Goal: Communication & Community: Answer question/provide support

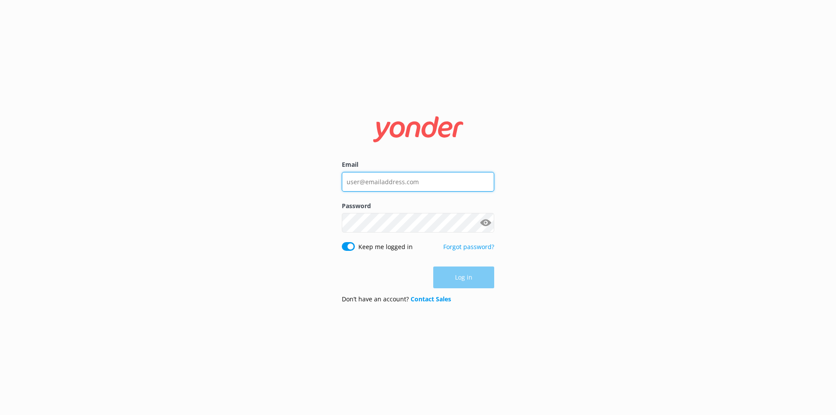
type input "[EMAIL_ADDRESS][DOMAIN_NAME]"
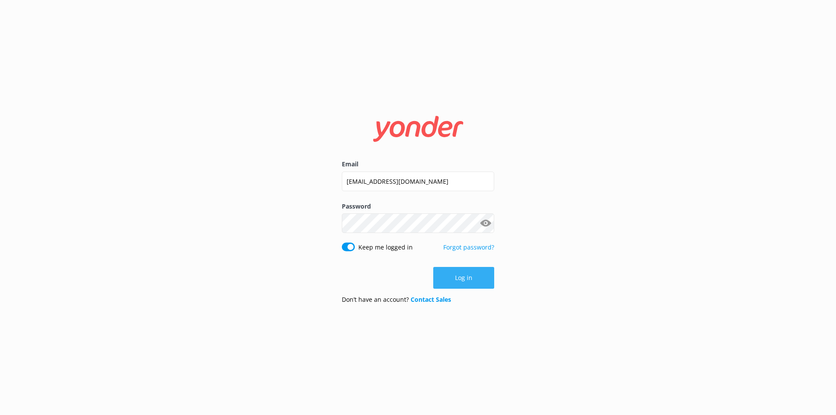
click at [460, 278] on button "Log in" at bounding box center [463, 278] width 61 height 22
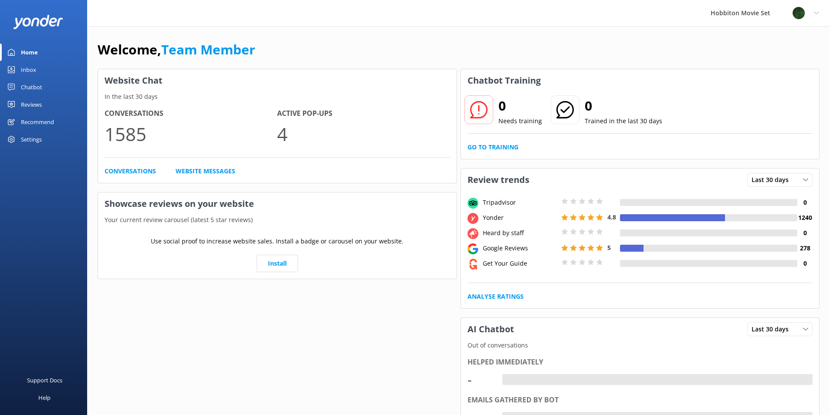
click at [36, 87] on div "Chatbot" at bounding box center [31, 86] width 21 height 17
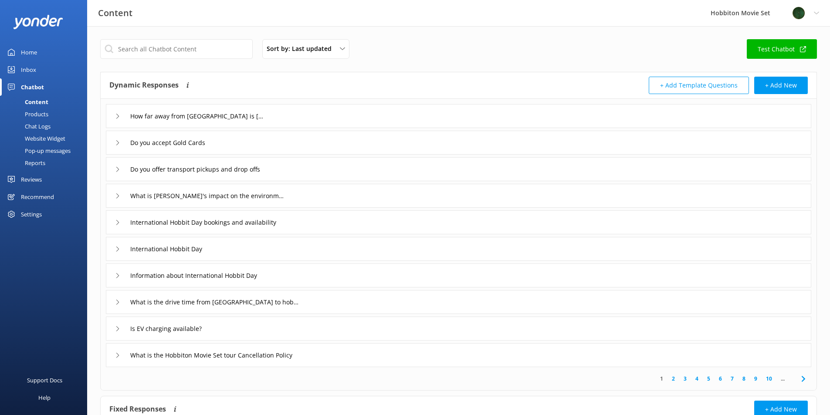
click at [39, 70] on link "Inbox" at bounding box center [43, 69] width 87 height 17
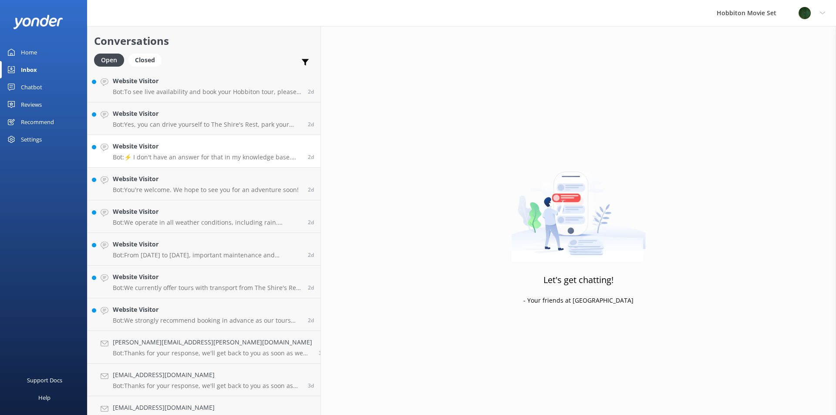
scroll to position [5079, 0]
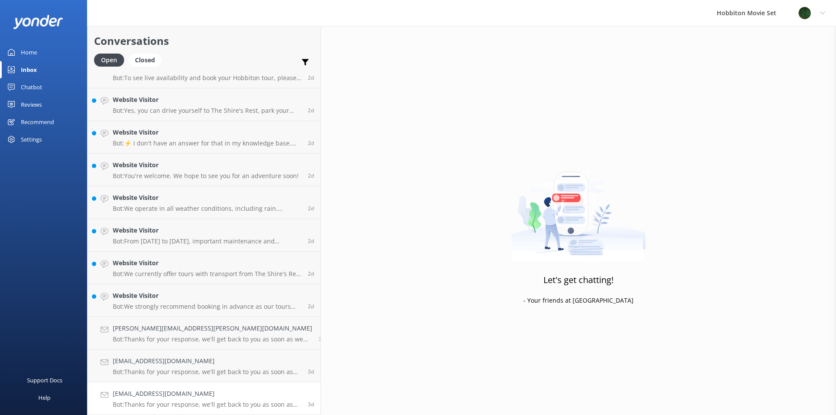
click at [127, 385] on link "[EMAIL_ADDRESS][DOMAIN_NAME] Bot: Thanks for your response, we'll get back to y…" at bounding box center [204, 398] width 233 height 33
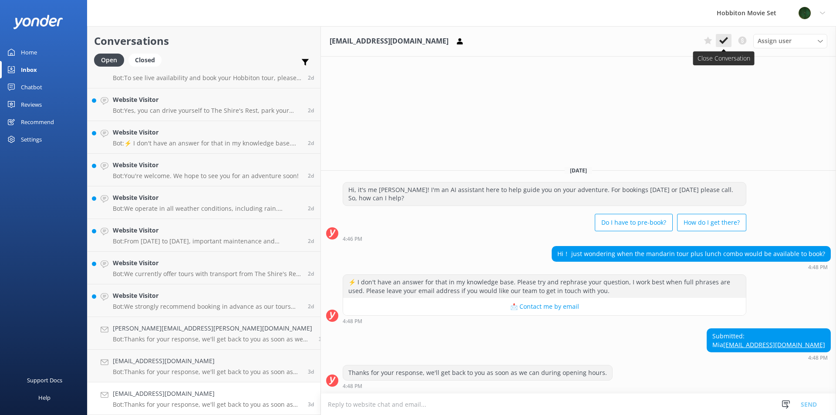
click at [722, 39] on icon at bounding box center [723, 40] width 9 height 9
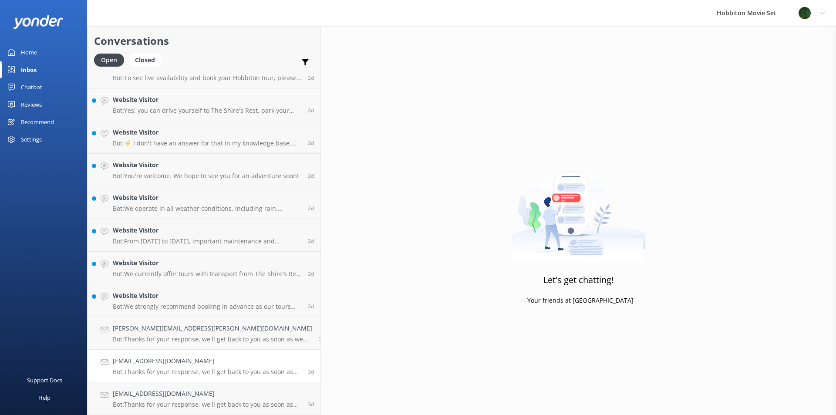
click at [136, 370] on p "Bot: Thanks for your response, we'll get back to you as soon as we can during o…" at bounding box center [207, 372] width 189 height 8
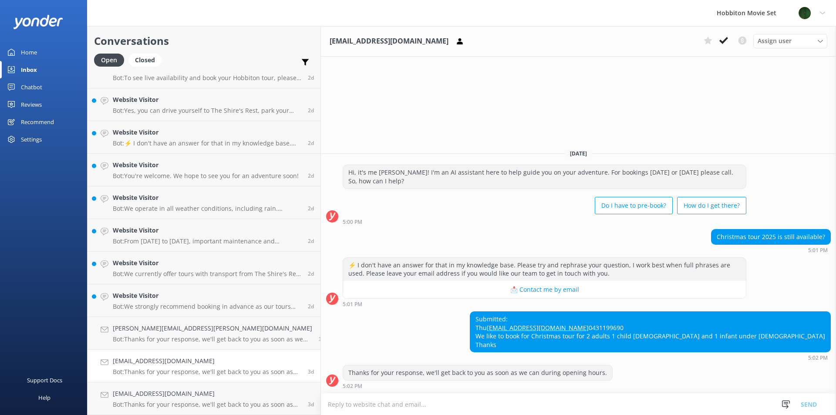
scroll to position [5046, 0]
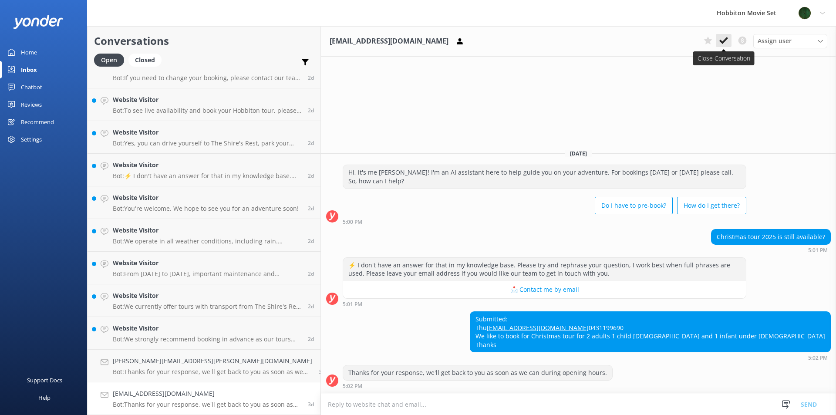
click at [728, 43] on icon at bounding box center [723, 40] width 9 height 9
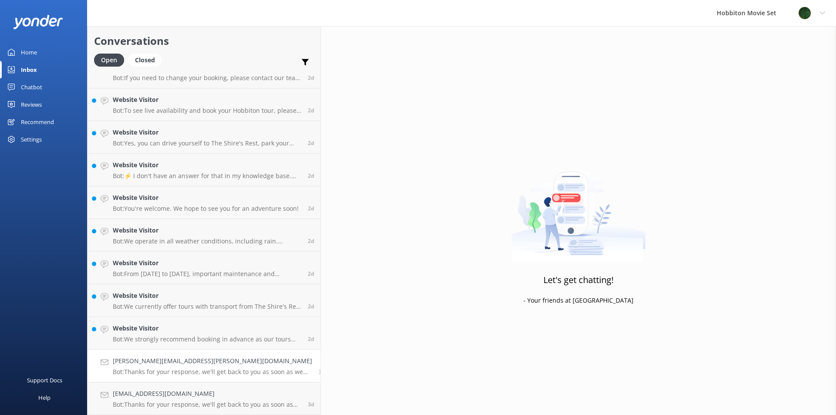
click at [179, 359] on h4 "[PERSON_NAME][EMAIL_ADDRESS][PERSON_NAME][DOMAIN_NAME]" at bounding box center [212, 361] width 199 height 10
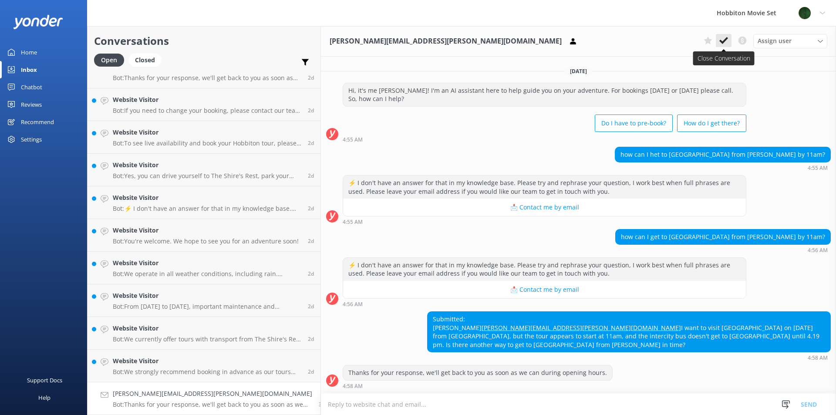
scroll to position [5014, 0]
click at [729, 40] on button at bounding box center [724, 40] width 16 height 13
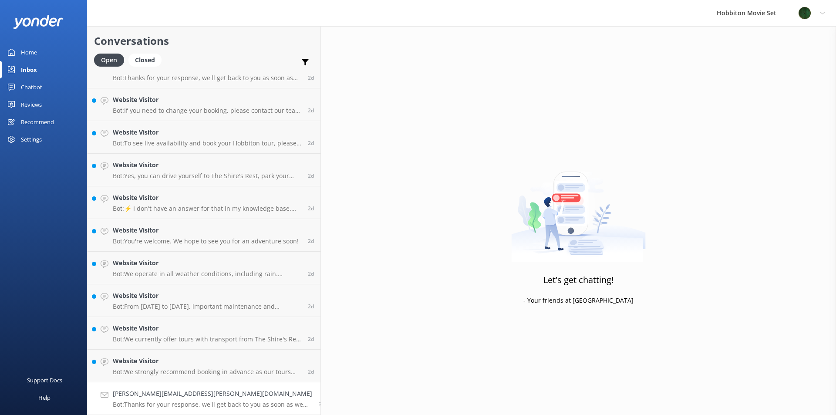
click at [150, 391] on h4 "[PERSON_NAME][EMAIL_ADDRESS][PERSON_NAME][DOMAIN_NAME]" at bounding box center [212, 394] width 199 height 10
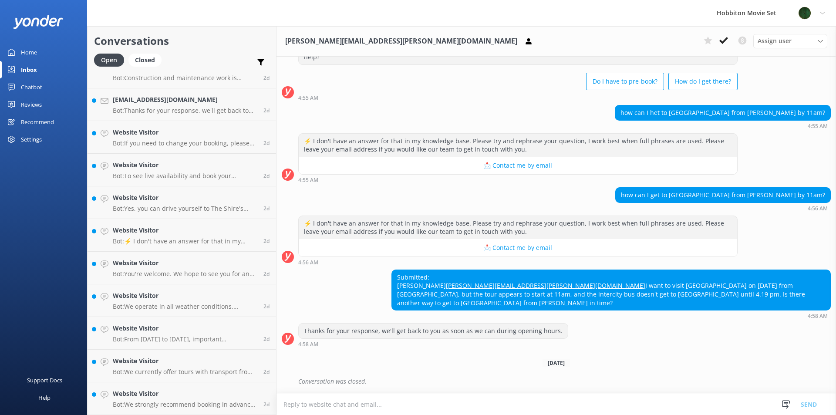
scroll to position [4981, 0]
drag, startPoint x: 723, startPoint y: 45, endPoint x: 513, endPoint y: 165, distance: 242.2
click at [724, 45] on button at bounding box center [724, 40] width 16 height 13
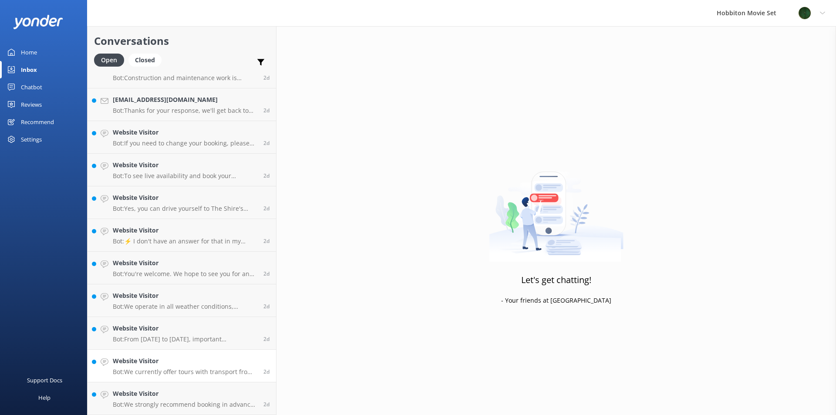
click at [153, 371] on p "Bot: We currently offer tours with transport from The Shire's Rest and Matamata…" at bounding box center [185, 372] width 144 height 8
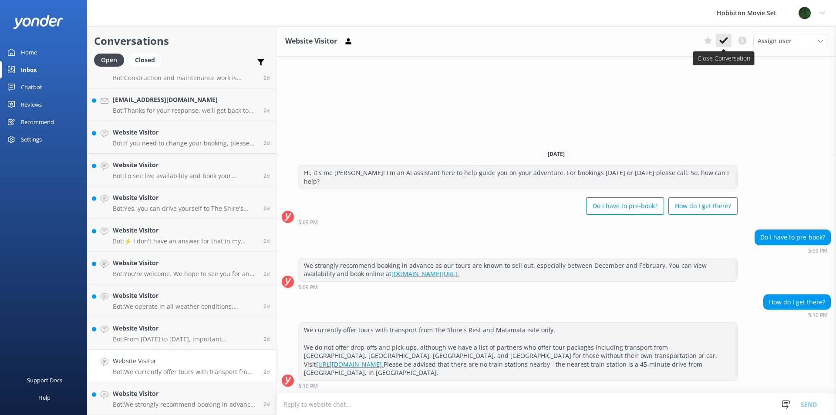
click at [730, 42] on button at bounding box center [724, 40] width 16 height 13
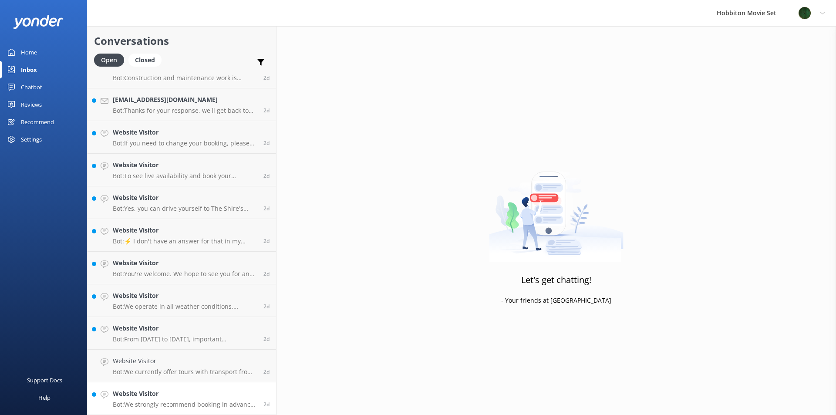
click at [170, 394] on h4 "Website Visitor" at bounding box center [185, 394] width 144 height 10
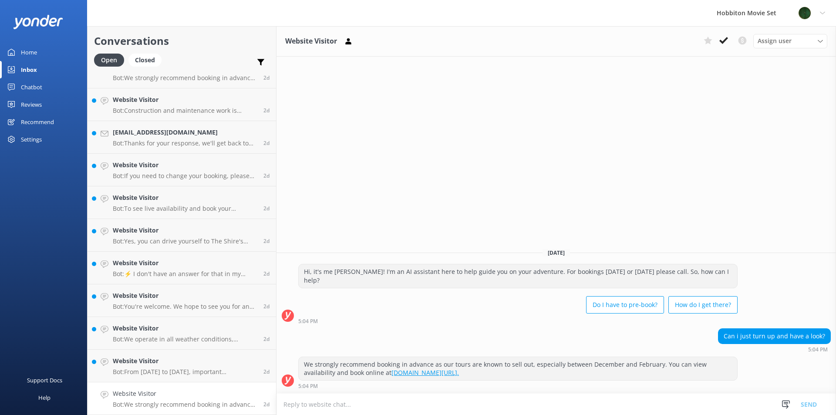
scroll to position [4948, 0]
drag, startPoint x: 723, startPoint y: 49, endPoint x: 723, endPoint y: 43, distance: 6.1
click at [723, 49] on div "Website Visitor Assign user [PERSON_NAME] Team Member [PERSON_NAME] Mikayla [PE…" at bounding box center [557, 41] width 560 height 30
click at [723, 43] on use at bounding box center [723, 40] width 9 height 7
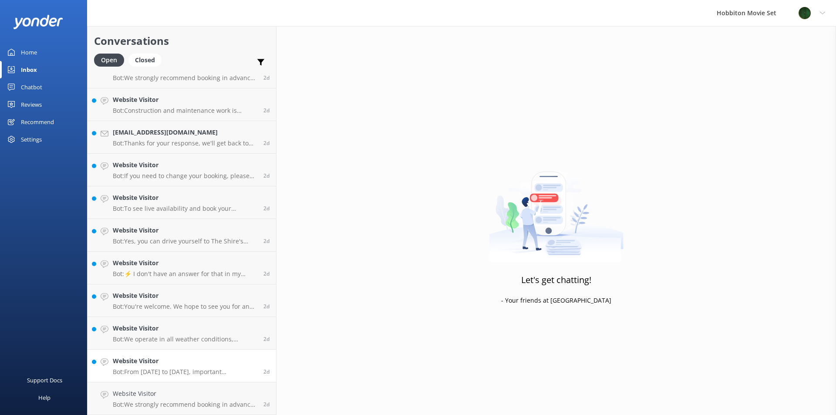
scroll to position [4916, 0]
click at [169, 387] on link "Website Visitor Bot: From [DATE] to [DATE], important maintenance and restorati…" at bounding box center [182, 398] width 189 height 33
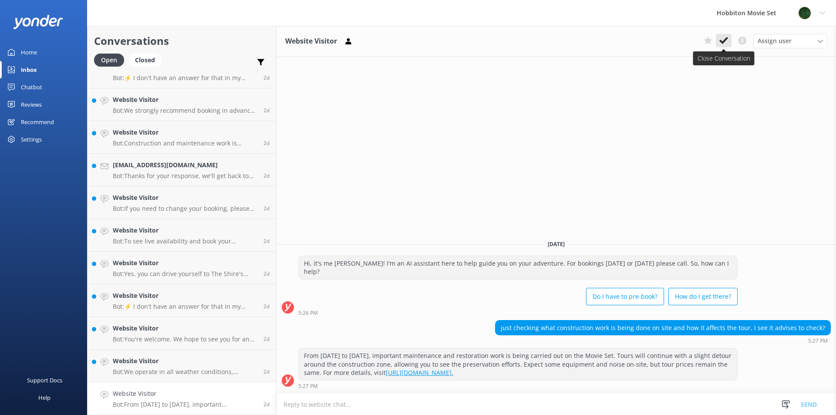
click at [726, 43] on icon at bounding box center [723, 40] width 9 height 9
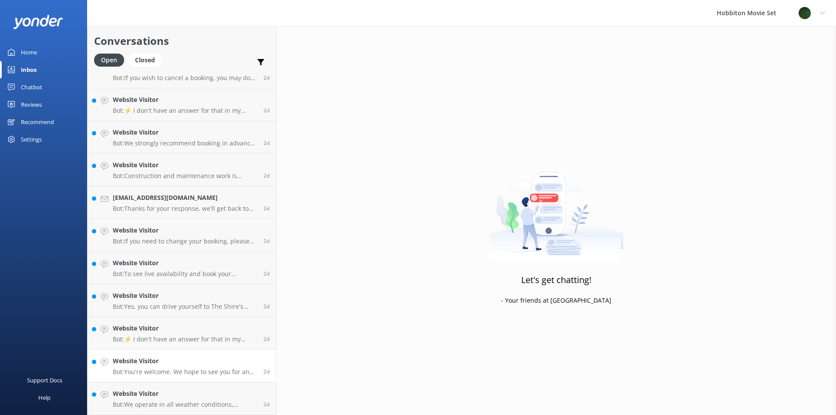
scroll to position [4883, 0]
click at [155, 389] on h4 "Website Visitor" at bounding box center [185, 394] width 144 height 10
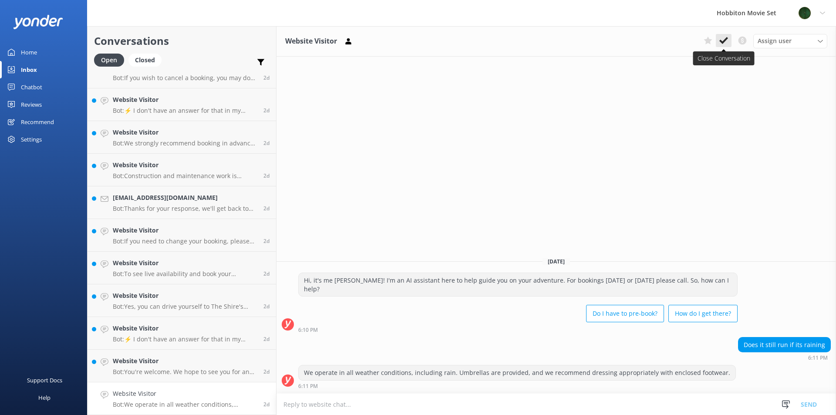
click at [728, 39] on use at bounding box center [723, 40] width 9 height 7
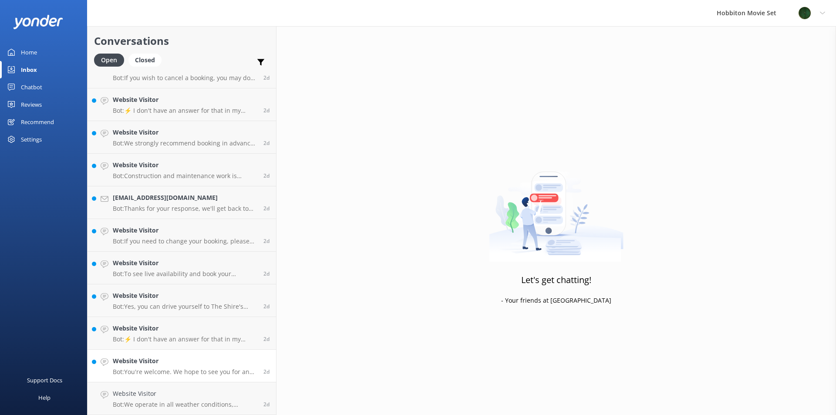
scroll to position [4850, 0]
click at [181, 387] on link "Website Visitor Bot: You're welcome. We hope to see you for an adventure soon! …" at bounding box center [182, 398] width 189 height 33
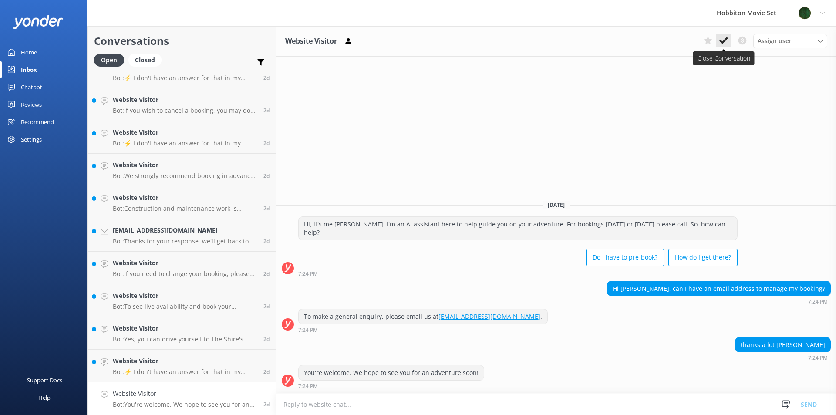
click at [725, 44] on icon at bounding box center [723, 40] width 9 height 9
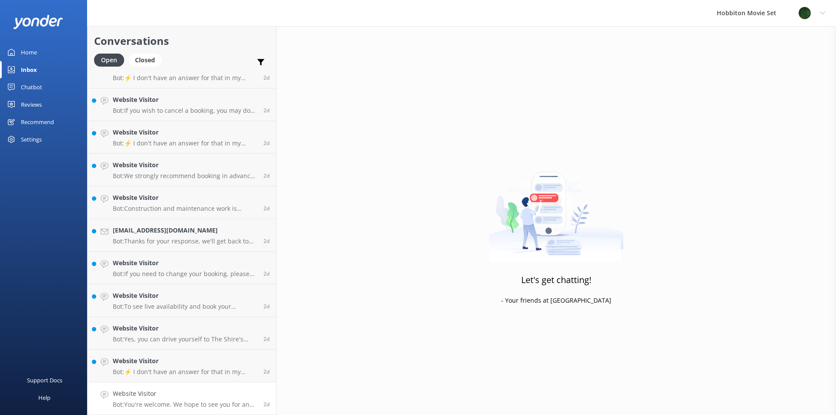
scroll to position [4818, 0]
click at [144, 384] on link "Website Visitor Bot: ⚡ I don't have an answer for that in my knowledge base. Pl…" at bounding box center [182, 398] width 189 height 33
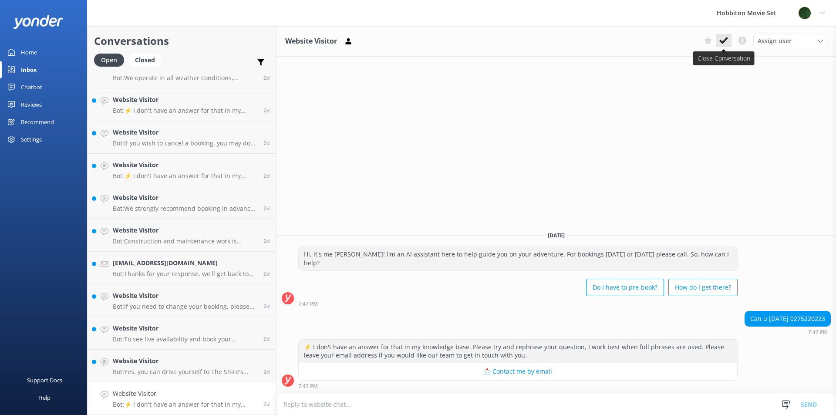
click at [725, 42] on icon at bounding box center [723, 40] width 9 height 9
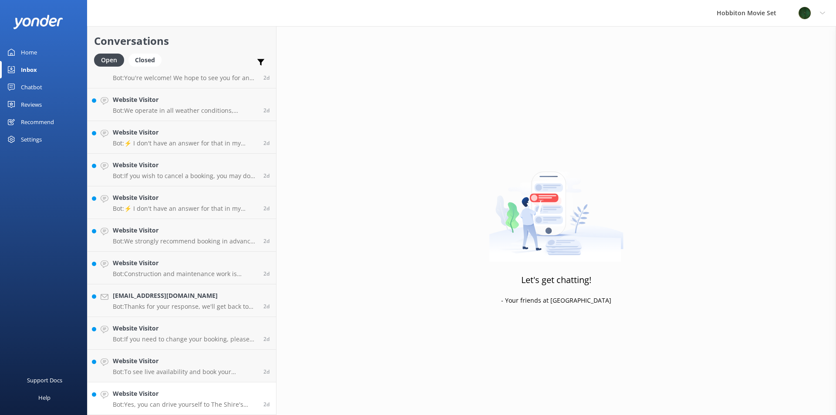
scroll to position [4785, 0]
click at [146, 388] on link "Website Visitor Bot: Yes, you can drive yourself to The Shire's Rest, park your…" at bounding box center [182, 398] width 189 height 33
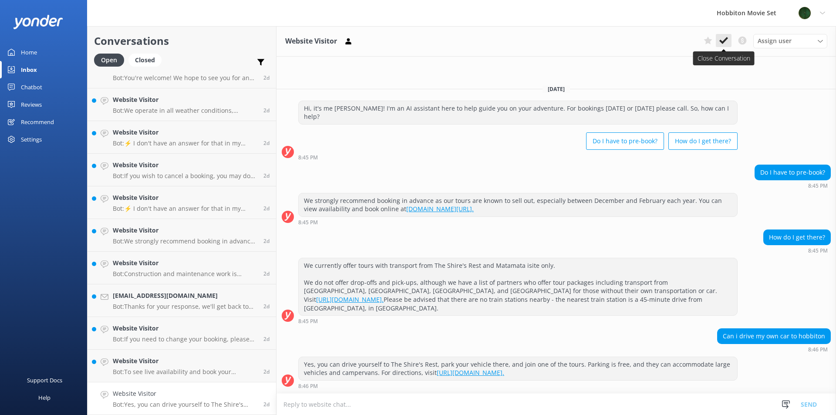
click at [719, 37] on button at bounding box center [724, 40] width 16 height 13
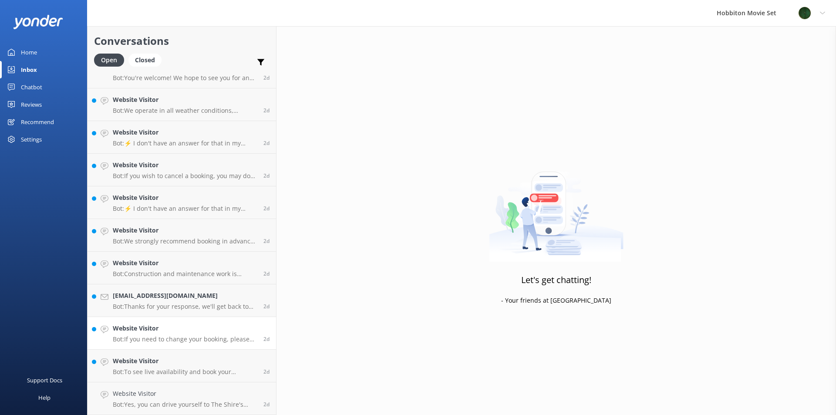
click at [157, 343] on p "Bot: If you need to change your booking, please contact our team at [EMAIL_ADDR…" at bounding box center [185, 339] width 144 height 8
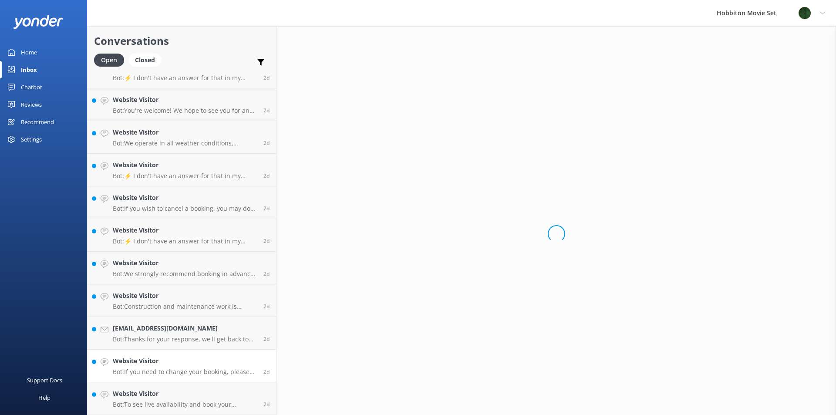
scroll to position [4752, 0]
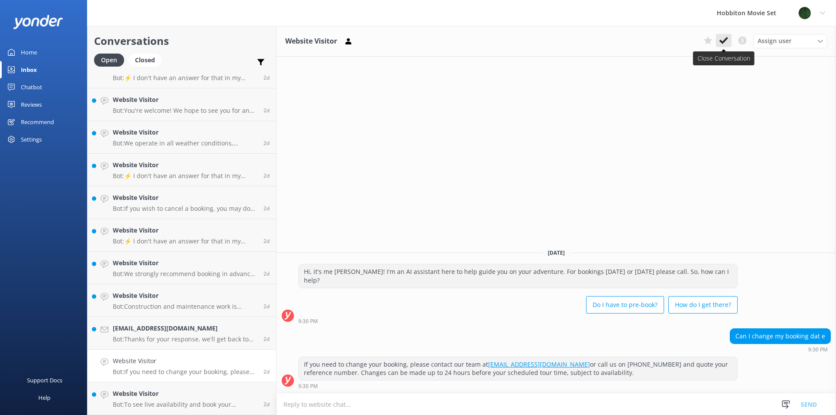
click at [723, 44] on use at bounding box center [723, 40] width 9 height 7
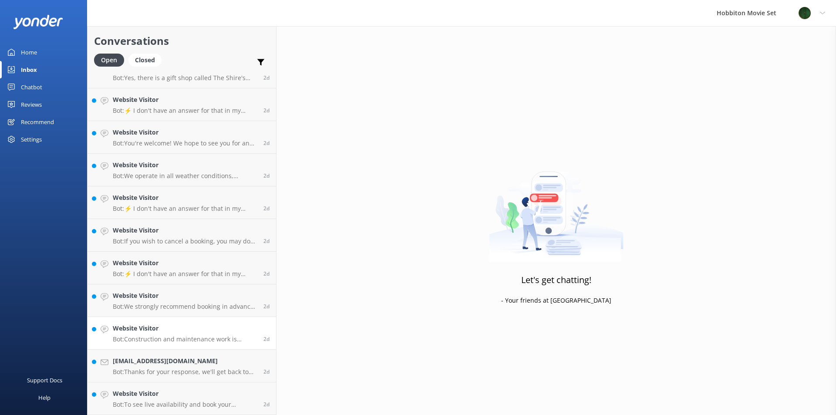
scroll to position [4720, 0]
click at [171, 339] on p "Bot: Construction and maintenance work is happening at the Hobbiton Movie Set f…" at bounding box center [185, 339] width 144 height 8
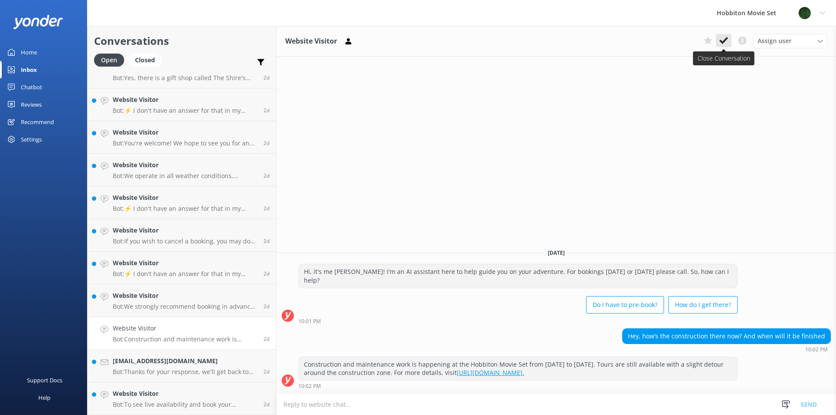
click at [730, 39] on button at bounding box center [724, 40] width 16 height 13
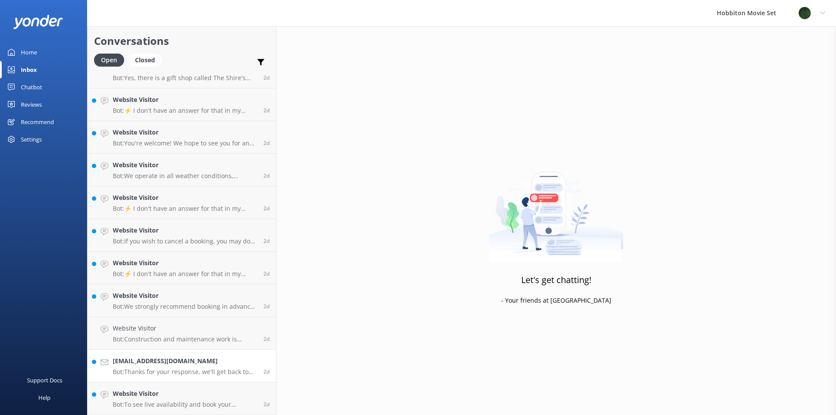
click at [160, 358] on h4 "[EMAIL_ADDRESS][DOMAIN_NAME]" at bounding box center [185, 361] width 144 height 10
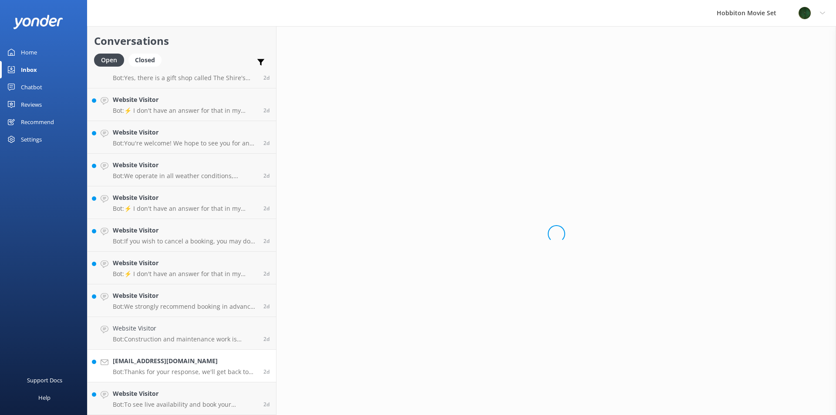
scroll to position [4687, 0]
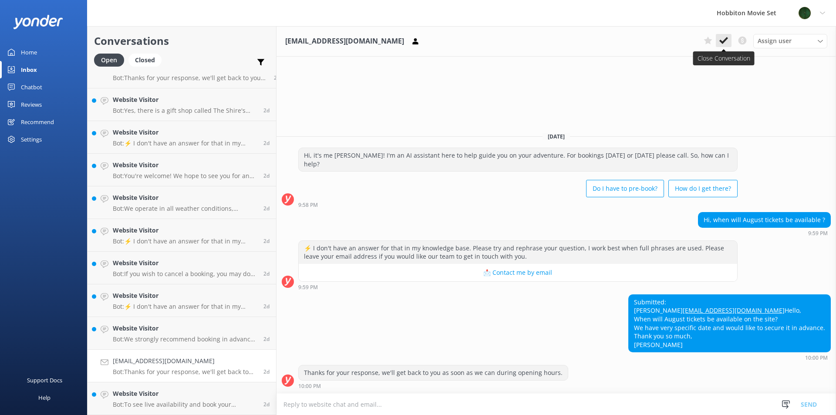
click at [728, 41] on button at bounding box center [724, 40] width 16 height 13
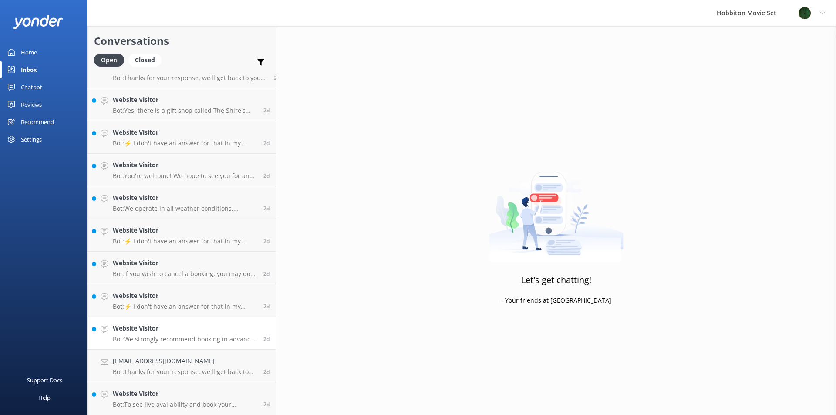
click at [115, 345] on link "Website Visitor Bot: We strongly recommend booking in advance as our tours are …" at bounding box center [182, 333] width 189 height 33
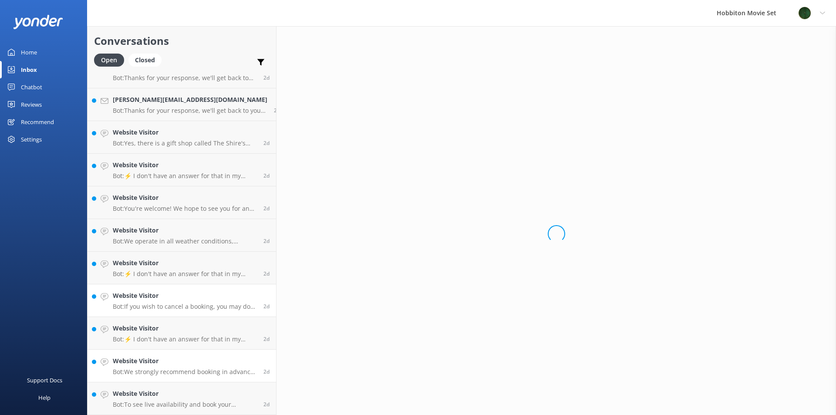
scroll to position [4654, 0]
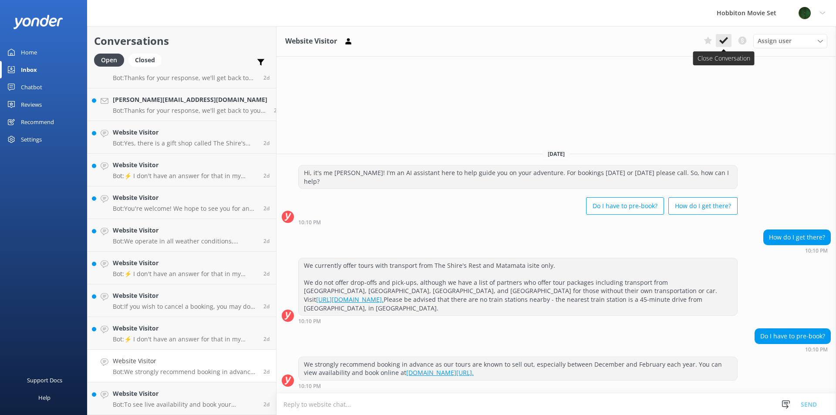
click at [727, 43] on icon at bounding box center [723, 40] width 9 height 9
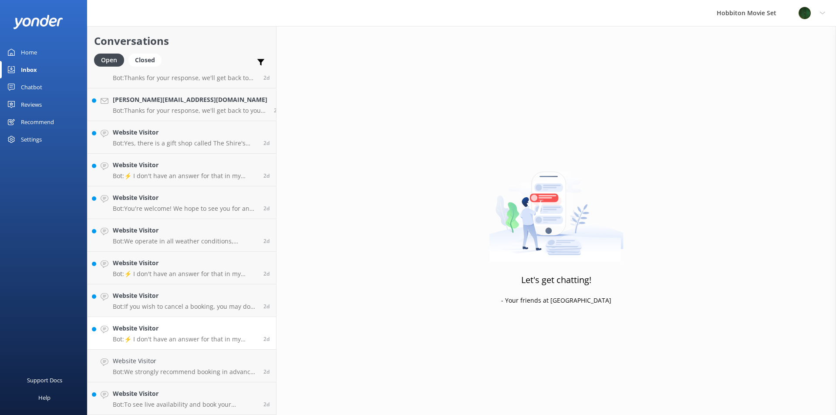
click at [172, 337] on p "Bot: ⚡ I don't have an answer for that in my knowledge base. Please try and rep…" at bounding box center [185, 339] width 144 height 8
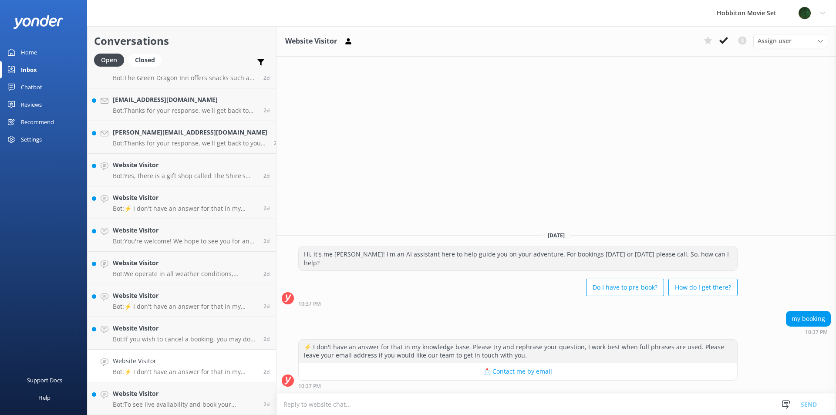
scroll to position [4622, 0]
click at [724, 44] on icon at bounding box center [723, 40] width 9 height 9
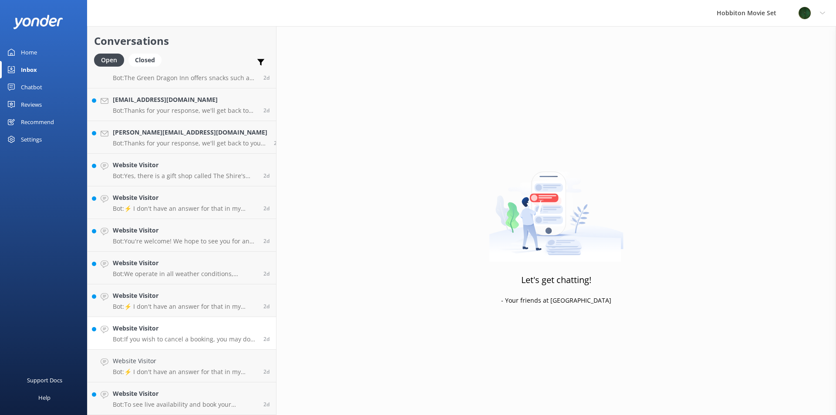
click at [146, 336] on p "Bot: If you wish to cancel a booking, you may do so by contacting our reservati…" at bounding box center [185, 339] width 144 height 8
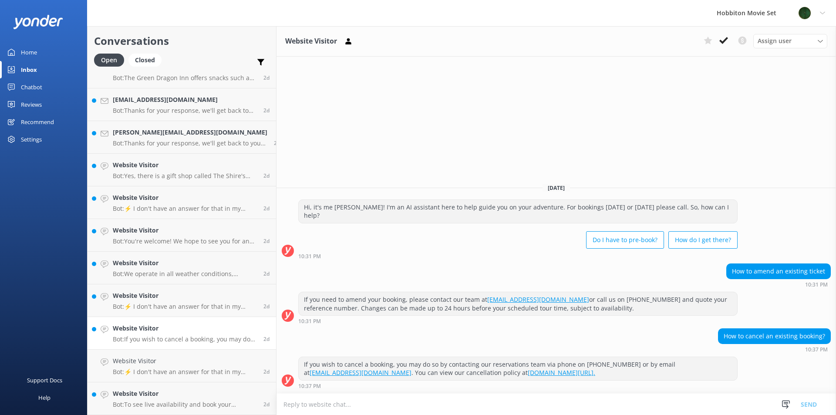
scroll to position [4589, 0]
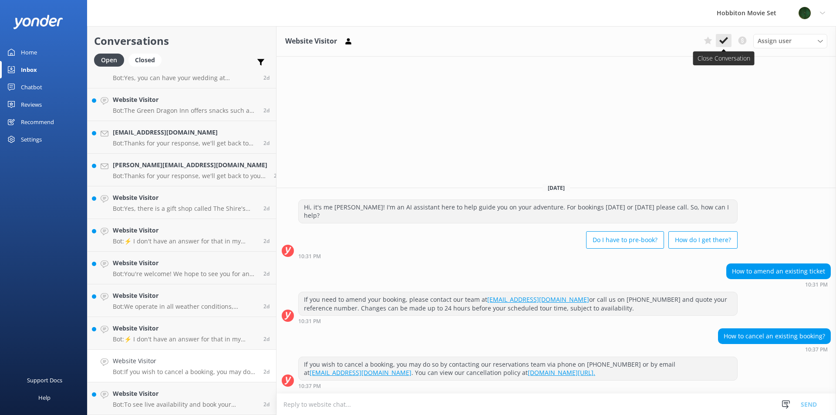
click at [730, 45] on button at bounding box center [724, 40] width 16 height 13
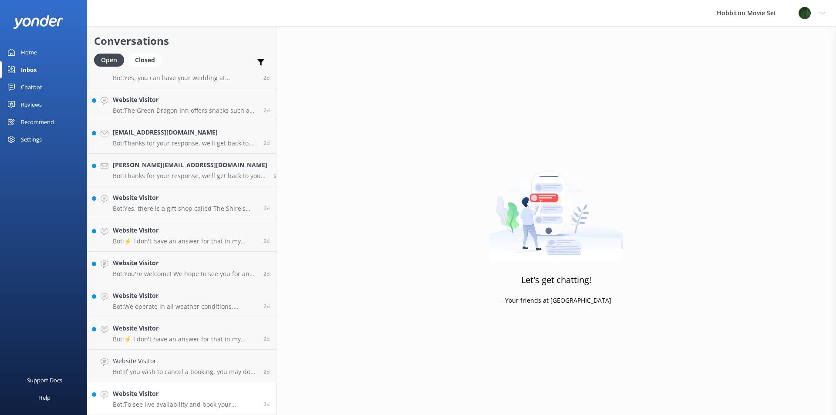
click at [165, 393] on h4 "Website Visitor" at bounding box center [185, 394] width 144 height 10
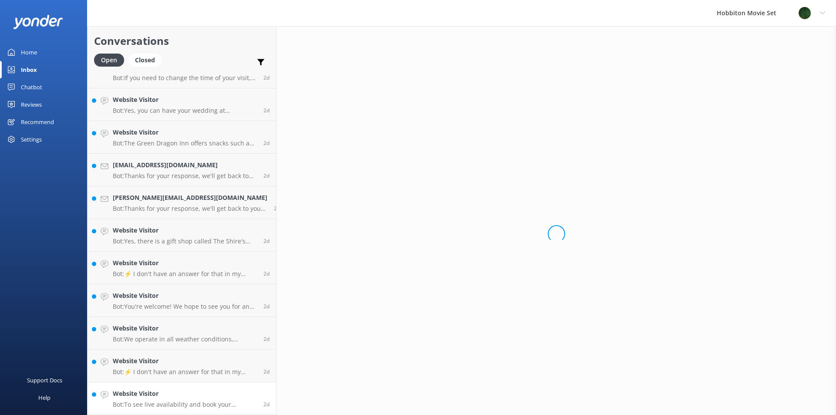
scroll to position [4556, 0]
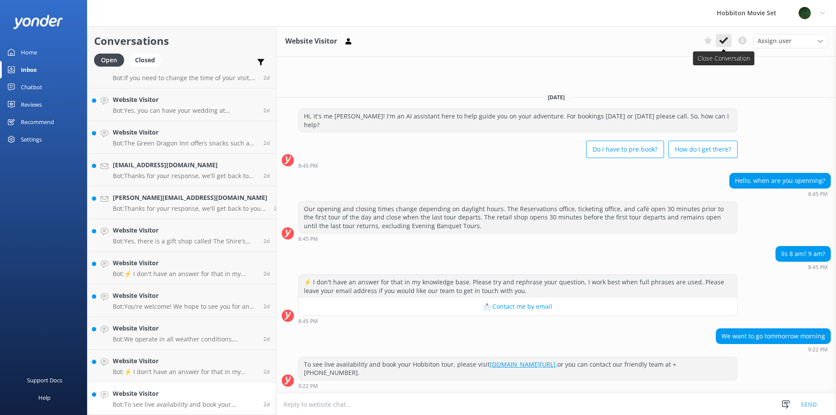
click at [724, 44] on icon at bounding box center [723, 40] width 9 height 9
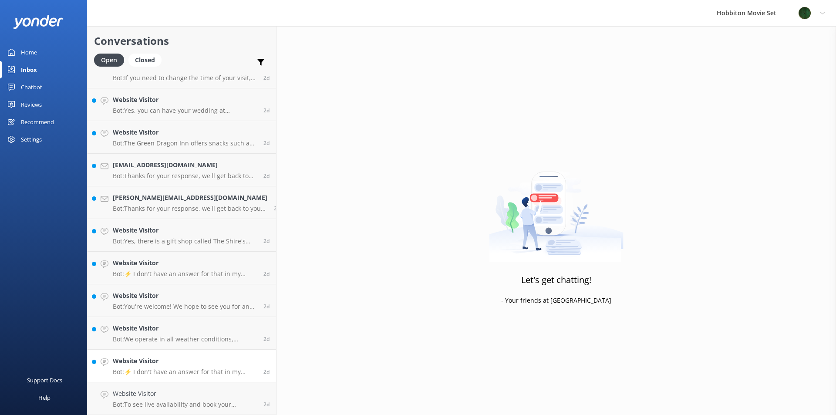
click at [192, 360] on h4 "Website Visitor" at bounding box center [185, 361] width 144 height 10
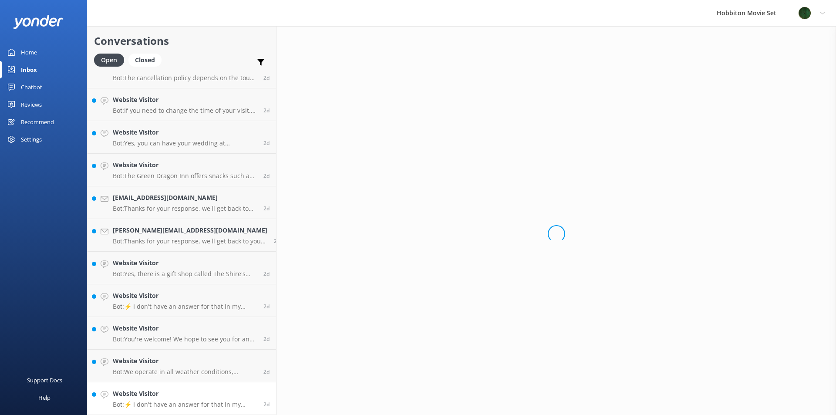
scroll to position [4524, 0]
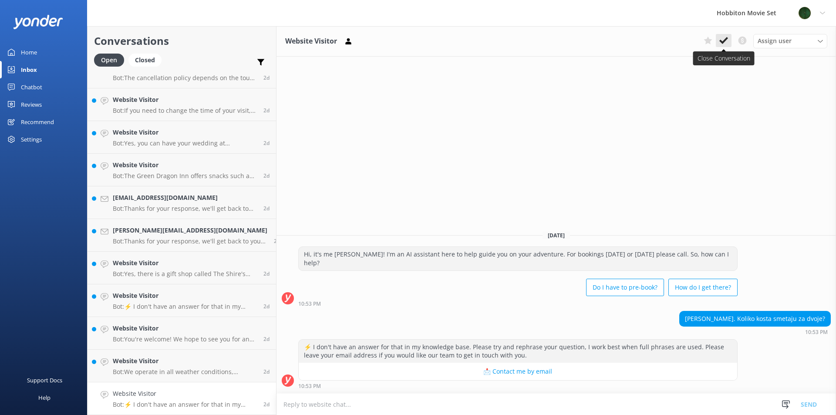
click at [726, 42] on icon at bounding box center [723, 40] width 9 height 9
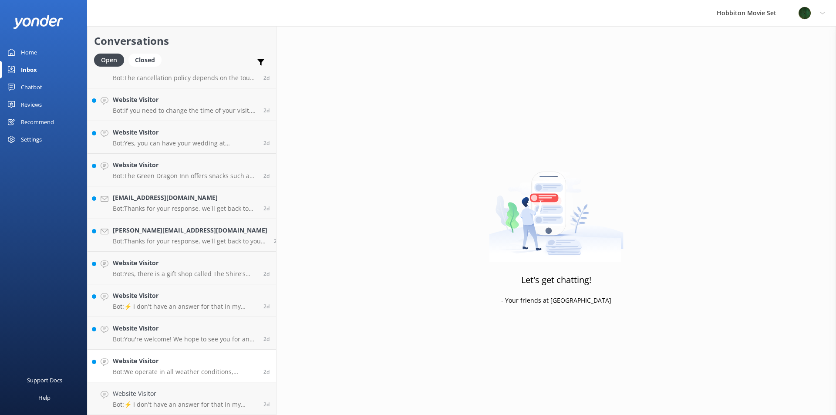
click at [162, 379] on link "Website Visitor Bot: We operate in all weather conditions, including rain. Umbr…" at bounding box center [182, 366] width 189 height 33
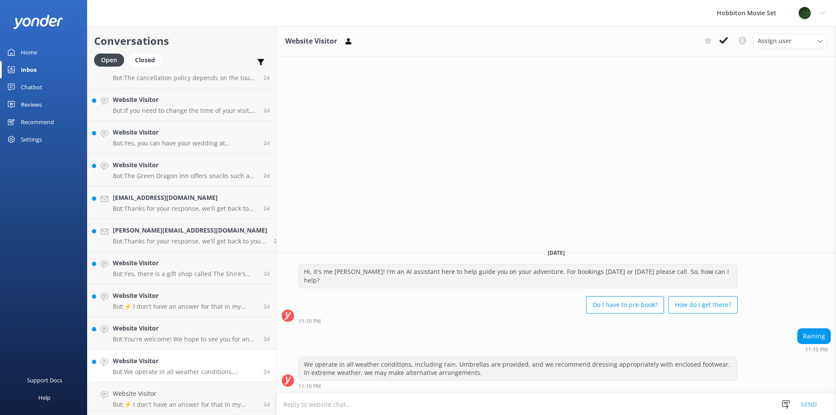
scroll to position [4491, 0]
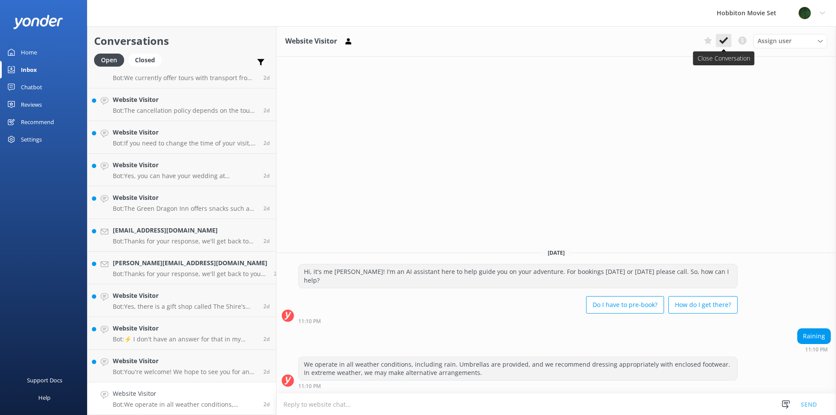
click at [729, 43] on button at bounding box center [724, 40] width 16 height 13
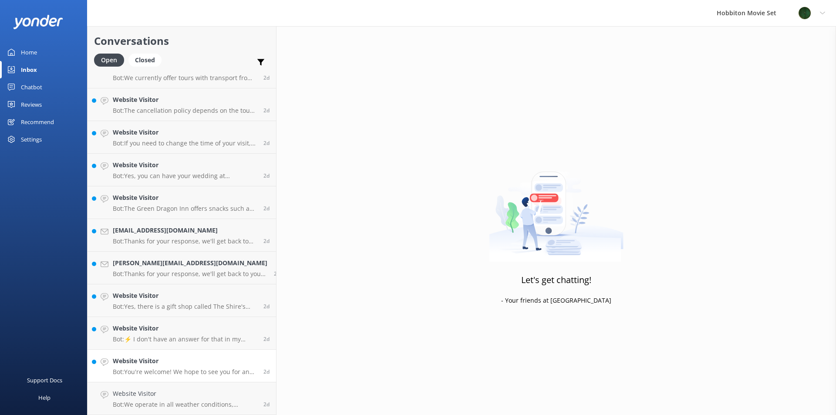
click at [154, 361] on h4 "Website Visitor" at bounding box center [185, 361] width 144 height 10
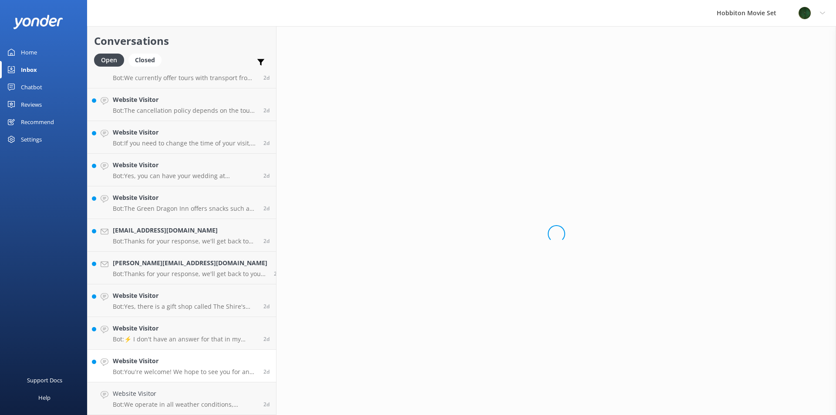
scroll to position [4458, 0]
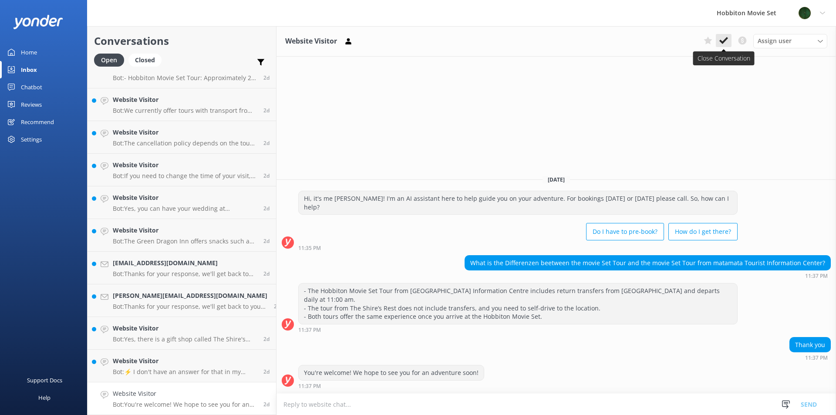
click at [722, 47] on button at bounding box center [724, 40] width 16 height 13
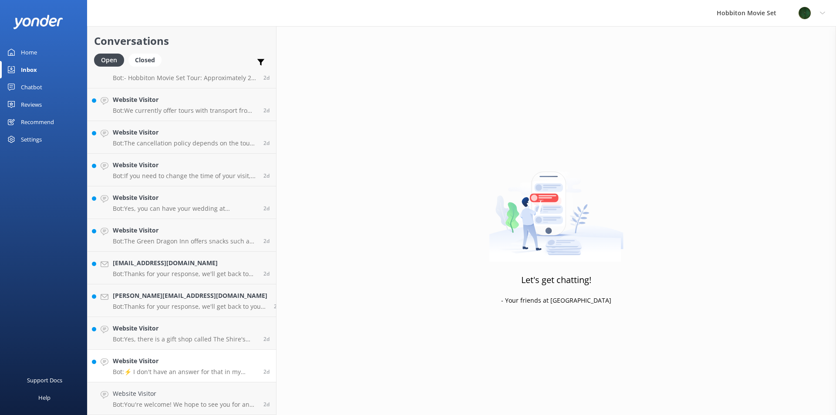
drag, startPoint x: 179, startPoint y: 364, endPoint x: 240, endPoint y: 328, distance: 70.7
click at [179, 365] on h4 "Website Visitor" at bounding box center [185, 361] width 144 height 10
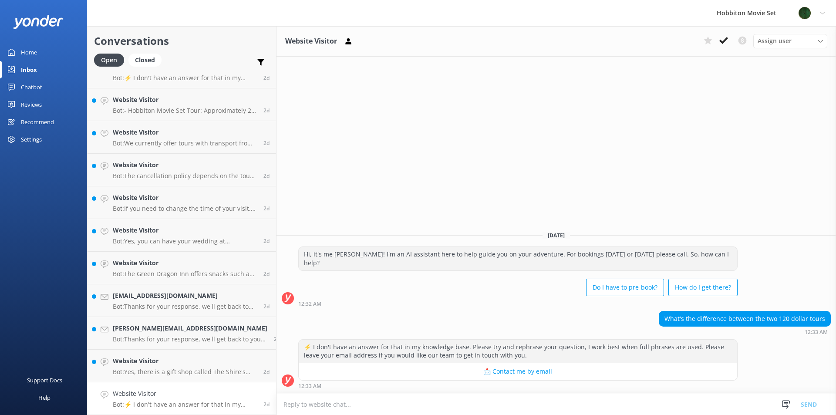
scroll to position [4426, 0]
click at [720, 46] on button at bounding box center [724, 40] width 16 height 13
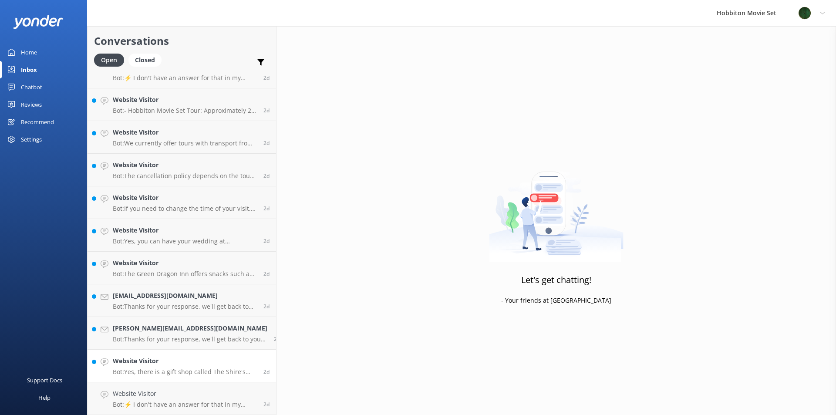
scroll to position [4393, 0]
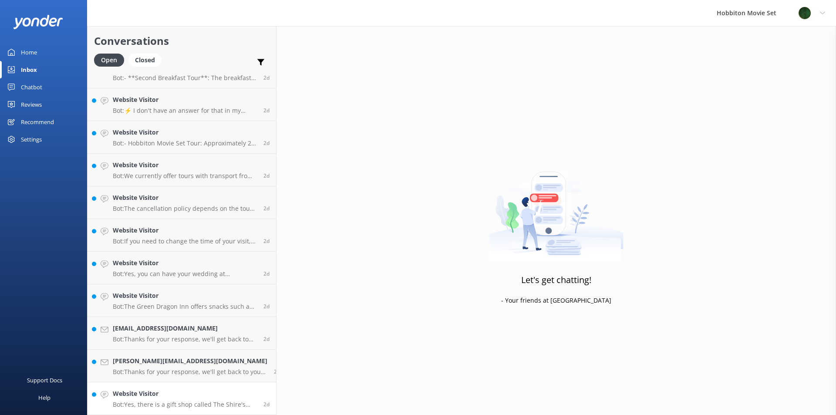
click at [154, 365] on h4 "[PERSON_NAME][EMAIL_ADDRESS][DOMAIN_NAME]" at bounding box center [190, 361] width 155 height 10
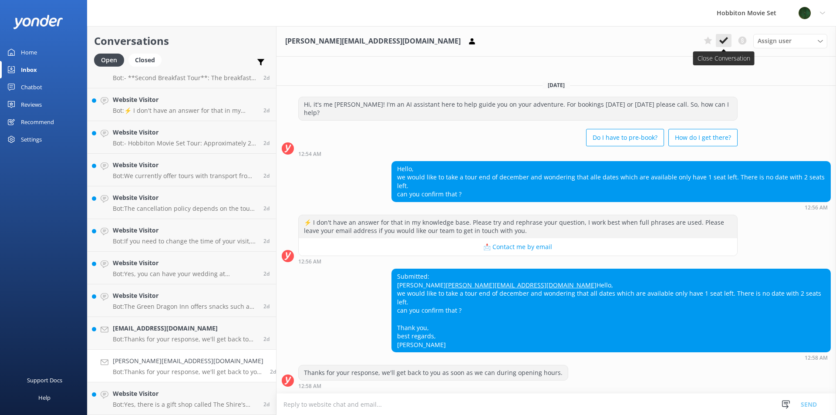
click at [721, 37] on icon at bounding box center [723, 40] width 9 height 9
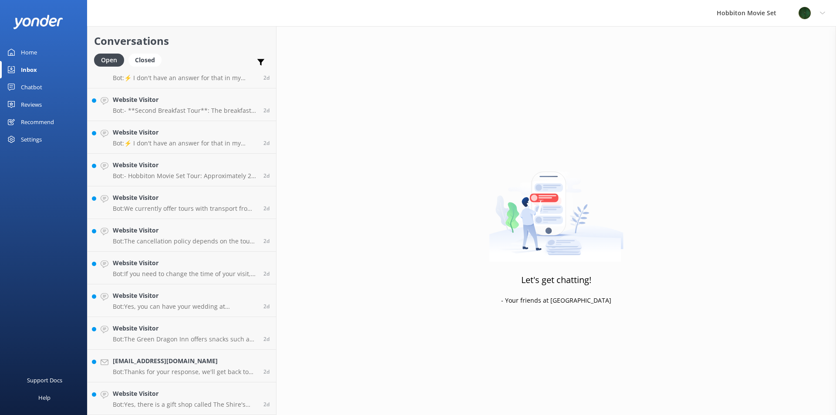
scroll to position [4360, 0]
click at [179, 389] on h4 "Website Visitor" at bounding box center [185, 394] width 144 height 10
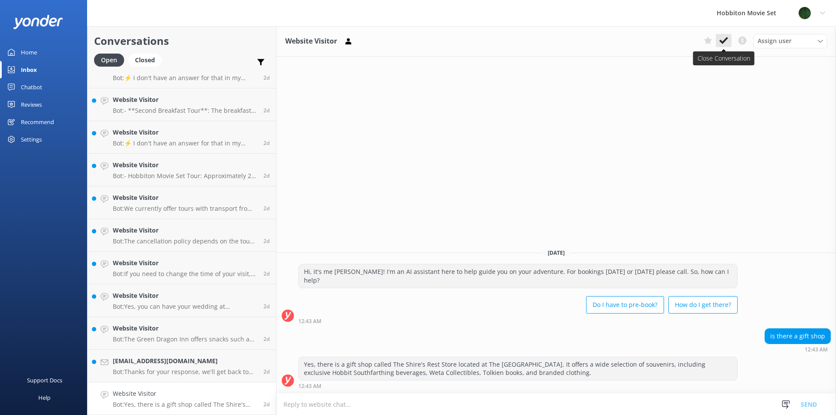
click at [722, 40] on icon at bounding box center [723, 40] width 9 height 9
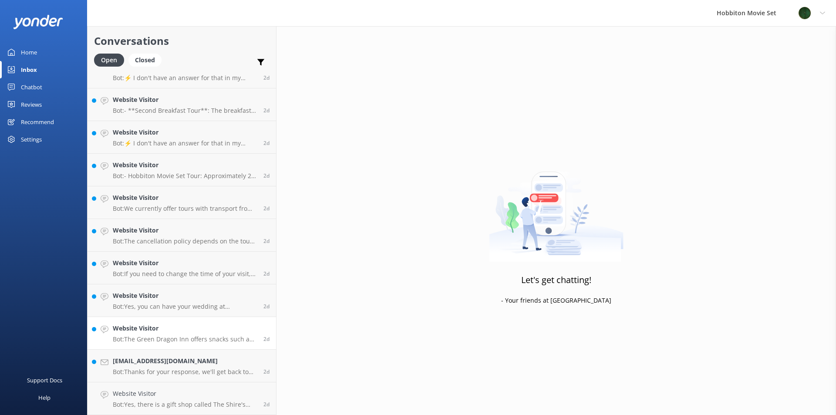
click at [200, 391] on h4 "[EMAIL_ADDRESS][DOMAIN_NAME]" at bounding box center [185, 394] width 144 height 10
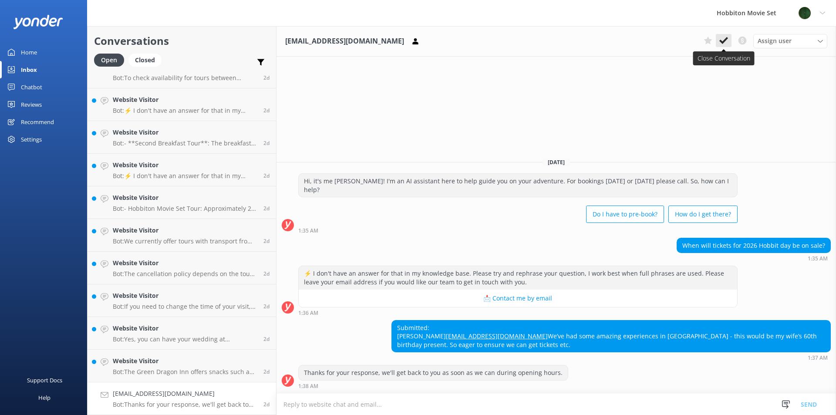
click at [726, 42] on icon at bounding box center [723, 40] width 9 height 9
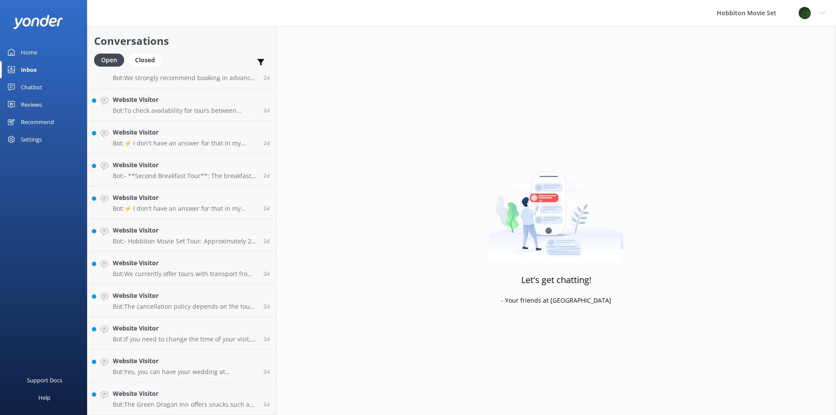
scroll to position [4295, 0]
click at [154, 402] on p "Bot: The Green Dragon Inn offers snacks such as muffins, scones, and beef & ale…" at bounding box center [185, 405] width 144 height 8
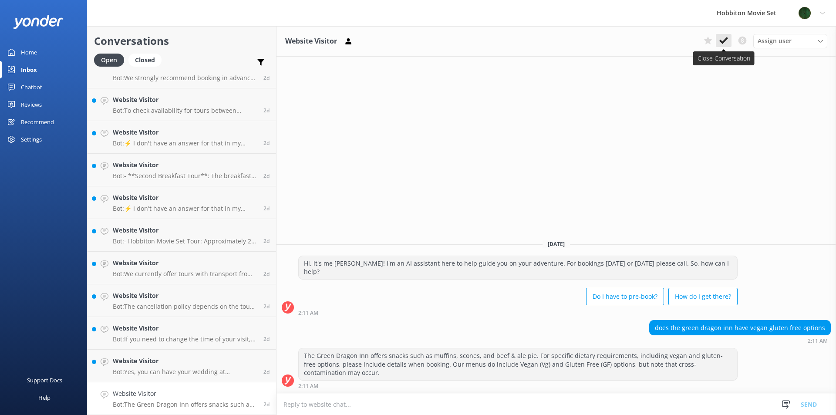
click at [723, 44] on icon at bounding box center [723, 40] width 9 height 9
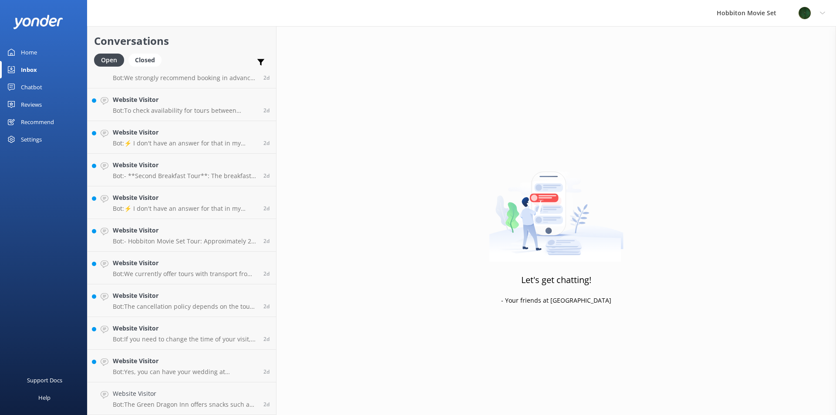
scroll to position [4262, 0]
click at [129, 386] on link "Website Visitor Bot: Yes, you can have your wedding at [GEOGRAPHIC_DATA]. For m…" at bounding box center [182, 398] width 189 height 33
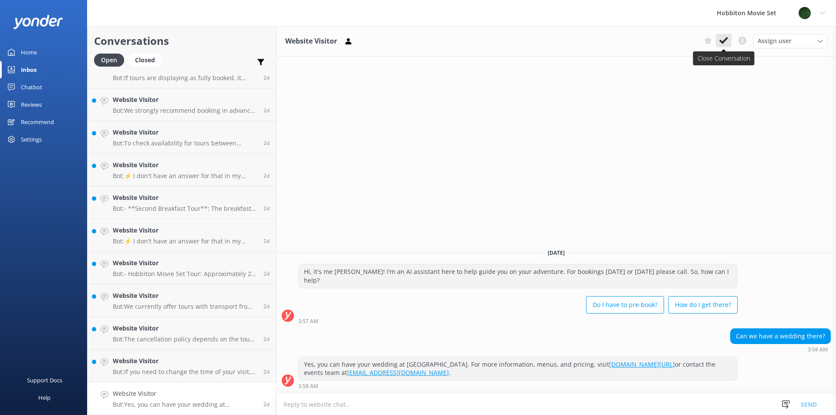
click at [723, 38] on icon at bounding box center [723, 40] width 9 height 9
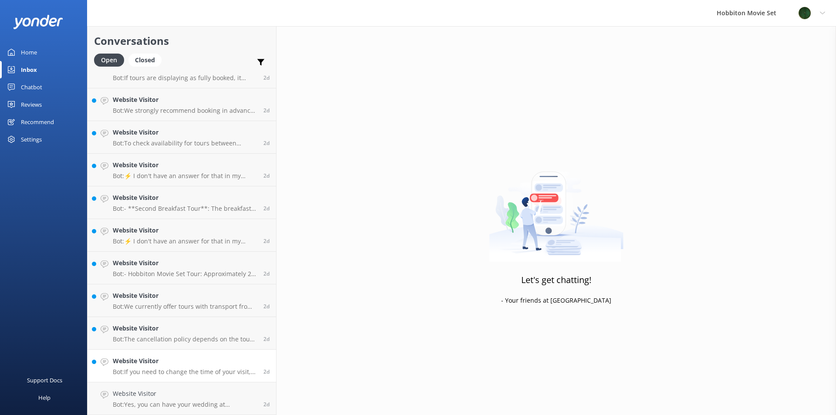
click at [180, 368] on div "Website Visitor Bot: If you need to change the time of your visit, please conta…" at bounding box center [185, 365] width 144 height 19
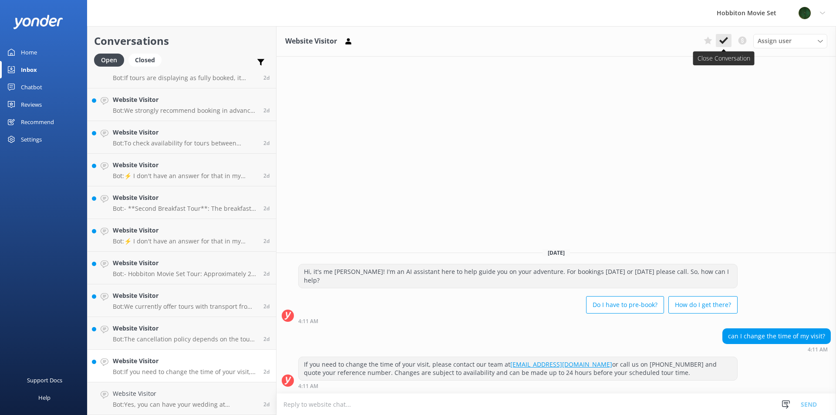
scroll to position [4230, 0]
click at [723, 36] on button at bounding box center [724, 40] width 16 height 13
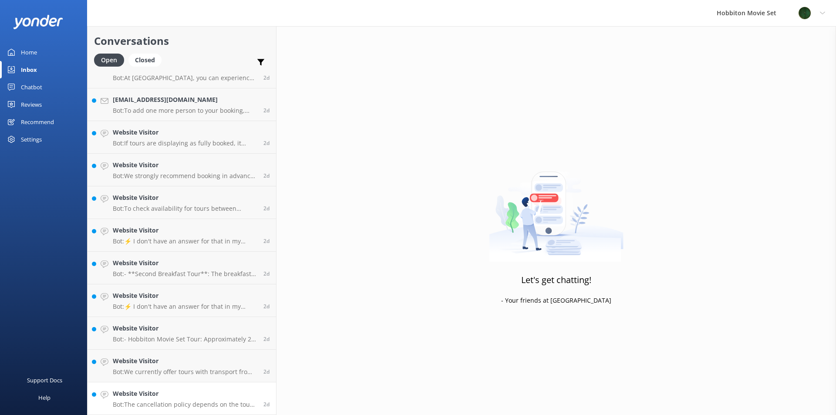
scroll to position [4197, 0]
click at [149, 373] on p "Bot: We currently offer tours with transport from The Shire's Rest and Matamata…" at bounding box center [185, 372] width 144 height 8
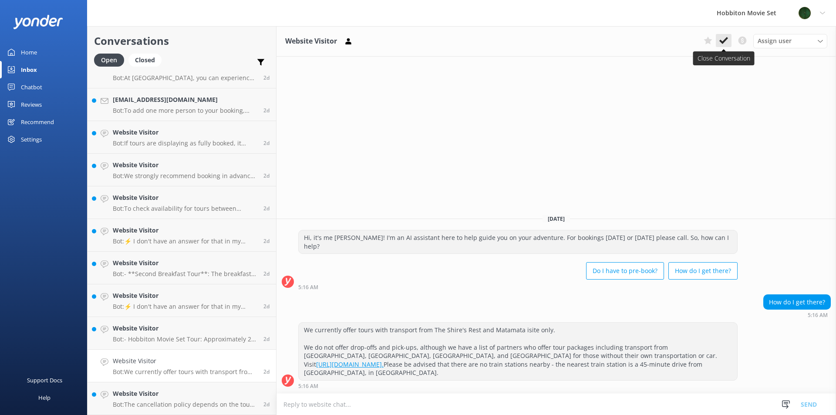
click at [725, 41] on use at bounding box center [723, 40] width 9 height 7
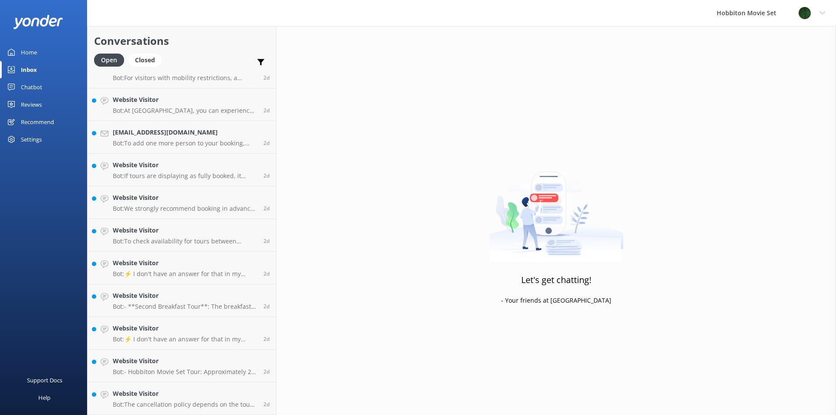
scroll to position [4164, 0]
drag, startPoint x: 198, startPoint y: 395, endPoint x: 230, endPoint y: 383, distance: 33.7
click at [197, 395] on h4 "Website Visitor" at bounding box center [185, 394] width 144 height 10
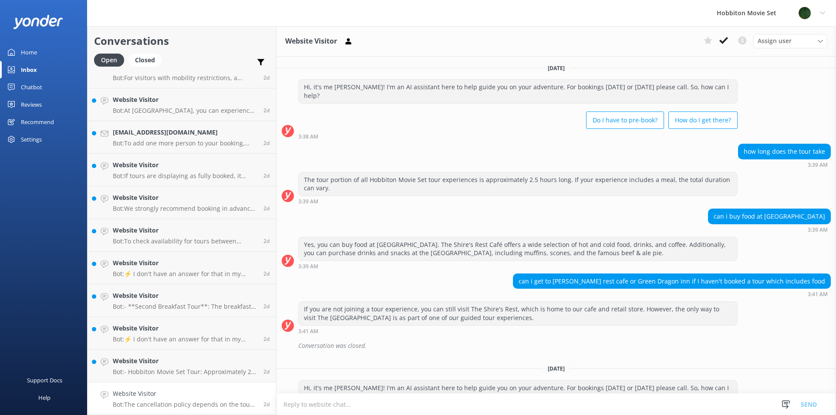
scroll to position [167, 0]
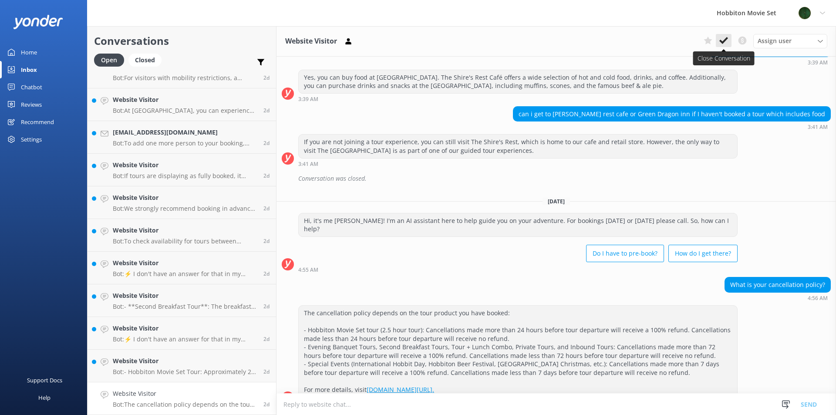
click at [724, 43] on icon at bounding box center [723, 40] width 9 height 9
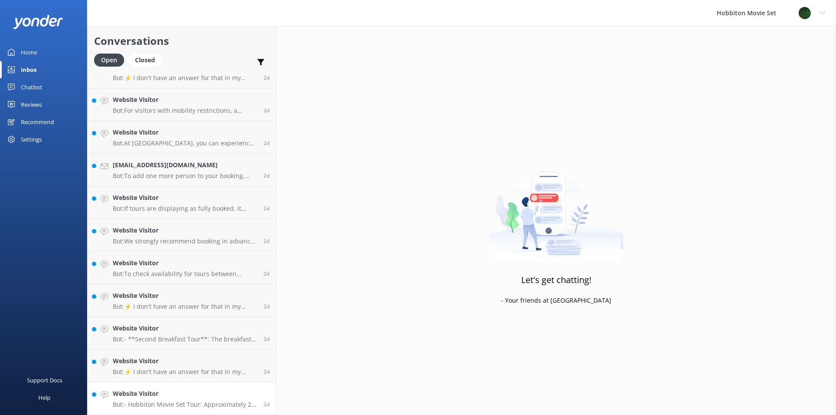
scroll to position [4132, 0]
click at [161, 398] on h4 "Website Visitor" at bounding box center [185, 394] width 144 height 10
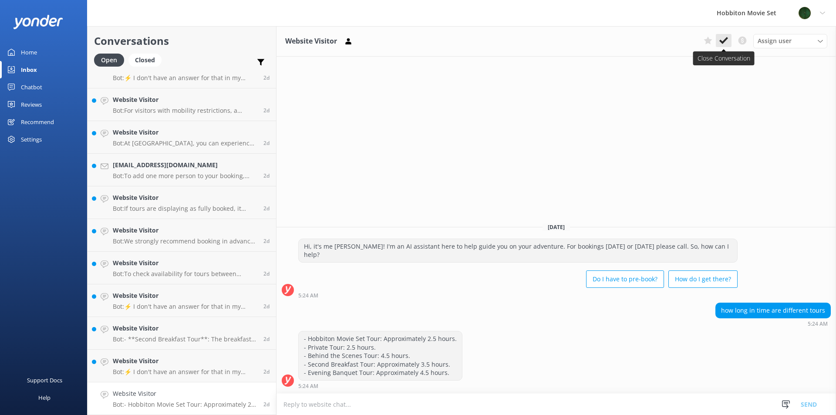
click at [723, 44] on icon at bounding box center [723, 40] width 9 height 9
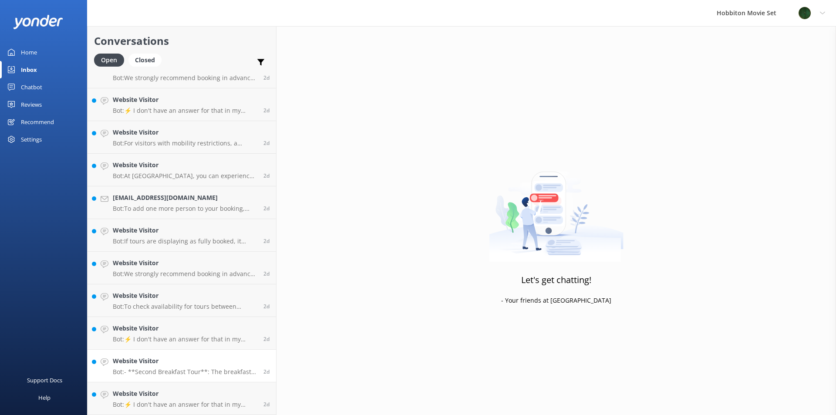
scroll to position [4099, 0]
click at [190, 367] on div "Website Visitor Bot: - **Second Breakfast Tour**: The breakfast includes season…" at bounding box center [185, 365] width 144 height 19
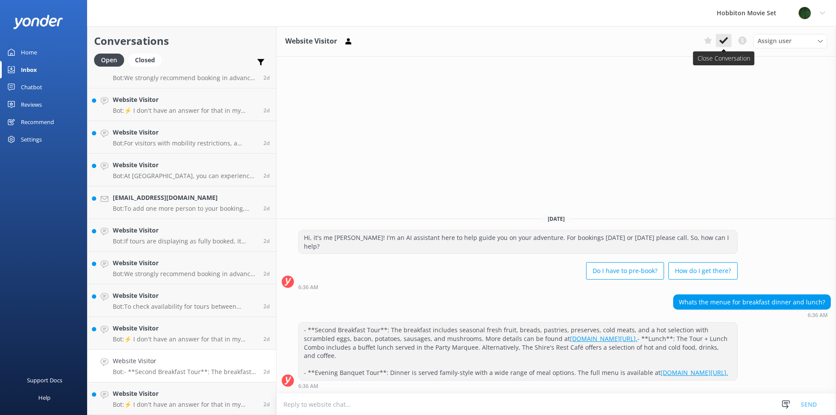
click at [719, 42] on button at bounding box center [724, 40] width 16 height 13
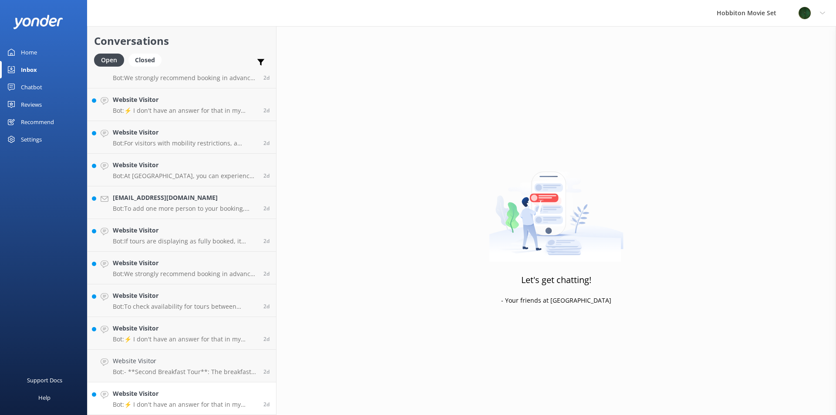
click at [152, 389] on h4 "Website Visitor" at bounding box center [185, 394] width 144 height 10
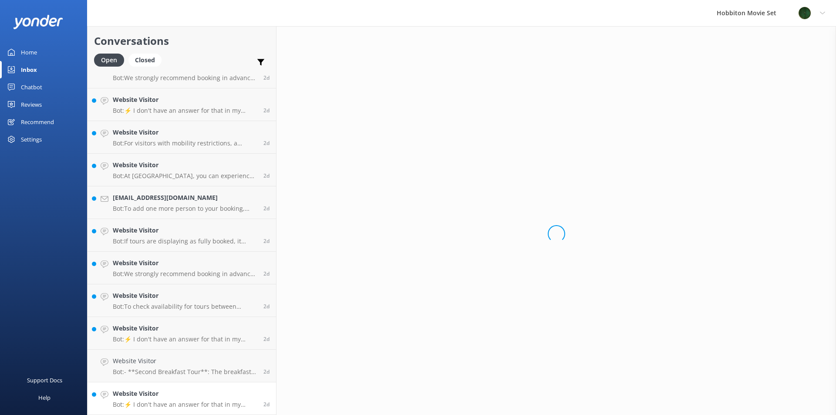
scroll to position [4066, 0]
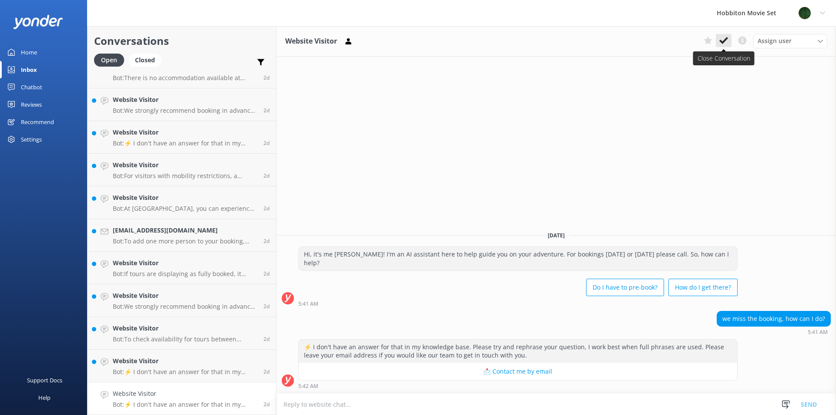
click at [726, 41] on icon at bounding box center [723, 40] width 9 height 9
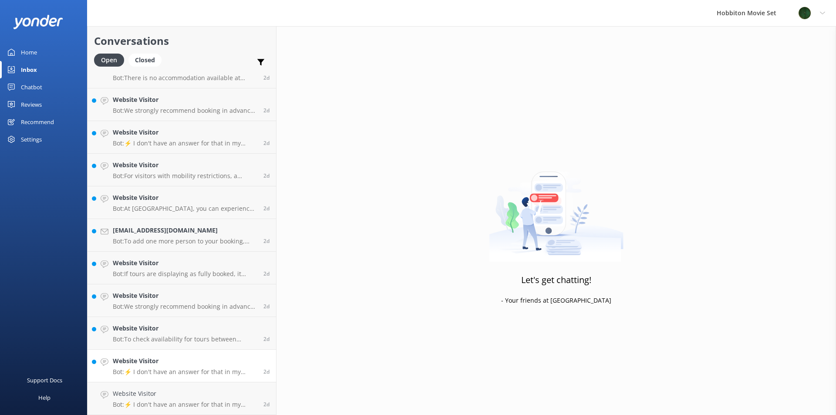
click at [186, 376] on link "Website Visitor Bot: ⚡ I don't have an answer for that in my knowledge base. Pl…" at bounding box center [182, 366] width 189 height 33
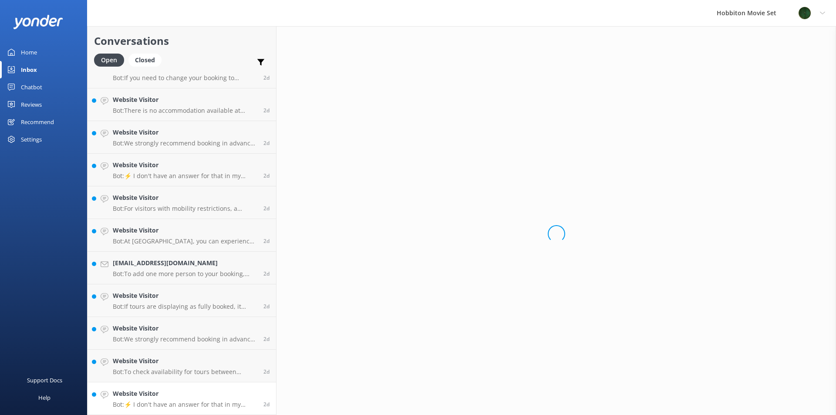
scroll to position [4034, 0]
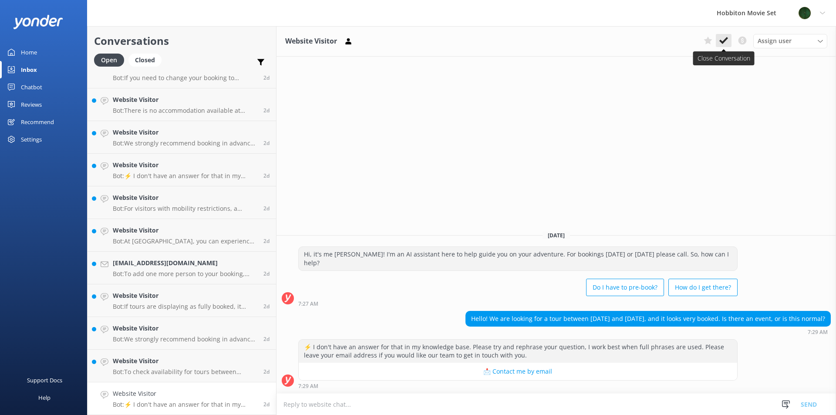
click at [723, 44] on icon at bounding box center [723, 40] width 9 height 9
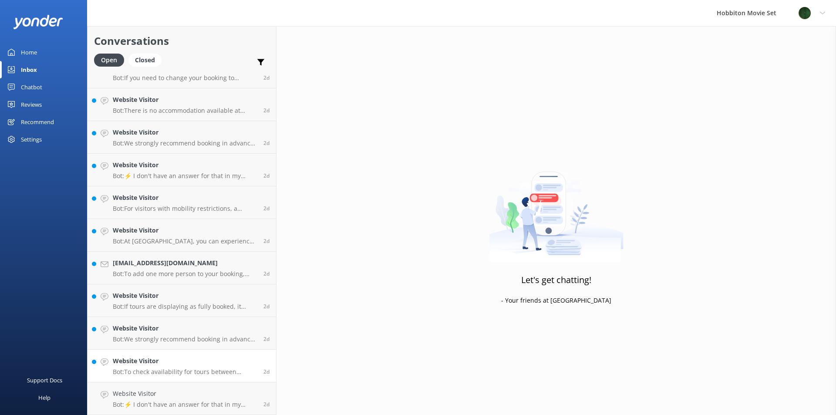
click at [156, 371] on p "Bot: To check availability for tours between [DATE] and [DATE], please visit [D…" at bounding box center [185, 372] width 144 height 8
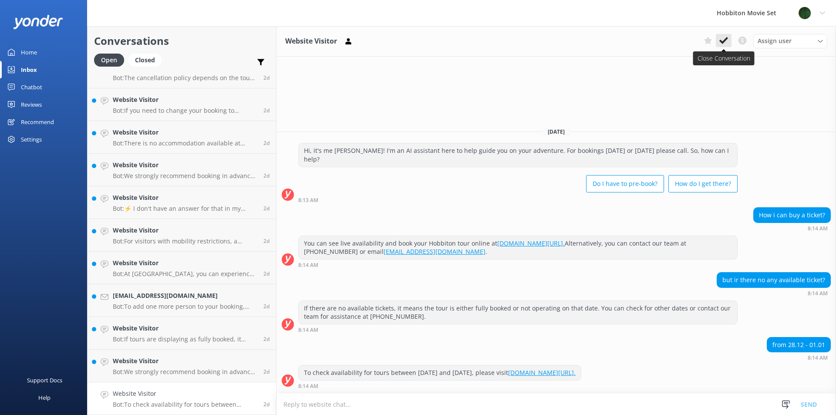
click at [724, 42] on use at bounding box center [723, 40] width 9 height 7
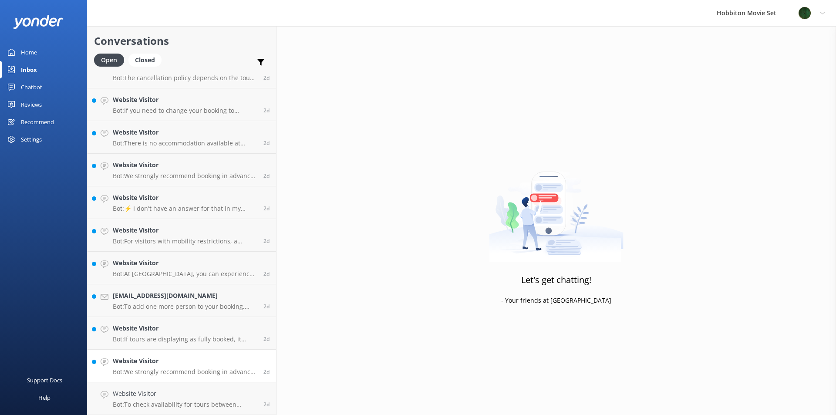
click at [166, 359] on h4 "Website Visitor" at bounding box center [185, 361] width 144 height 10
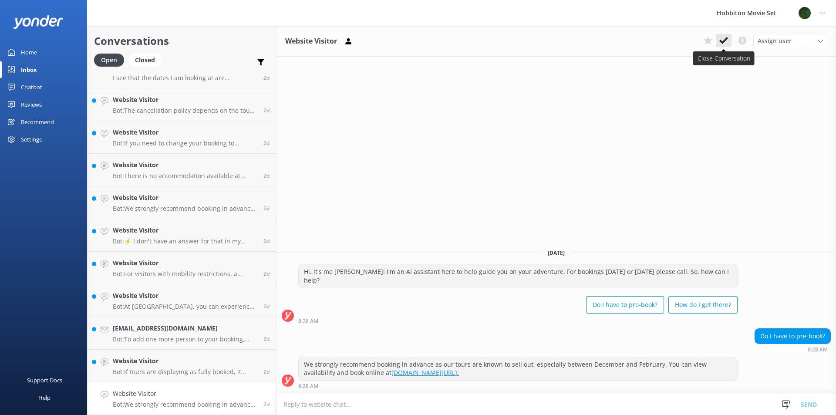
scroll to position [4001, 0]
click at [725, 42] on use at bounding box center [723, 40] width 9 height 7
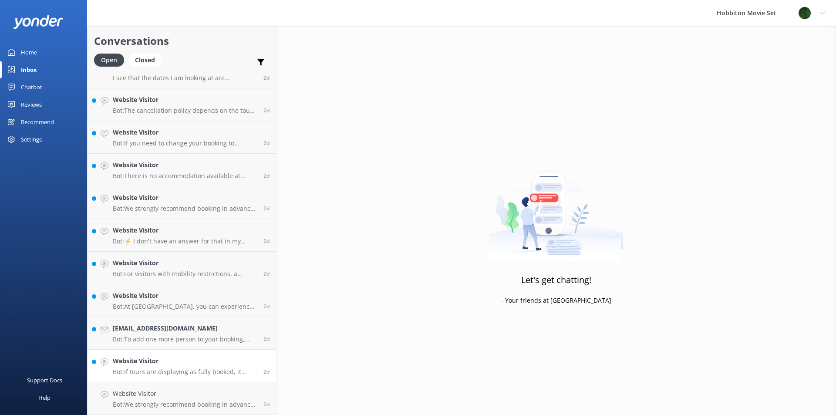
click at [167, 377] on link "Website Visitor Bot: If tours are displaying as fully booked, it means all seat…" at bounding box center [182, 366] width 189 height 33
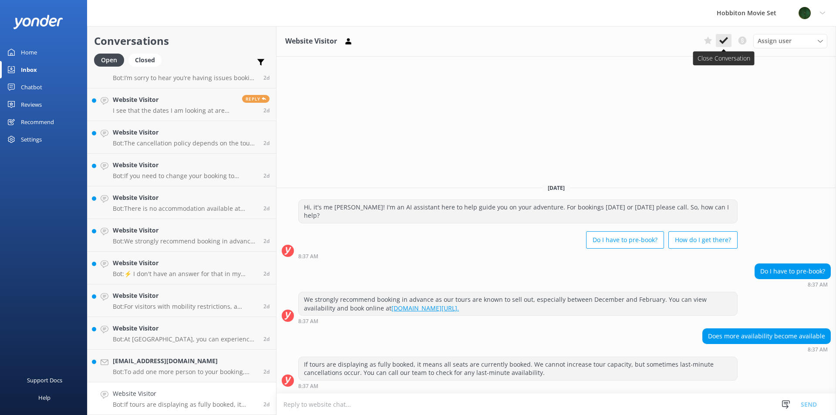
click at [725, 44] on icon at bounding box center [723, 40] width 9 height 9
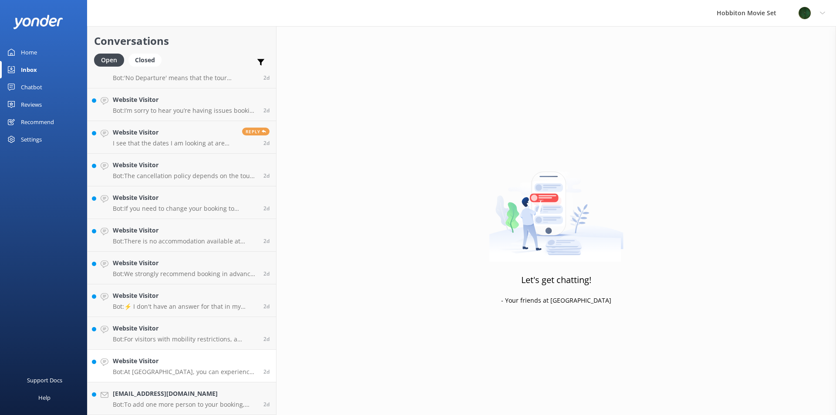
scroll to position [3936, 0]
click at [150, 375] on p "Bot: At [GEOGRAPHIC_DATA], you can experience the magic of the Hobbiton Movie S…" at bounding box center [185, 372] width 144 height 8
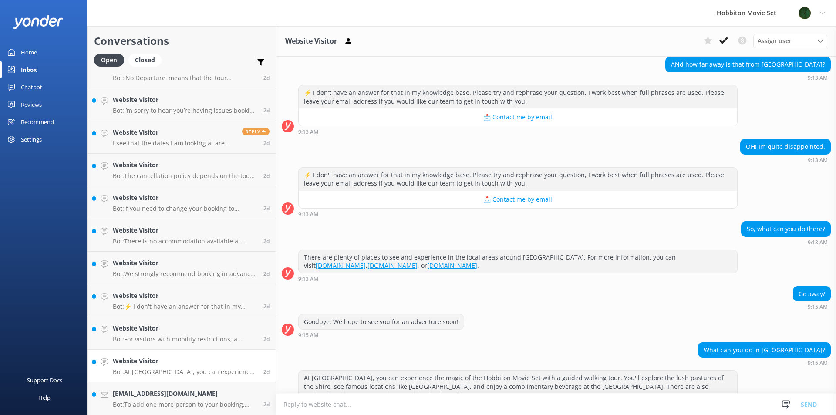
scroll to position [157, 0]
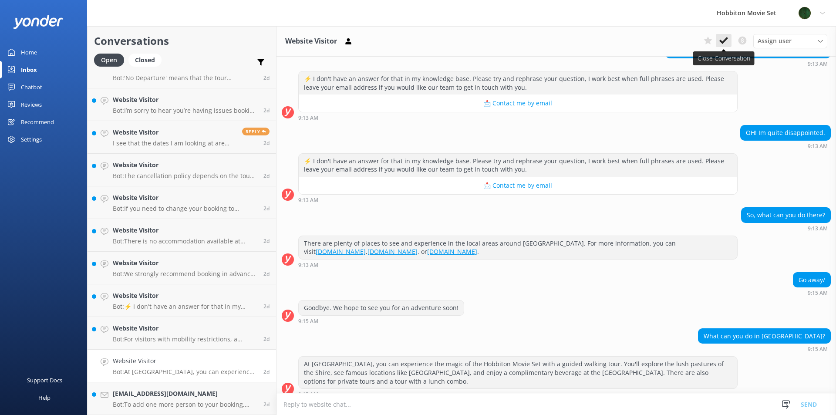
click at [727, 46] on button at bounding box center [724, 40] width 16 height 13
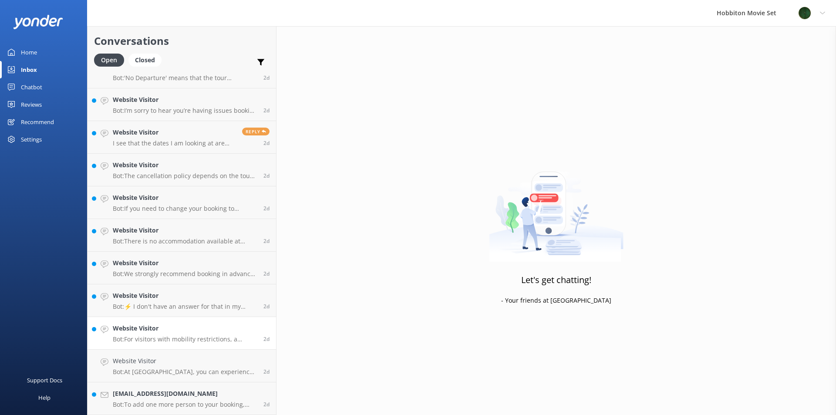
click at [172, 342] on p "Bot: For visitors with mobility restrictions, a Mobility Restriction Golf Cart …" at bounding box center [185, 339] width 144 height 8
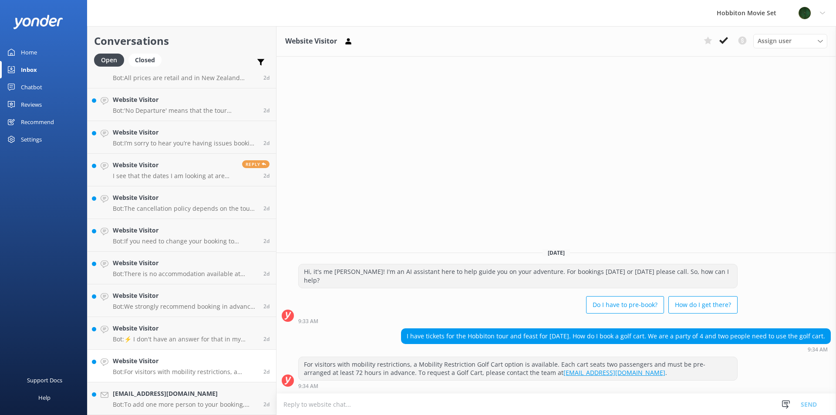
scroll to position [3903, 0]
click at [722, 43] on use at bounding box center [723, 40] width 9 height 7
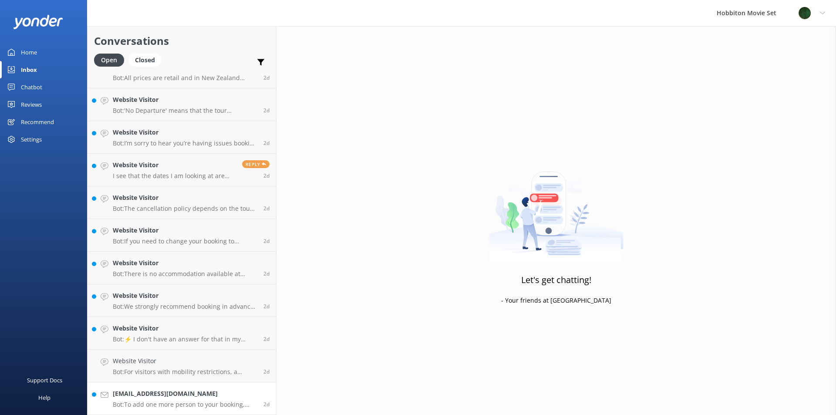
scroll to position [3870, 0]
click at [145, 394] on h4 "[EMAIL_ADDRESS][DOMAIN_NAME]" at bounding box center [185, 394] width 144 height 10
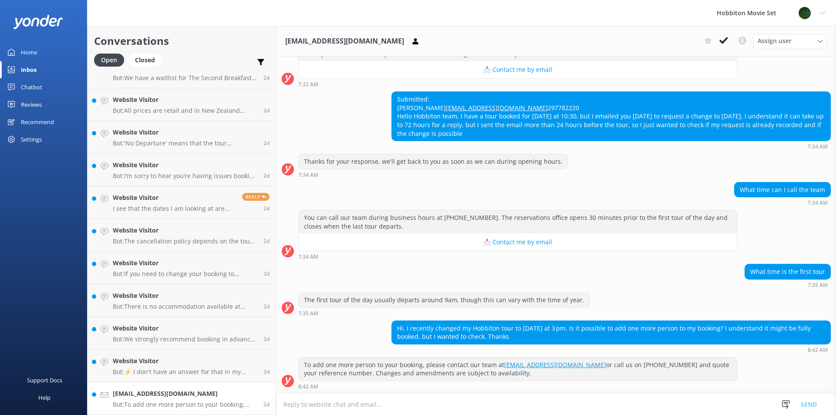
scroll to position [152, 0]
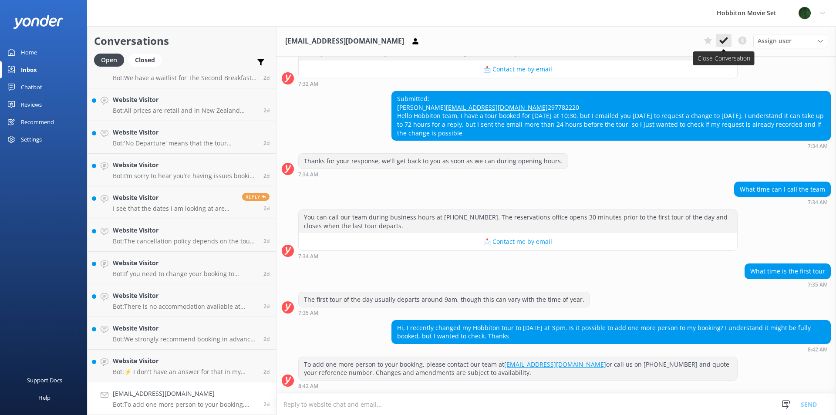
click at [723, 45] on icon at bounding box center [723, 40] width 9 height 9
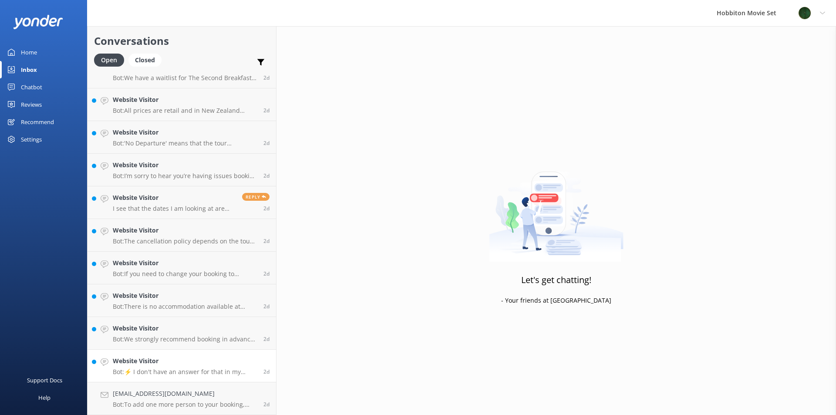
scroll to position [3838, 0]
click at [166, 388] on link "Website Visitor Bot: ⚡ I don't have an answer for that in my knowledge base. Pl…" at bounding box center [182, 398] width 189 height 33
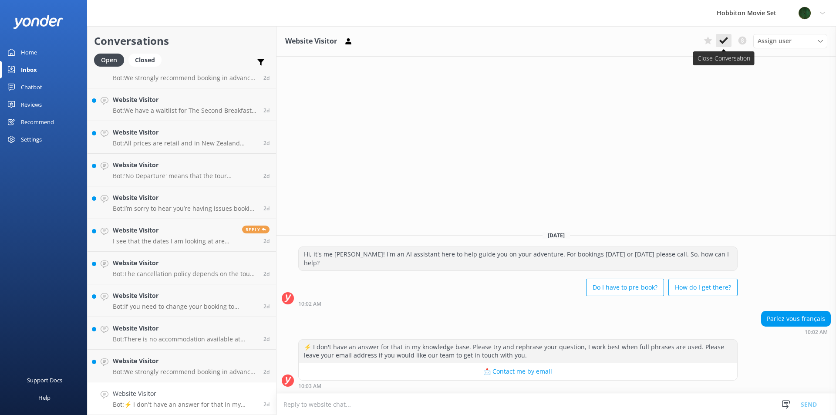
click at [729, 41] on button at bounding box center [724, 40] width 16 height 13
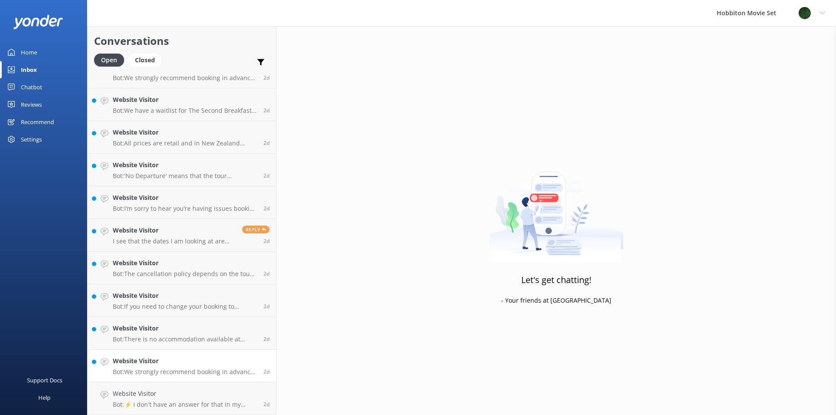
scroll to position [3805, 0]
click at [162, 364] on h4 "Website Visitor" at bounding box center [185, 361] width 144 height 10
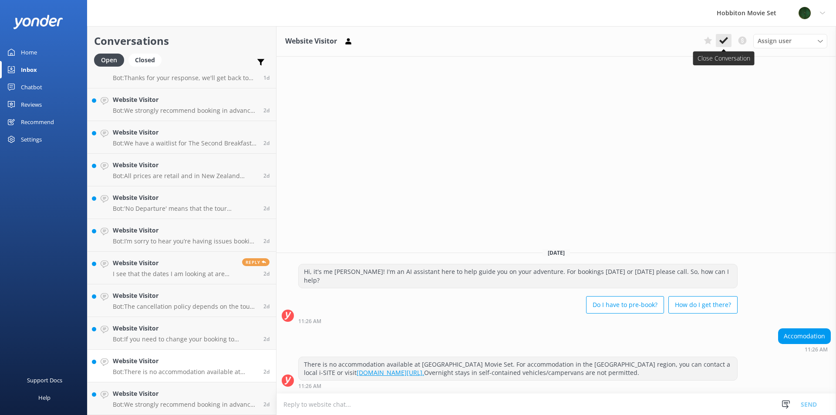
click at [725, 47] on button at bounding box center [724, 40] width 16 height 13
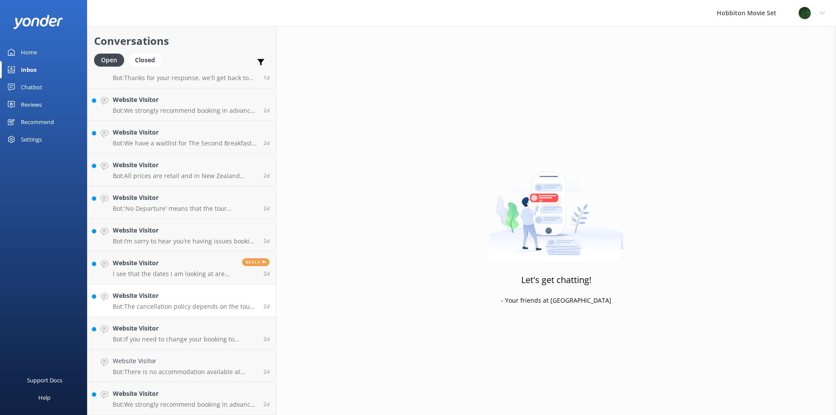
scroll to position [3772, 0]
click at [169, 397] on h4 "Website Visitor" at bounding box center [185, 394] width 144 height 10
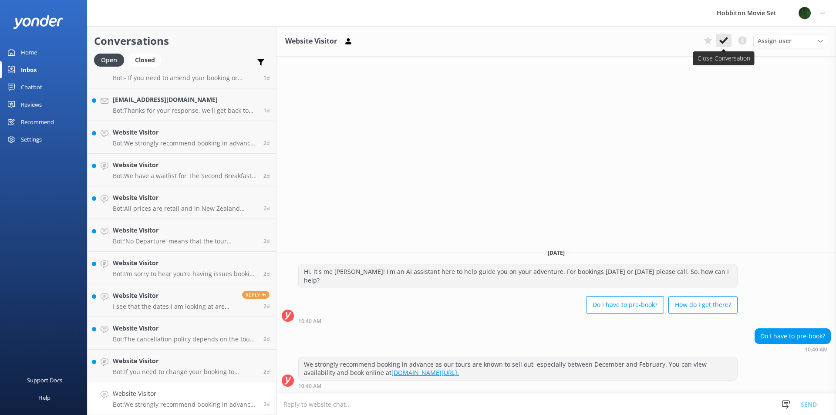
click at [723, 40] on icon at bounding box center [723, 40] width 9 height 9
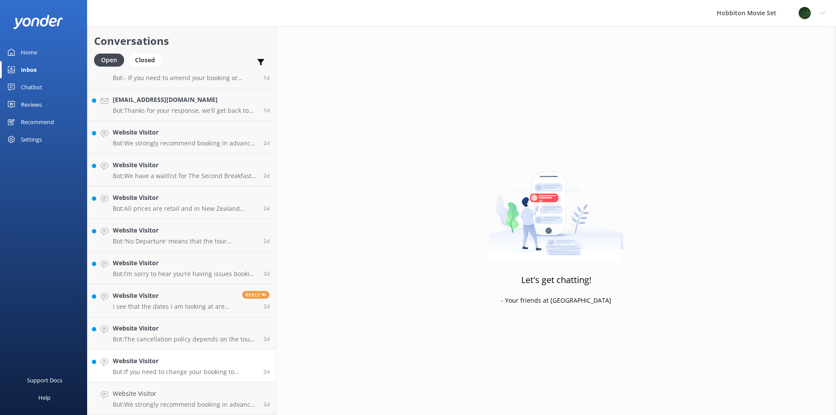
click at [157, 371] on p "Bot: If you need to change your booking to another day, please contact our team…" at bounding box center [185, 372] width 144 height 8
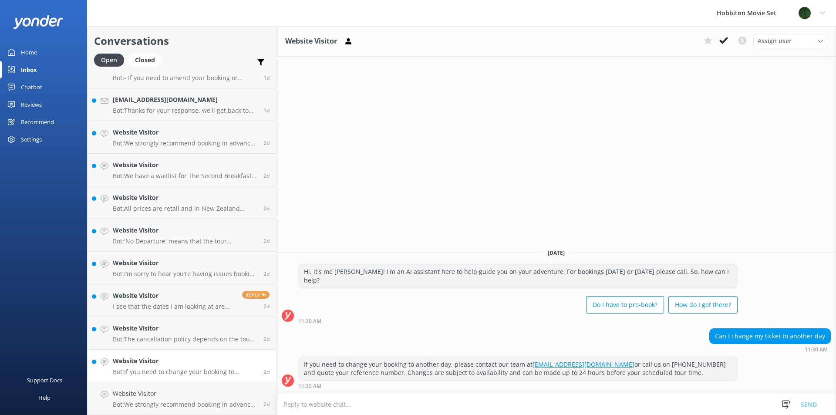
scroll to position [3740, 0]
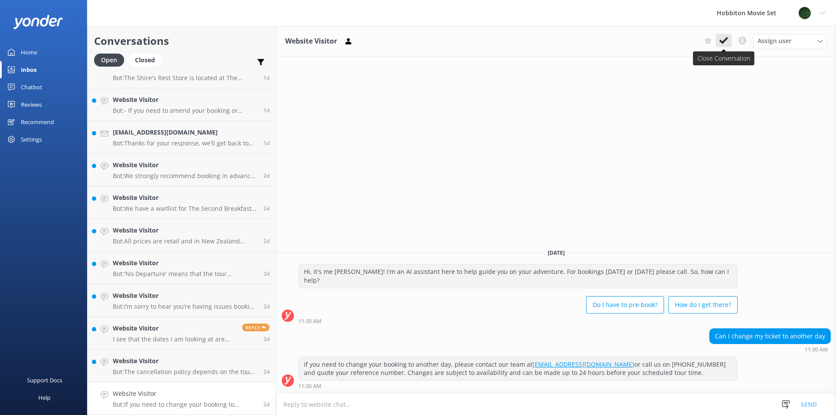
click at [717, 38] on button at bounding box center [724, 40] width 16 height 13
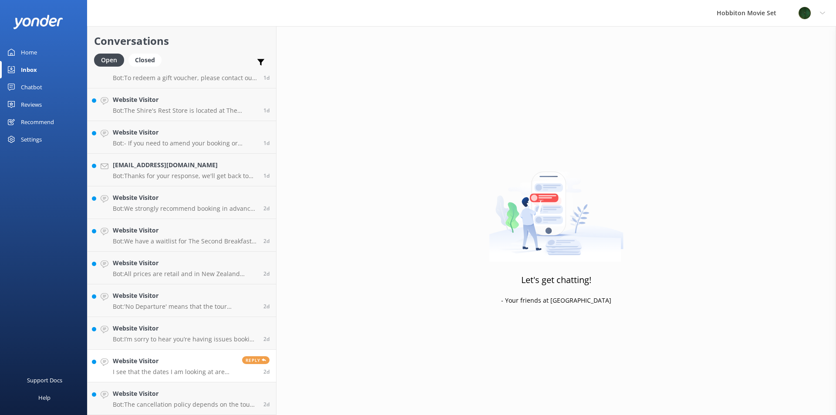
scroll to position [3707, 0]
click at [179, 368] on div "Website Visitor I see that the dates I am looking at are fully booked... do you…" at bounding box center [174, 365] width 123 height 19
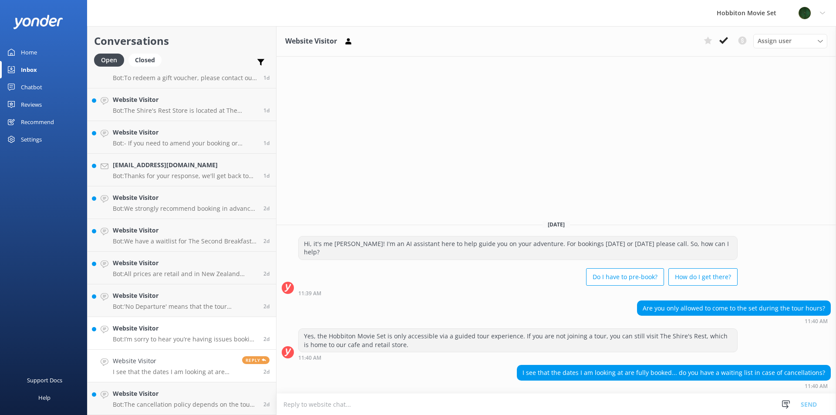
click at [181, 336] on p "Bot: I’m sorry to hear you’re having issues booking online! If you’d like to sp…" at bounding box center [185, 339] width 144 height 8
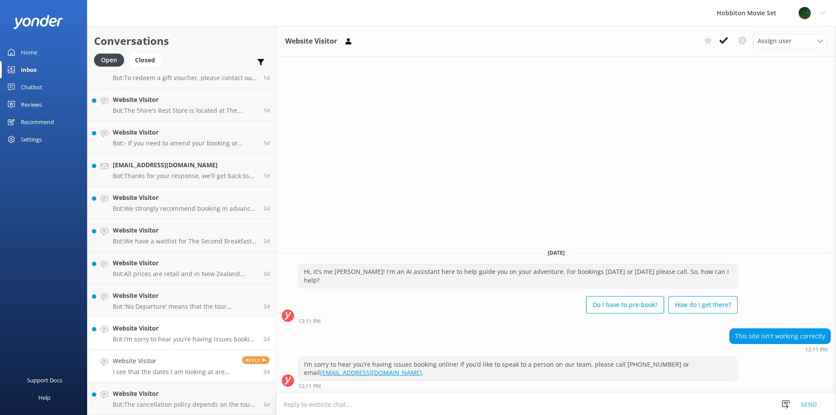
click at [174, 358] on h4 "Website Visitor" at bounding box center [174, 361] width 123 height 10
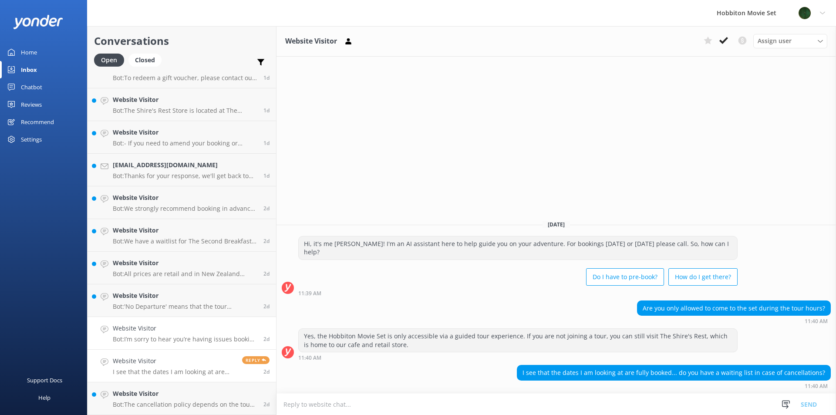
click at [165, 338] on p "Bot: I’m sorry to hear you’re having issues booking online! If you’d like to sp…" at bounding box center [185, 339] width 144 height 8
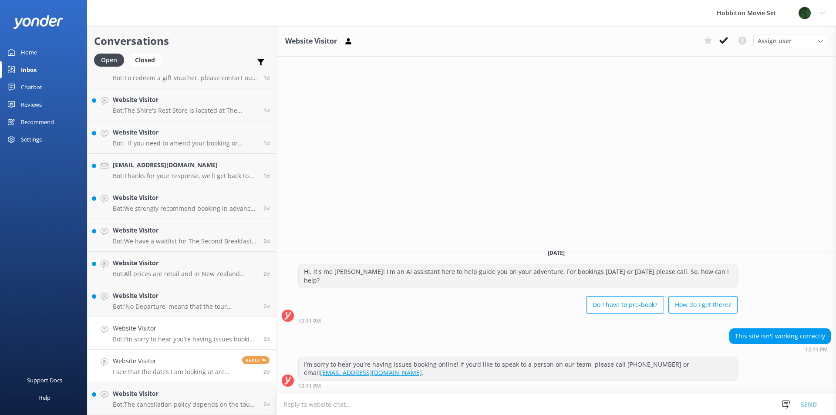
click at [154, 367] on div "Website Visitor I see that the dates I am looking at are fully booked... do you…" at bounding box center [174, 365] width 123 height 19
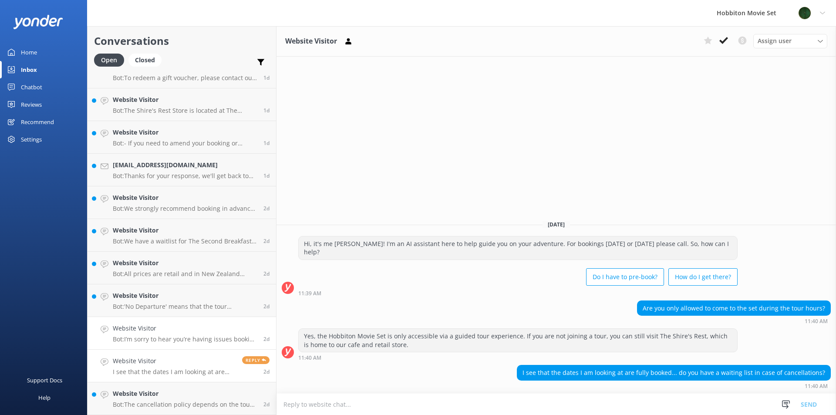
click at [176, 331] on h4 "Website Visitor" at bounding box center [185, 329] width 144 height 10
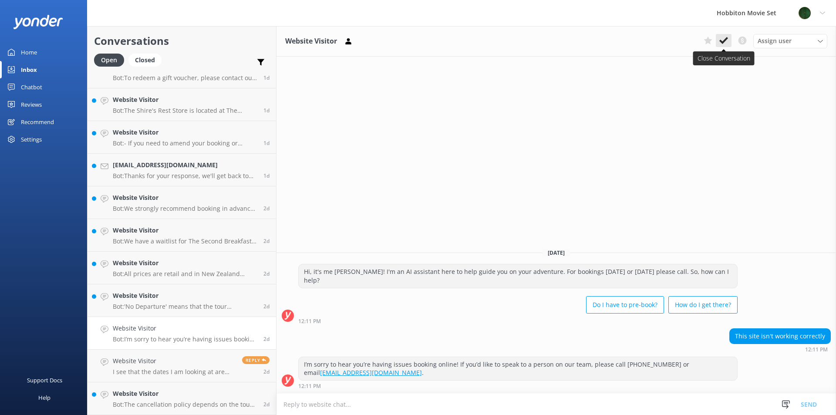
click at [720, 42] on icon at bounding box center [723, 40] width 9 height 9
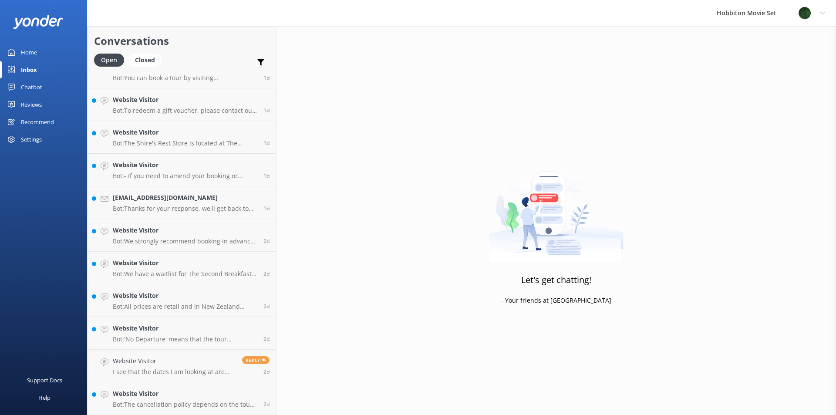
scroll to position [3674, 0]
click at [152, 405] on p "Bot: The cancellation policy depends on the tour product you have booked. You c…" at bounding box center [185, 405] width 144 height 8
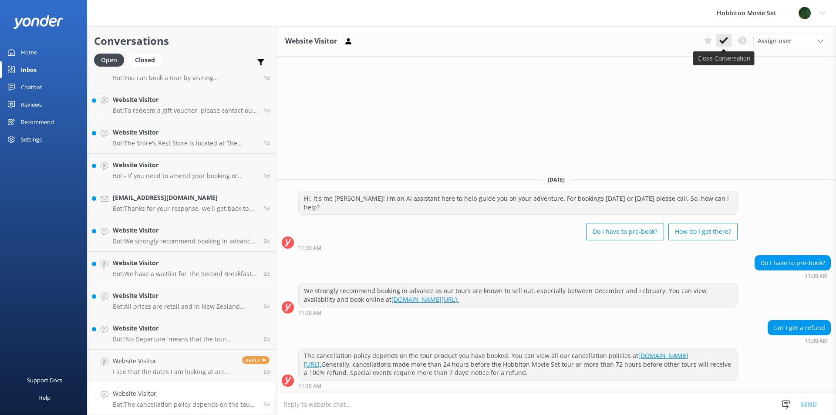
click at [722, 44] on icon at bounding box center [723, 40] width 9 height 9
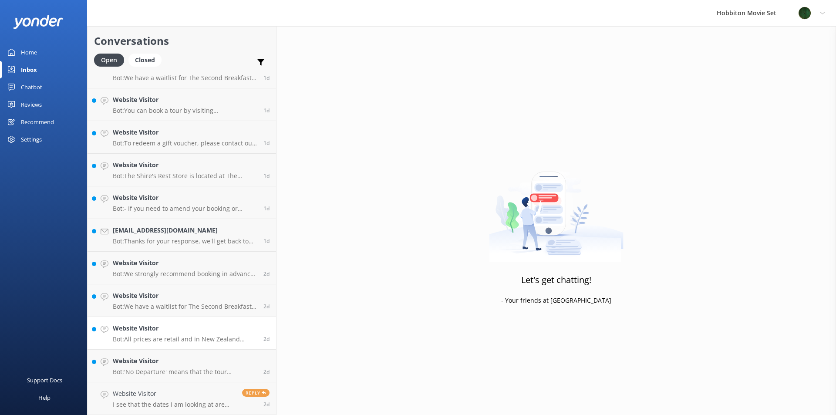
scroll to position [3642, 0]
click at [160, 358] on h4 "Website Visitor" at bounding box center [185, 361] width 144 height 10
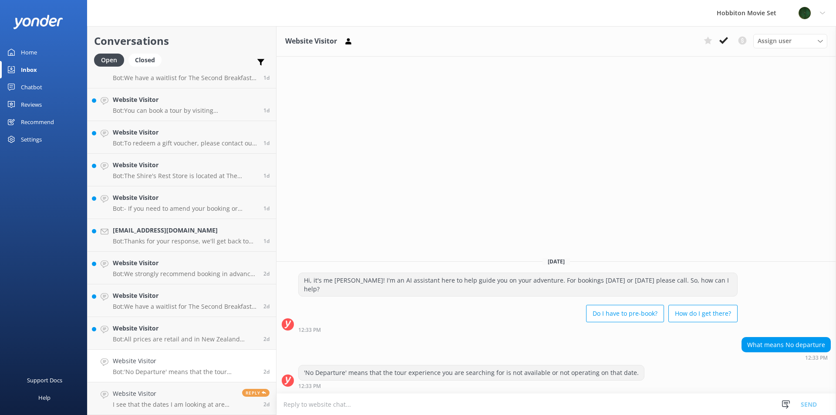
drag, startPoint x: 723, startPoint y: 38, endPoint x: 712, endPoint y: 47, distance: 14.2
click at [723, 38] on icon at bounding box center [723, 40] width 9 height 9
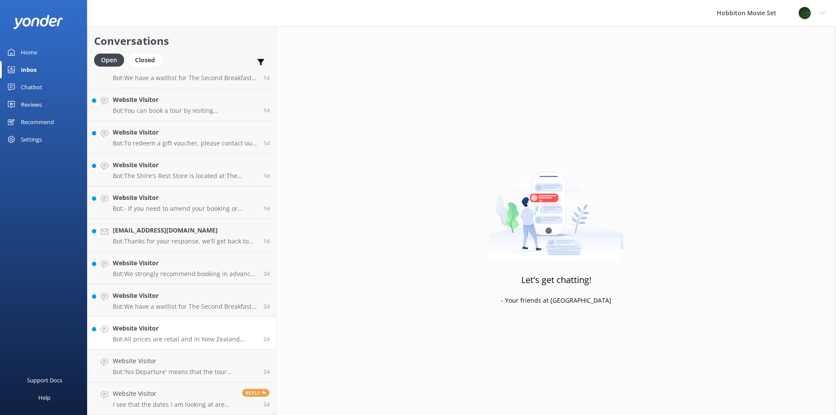
click at [188, 335] on p "Bot: We have a waitlist for The Second Breakfast Tours, Behind The Scenes Tours…" at bounding box center [185, 339] width 144 height 8
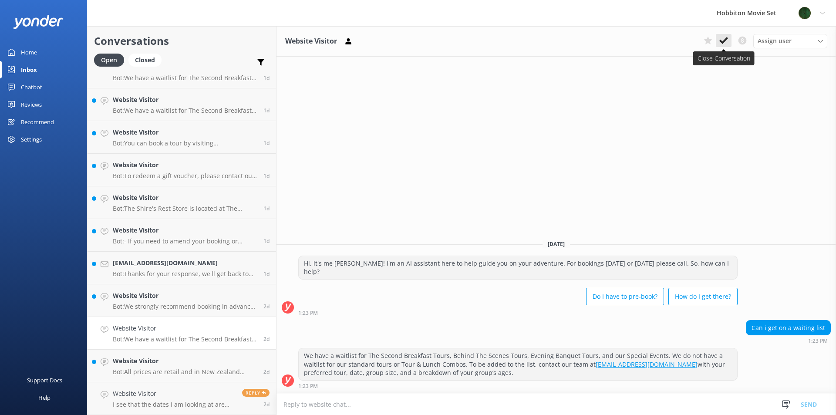
click at [722, 37] on icon at bounding box center [723, 40] width 9 height 9
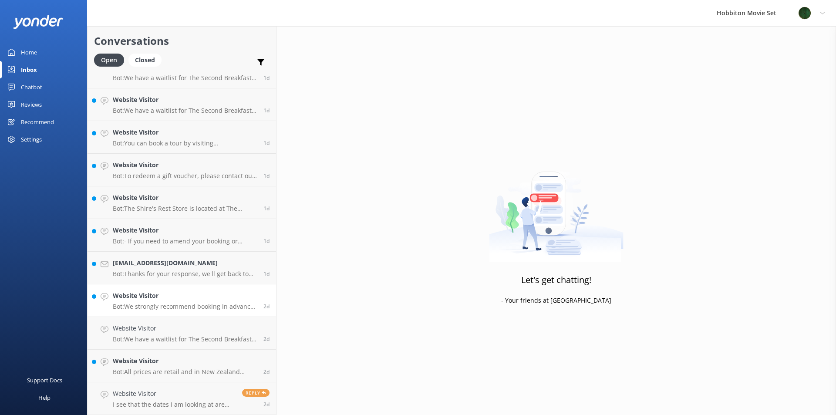
scroll to position [3576, 0]
click at [161, 363] on h4 "Website Visitor" at bounding box center [185, 361] width 144 height 10
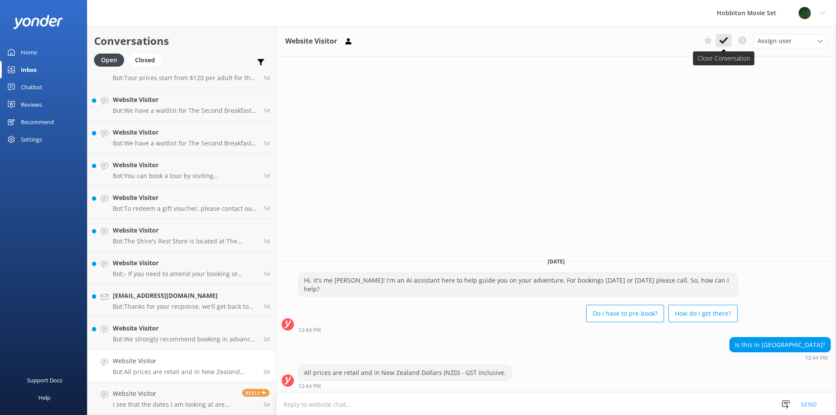
click at [724, 44] on icon at bounding box center [723, 40] width 9 height 9
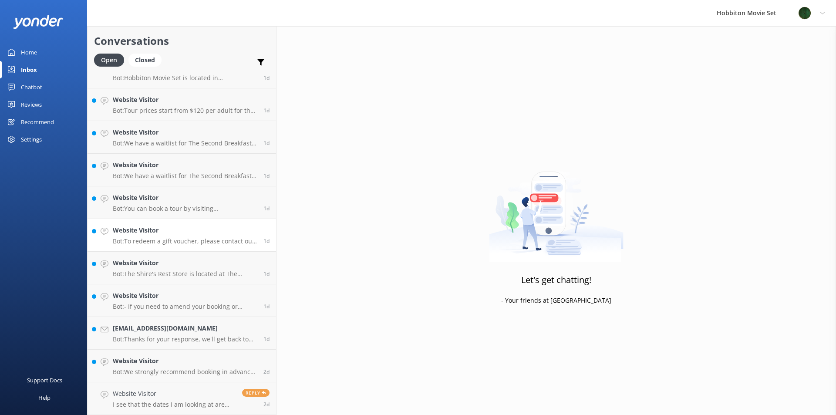
scroll to position [3544, 0]
click at [168, 387] on link "Website Visitor I see that the dates I am looking at are fully booked... do you…" at bounding box center [182, 398] width 189 height 33
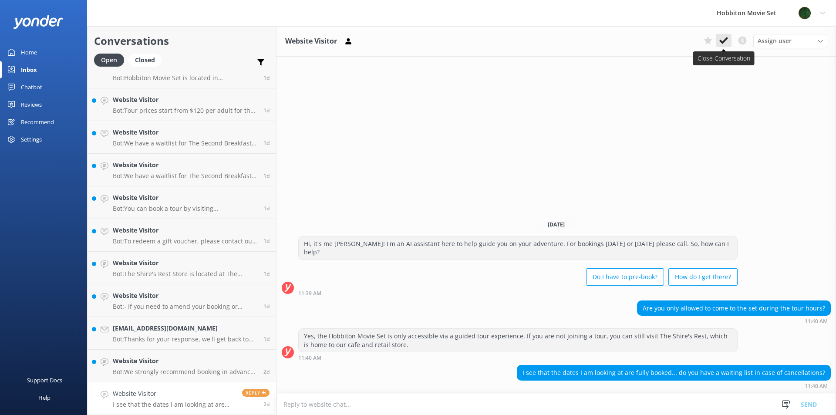
click at [725, 45] on button at bounding box center [724, 40] width 16 height 13
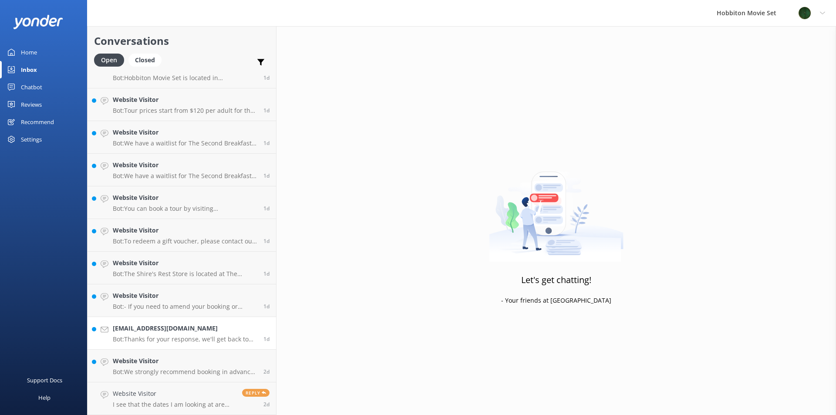
click at [174, 343] on p "Bot: Thanks for your response, we'll get back to you as soon as we can during o…" at bounding box center [185, 339] width 144 height 8
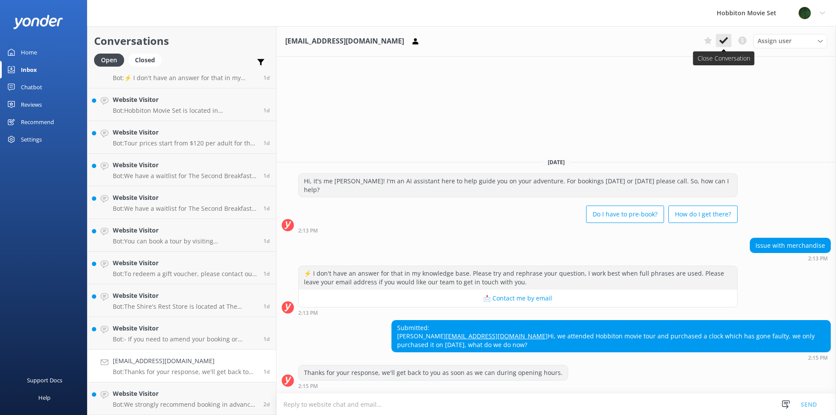
click at [726, 37] on icon at bounding box center [723, 40] width 9 height 9
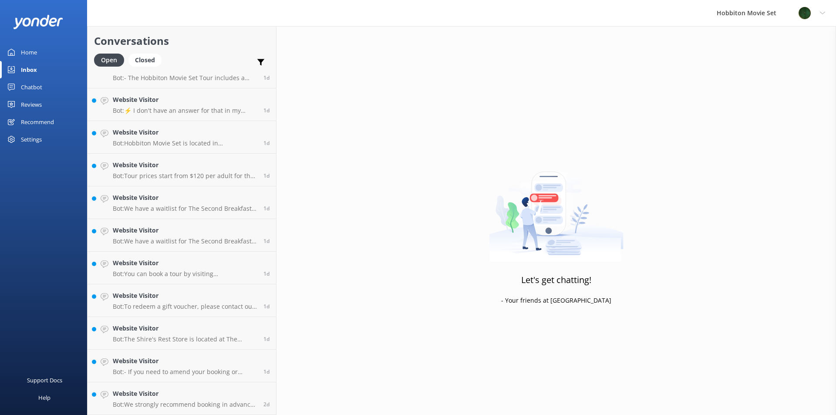
scroll to position [3478, 0]
click at [162, 394] on h4 "Website Visitor" at bounding box center [185, 394] width 144 height 10
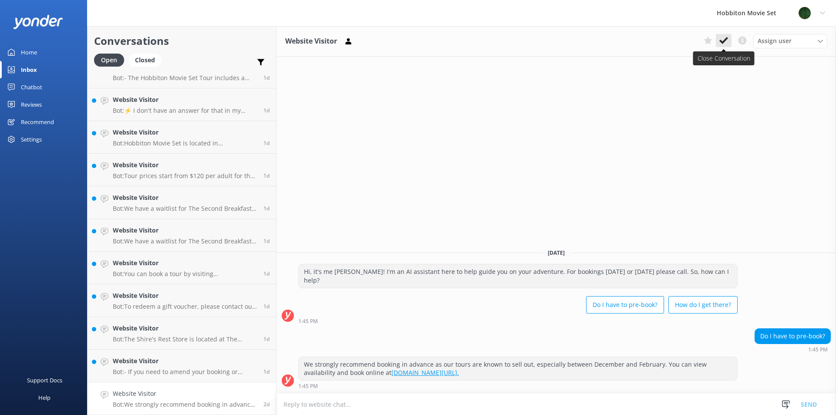
click at [722, 41] on icon at bounding box center [723, 40] width 9 height 9
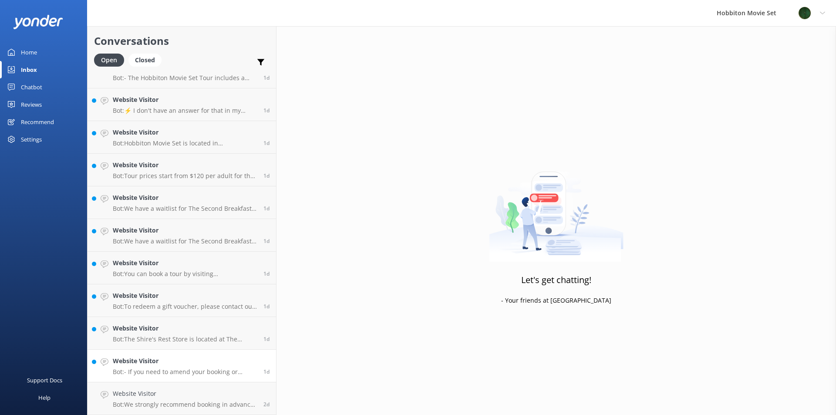
click at [134, 371] on p "Bot: - If you need to amend your booking or transfer your ticket, contact our t…" at bounding box center [185, 372] width 144 height 8
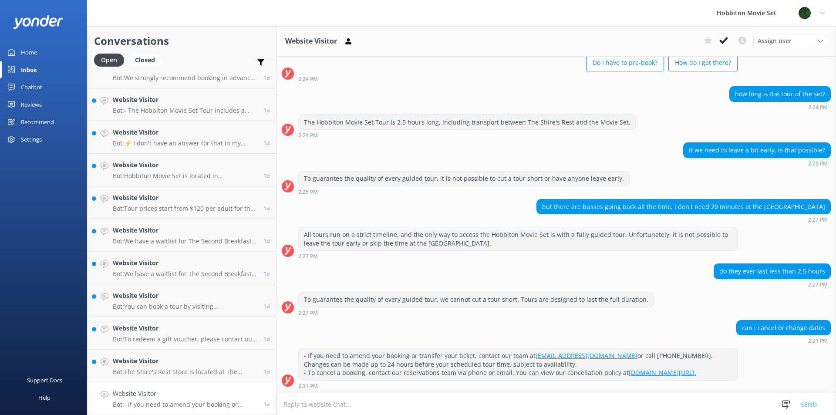
scroll to position [3446, 0]
click at [720, 34] on button at bounding box center [724, 40] width 16 height 13
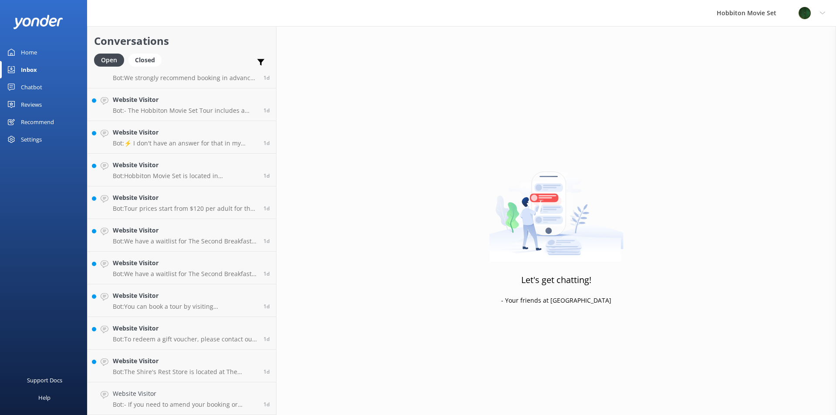
scroll to position [3413, 0]
click at [165, 397] on h4 "Website Visitor" at bounding box center [185, 394] width 144 height 10
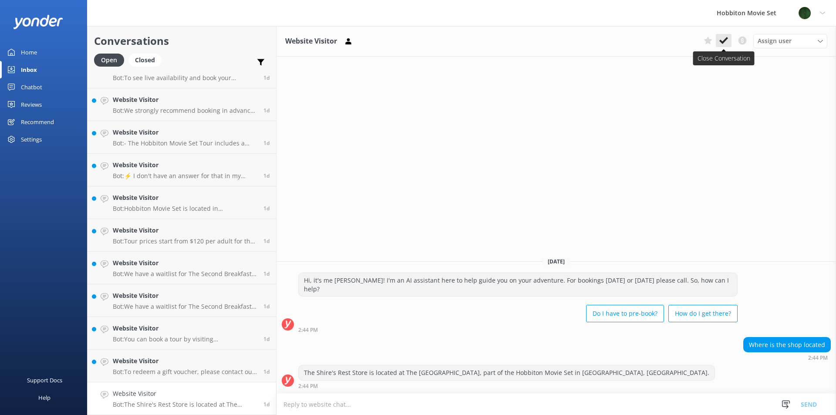
click at [725, 41] on use at bounding box center [723, 40] width 9 height 7
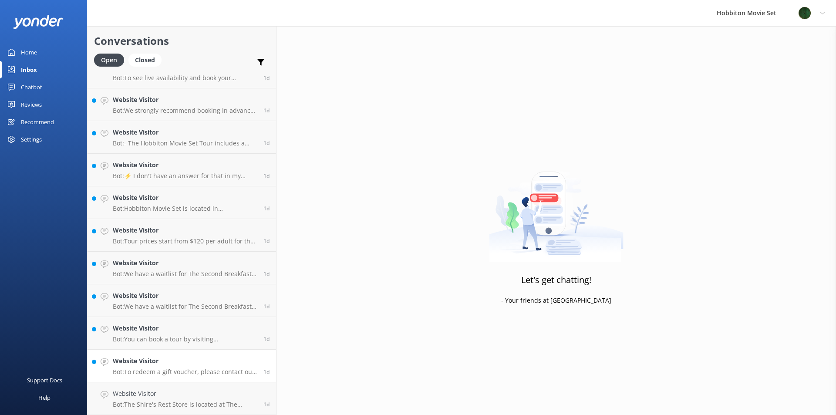
click at [147, 374] on p "Bot: To redeem a gift voucher, please contact our Reservations Team and include…" at bounding box center [185, 372] width 144 height 8
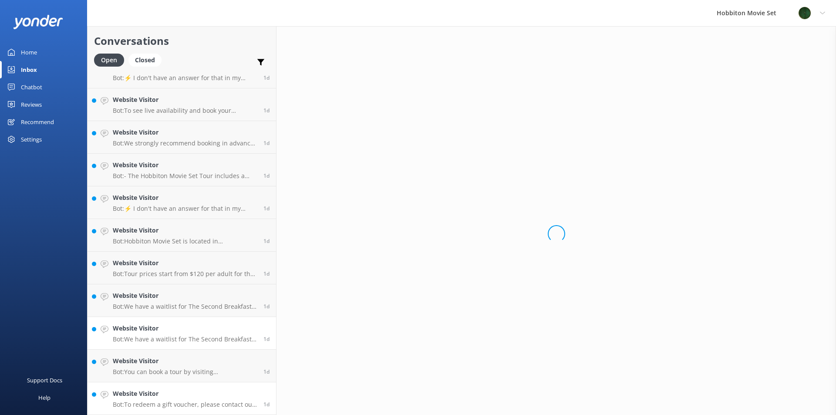
scroll to position [3380, 0]
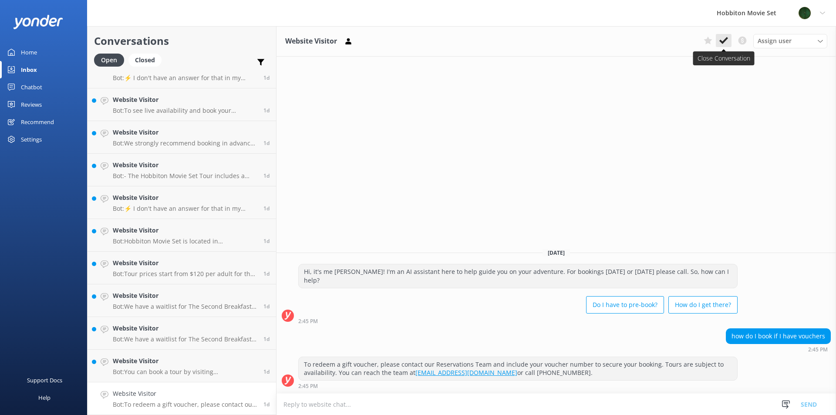
click at [726, 43] on icon at bounding box center [723, 40] width 9 height 9
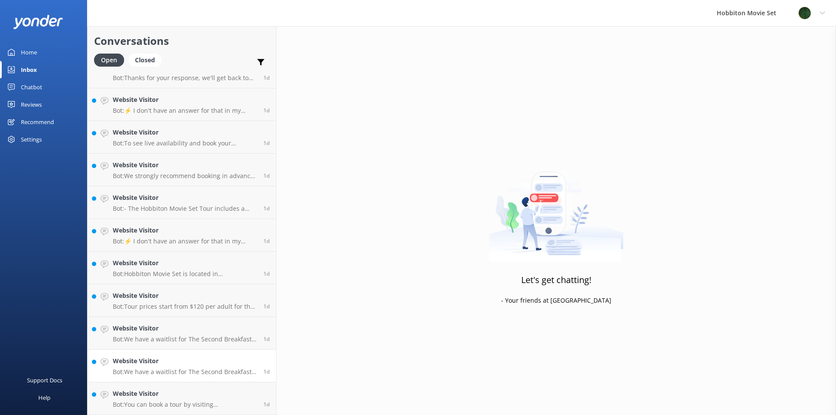
scroll to position [3348, 0]
click at [177, 368] on div "Website Visitor Bot: We have a waitlist for The Second Breakfast Tours, Behind …" at bounding box center [185, 365] width 144 height 19
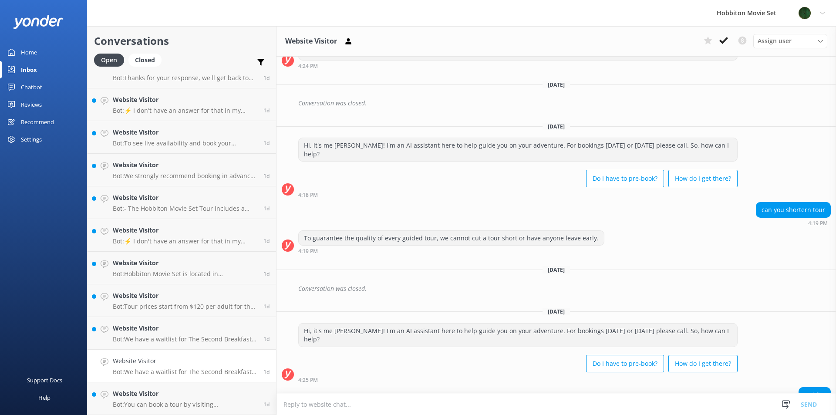
scroll to position [1963, 0]
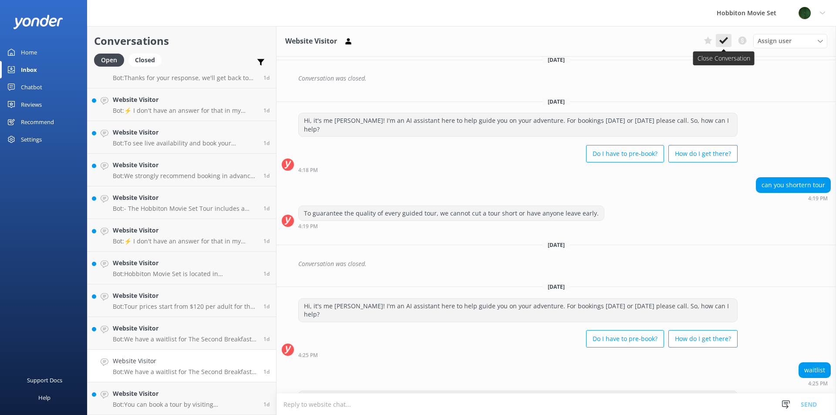
click at [724, 42] on use at bounding box center [723, 40] width 9 height 7
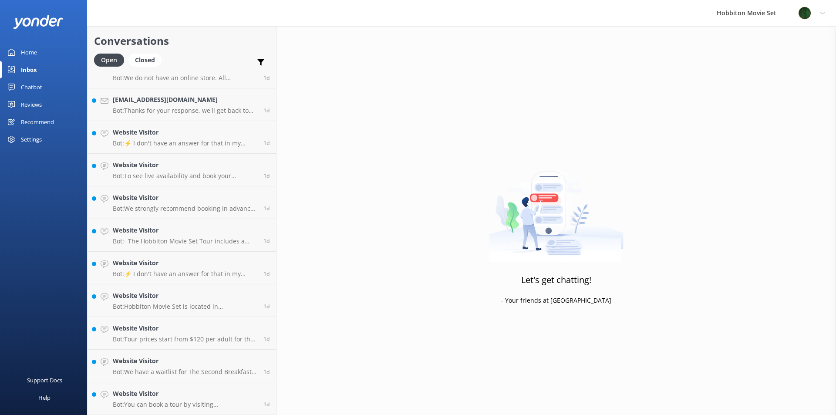
scroll to position [3315, 0]
click at [159, 334] on div "Website Visitor Bot: Tour prices start from $120 per adult for the Hobbiton Mov…" at bounding box center [185, 333] width 144 height 19
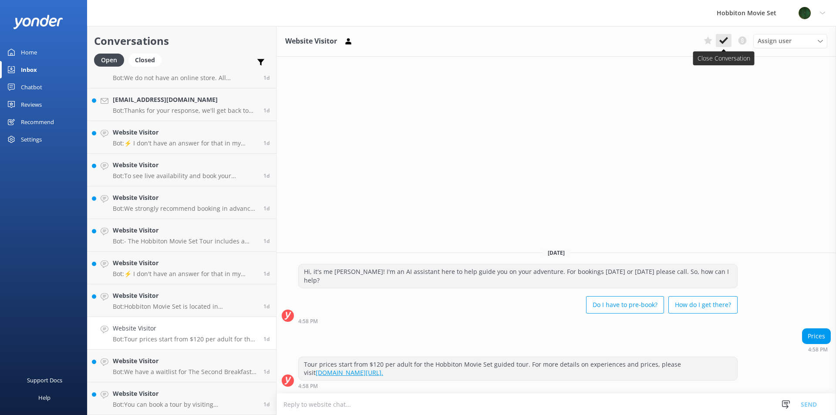
click at [726, 42] on icon at bounding box center [723, 40] width 9 height 9
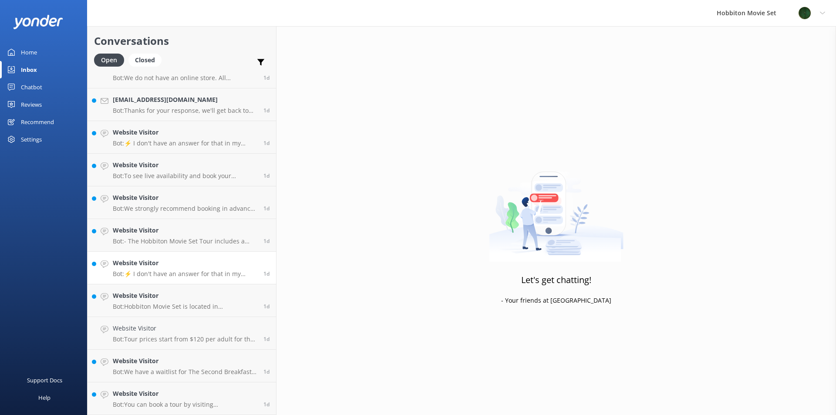
scroll to position [3282, 0]
click at [190, 273] on p "Bot: - The Hobbiton Movie Set Tour includes a guided walking tour of the set, a…" at bounding box center [185, 274] width 144 height 8
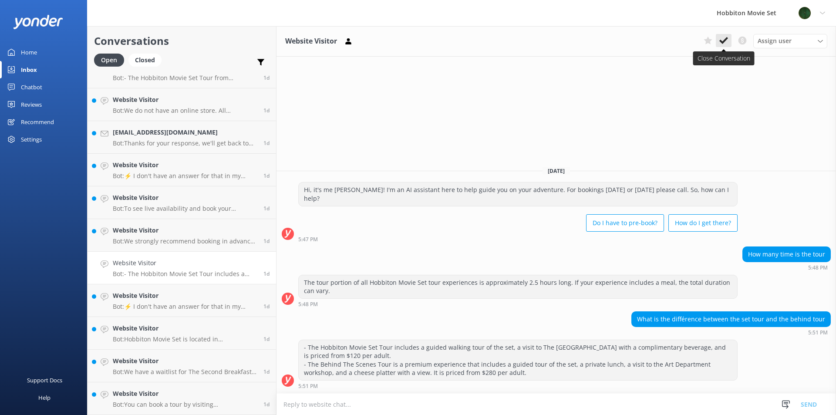
click at [726, 46] on button at bounding box center [724, 40] width 16 height 13
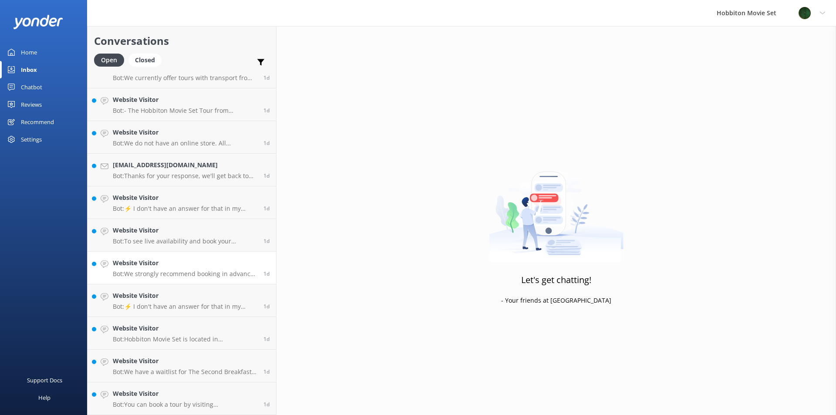
scroll to position [3250, 0]
click at [159, 277] on p "Bot: We strongly recommend booking in advance as our tours are known to sell ou…" at bounding box center [185, 274] width 144 height 8
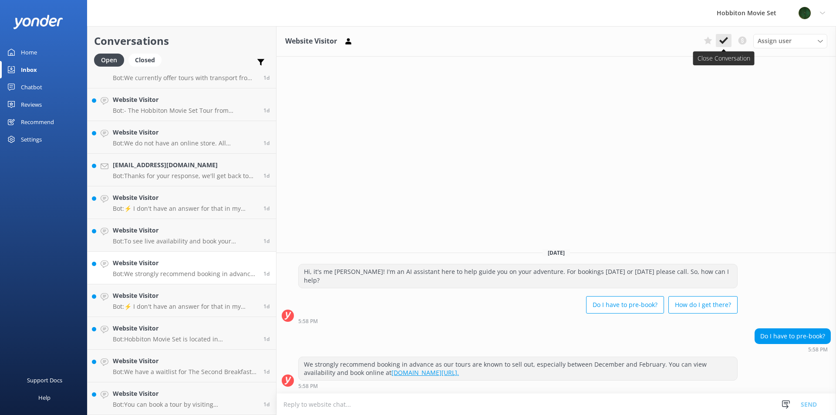
click at [723, 42] on use at bounding box center [723, 40] width 9 height 7
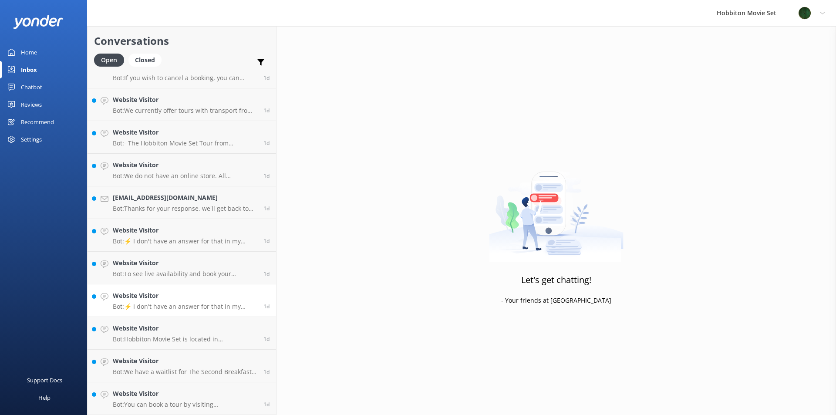
scroll to position [3217, 0]
click at [162, 294] on h4 "Website Visitor" at bounding box center [185, 296] width 144 height 10
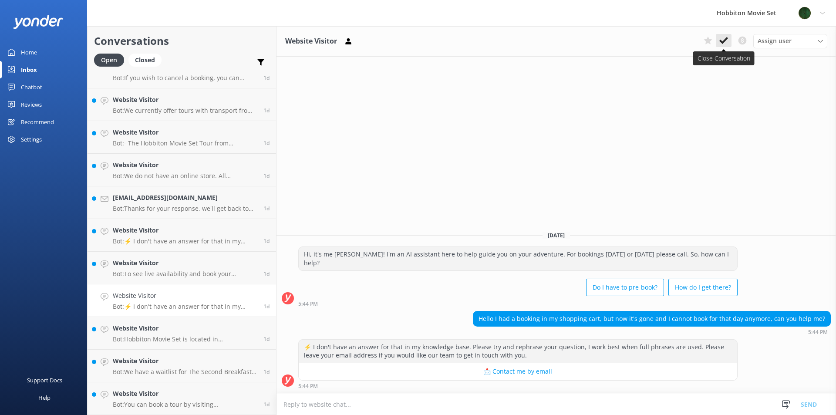
click at [722, 43] on use at bounding box center [723, 40] width 9 height 7
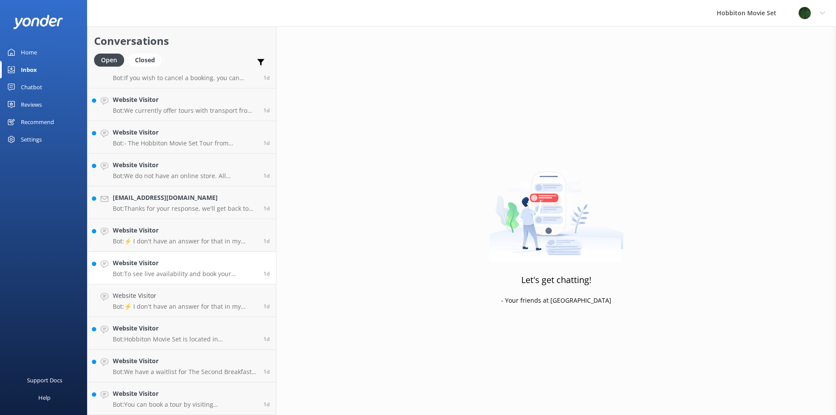
scroll to position [3184, 0]
click at [153, 321] on link "Website Visitor Bot: Hobbiton Movie Set is located in [GEOGRAPHIC_DATA], [GEOGR…" at bounding box center [182, 333] width 189 height 33
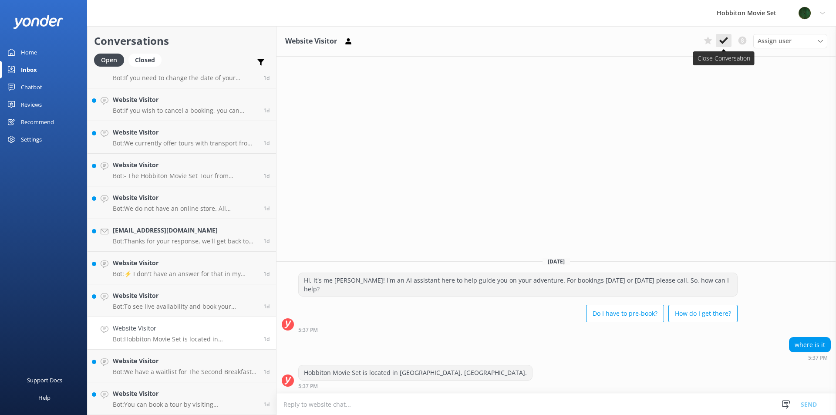
click at [723, 41] on use at bounding box center [723, 40] width 9 height 7
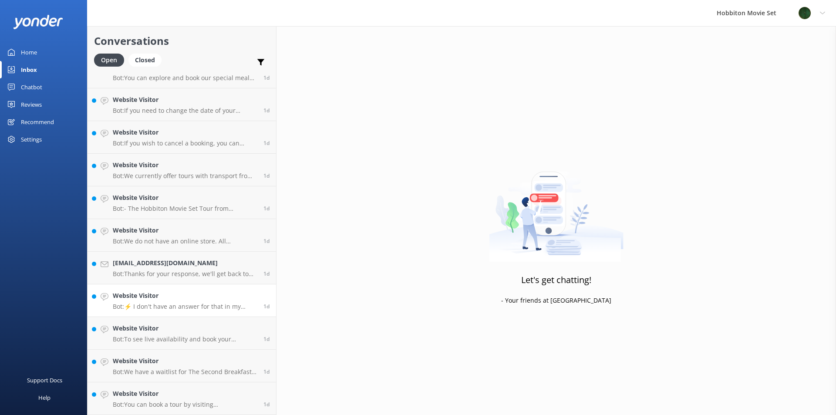
scroll to position [3152, 0]
click at [161, 294] on h4 "Website Visitor" at bounding box center [185, 296] width 144 height 10
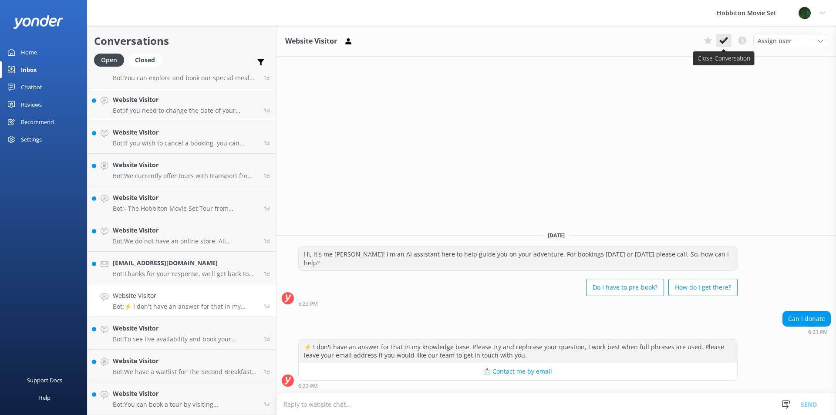
click at [725, 46] on button at bounding box center [724, 40] width 16 height 13
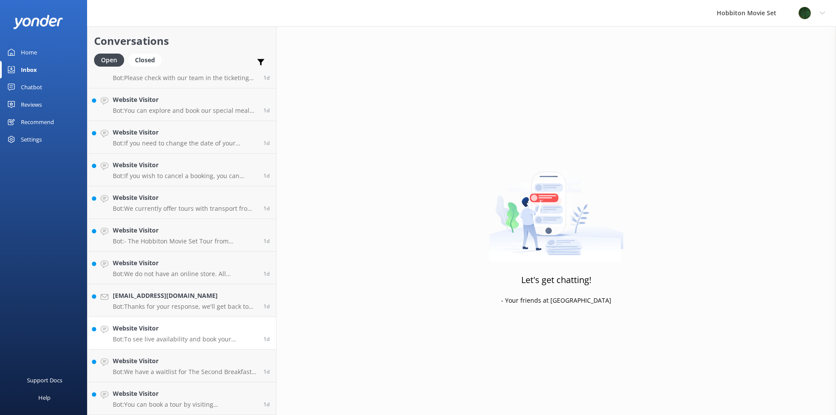
scroll to position [3119, 0]
click at [157, 330] on h4 "Website Visitor" at bounding box center [185, 329] width 144 height 10
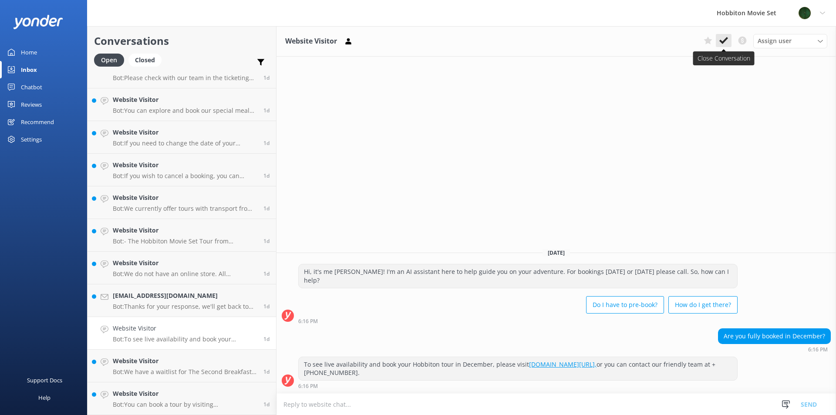
click at [725, 47] on button at bounding box center [724, 40] width 16 height 13
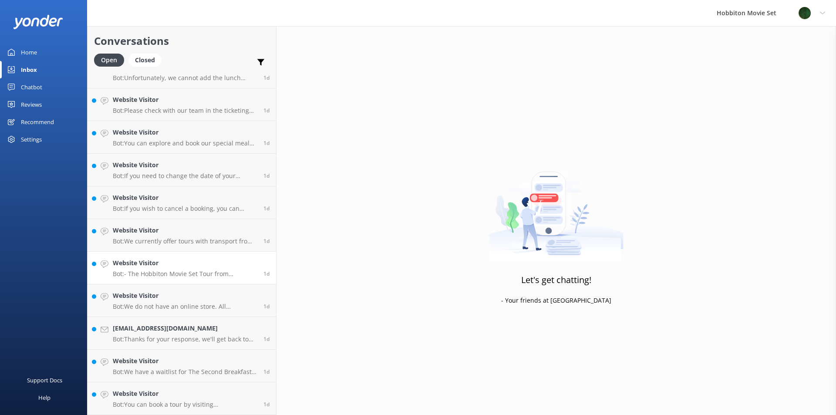
scroll to position [3086, 0]
click at [151, 271] on p "Bot: - The Hobbiton Movie Set Tour from [GEOGRAPHIC_DATA] Information Centre in…" at bounding box center [185, 274] width 144 height 8
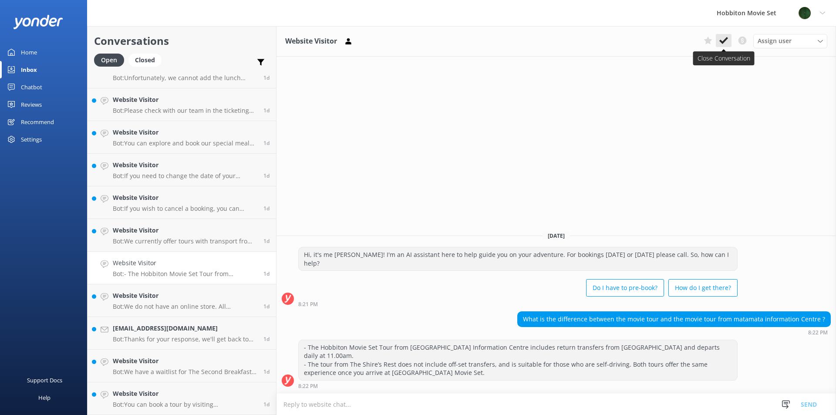
click at [724, 44] on icon at bounding box center [723, 40] width 9 height 9
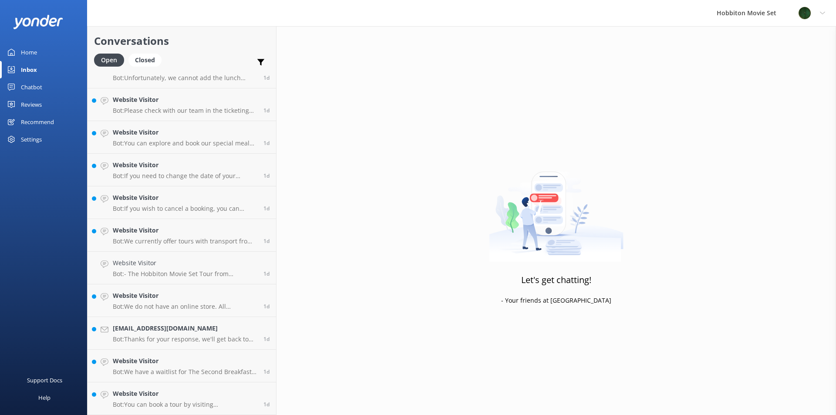
scroll to position [3054, 0]
click at [139, 361] on h4 "Website Visitor" at bounding box center [185, 361] width 144 height 10
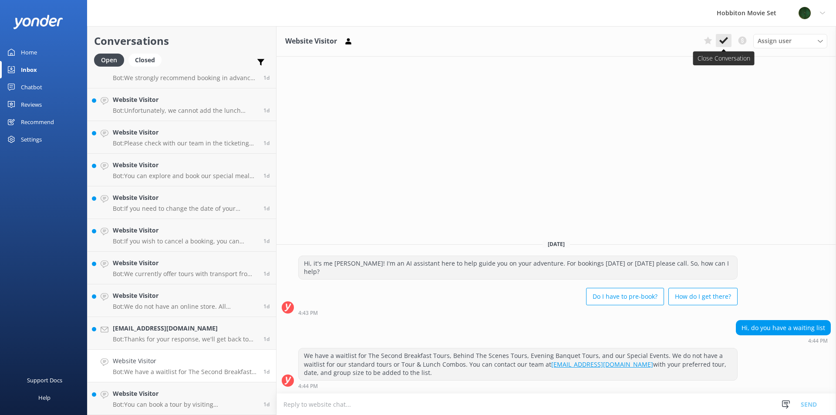
click at [719, 44] on button at bounding box center [724, 40] width 16 height 13
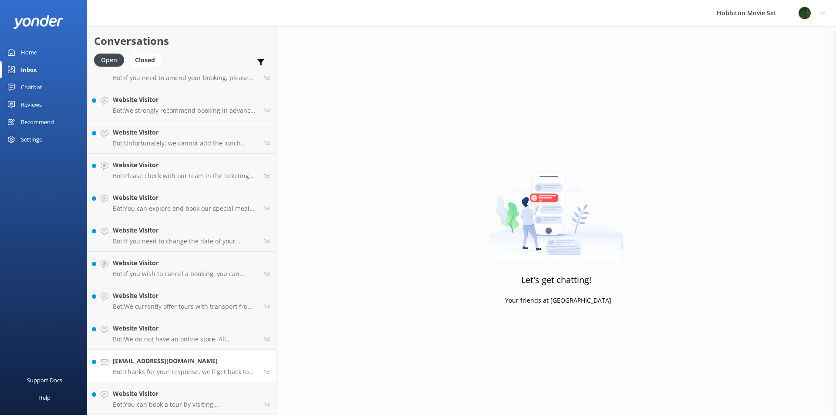
scroll to position [3021, 0]
click at [168, 396] on h4 "Website Visitor" at bounding box center [185, 394] width 144 height 10
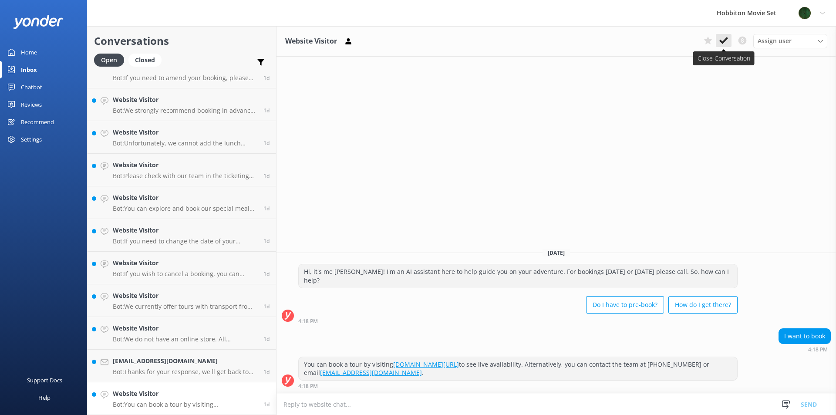
click at [719, 40] on button at bounding box center [724, 40] width 16 height 13
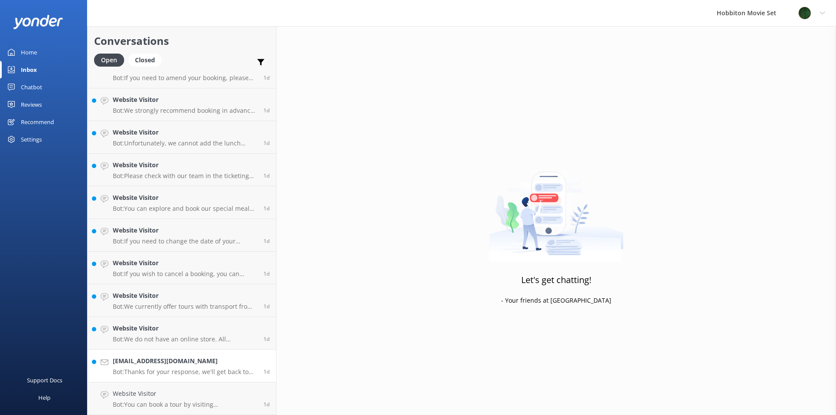
click at [154, 361] on h4 "[EMAIL_ADDRESS][DOMAIN_NAME]" at bounding box center [185, 361] width 144 height 10
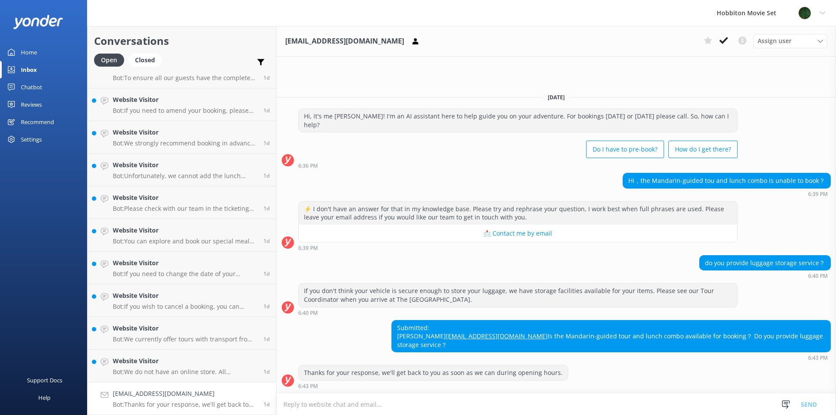
scroll to position [2988, 0]
click at [729, 44] on button at bounding box center [724, 40] width 16 height 13
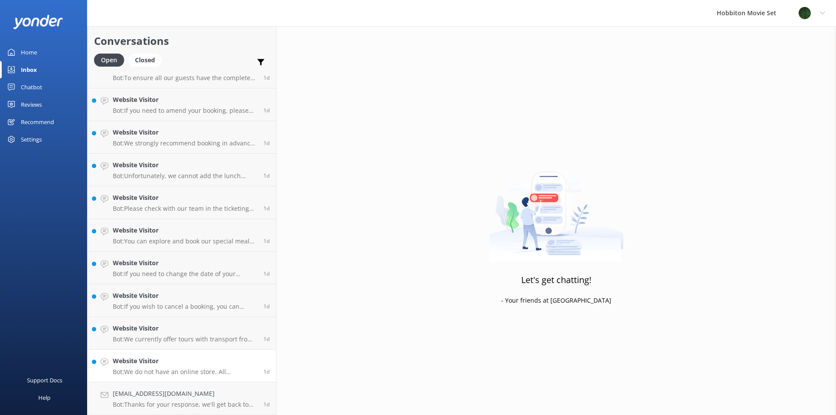
click at [176, 362] on h4 "Website Visitor" at bounding box center [185, 361] width 144 height 10
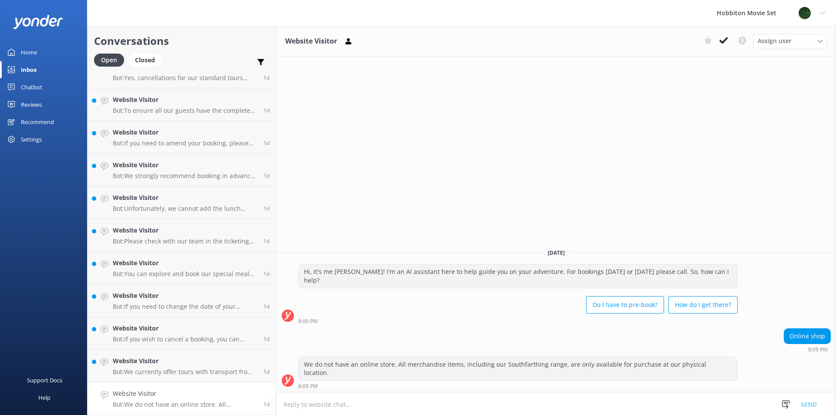
scroll to position [2956, 0]
click at [719, 44] on button at bounding box center [724, 40] width 16 height 13
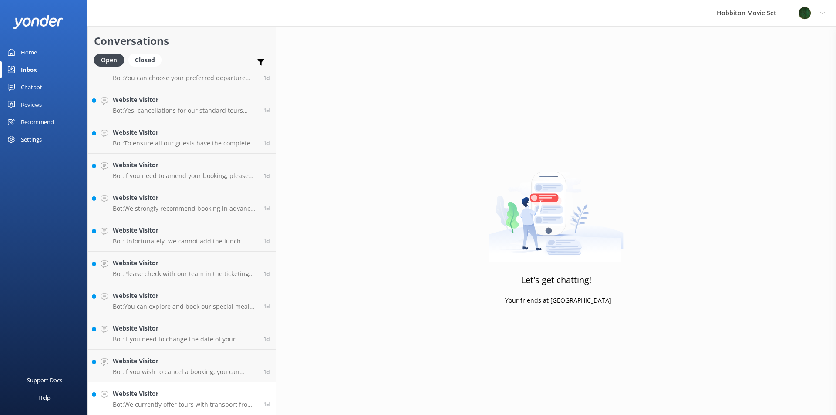
scroll to position [2923, 0]
click at [157, 367] on div "Website Visitor Bot: If you wish to cancel a booking, you can contact our reser…" at bounding box center [185, 365] width 144 height 19
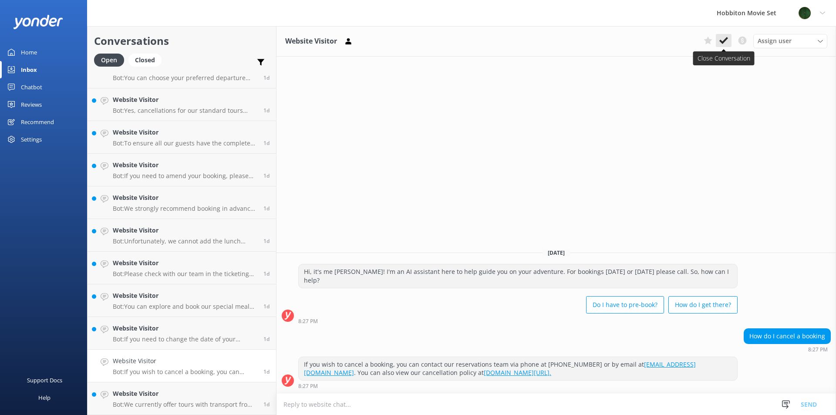
click at [723, 42] on use at bounding box center [723, 40] width 9 height 7
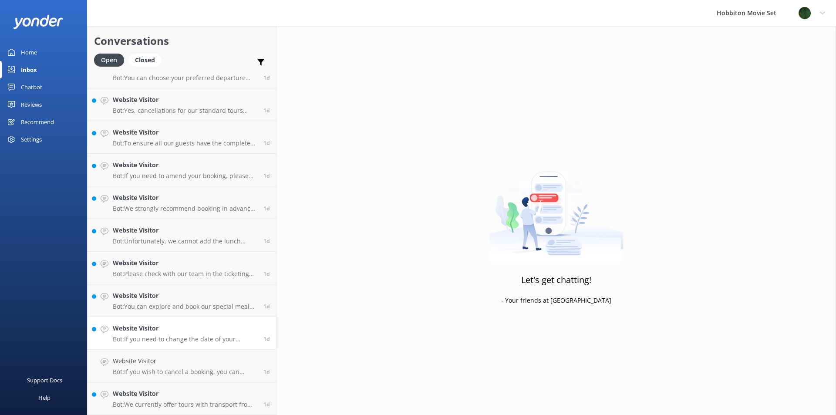
click at [169, 334] on div "Website Visitor Bot: If you need to change the date of your booking, please con…" at bounding box center [185, 333] width 144 height 19
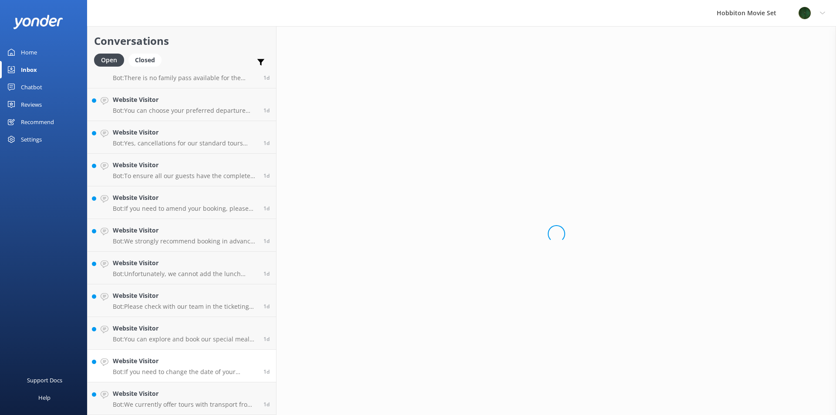
scroll to position [2890, 0]
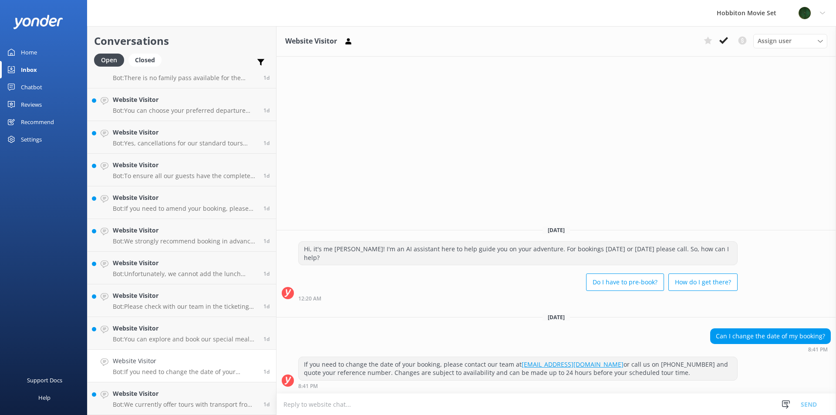
click at [721, 29] on div "Website Visitor Assign user [PERSON_NAME] Team Member [PERSON_NAME] Mikayla [PE…" at bounding box center [557, 41] width 560 height 30
click at [731, 46] on button at bounding box center [724, 40] width 16 height 13
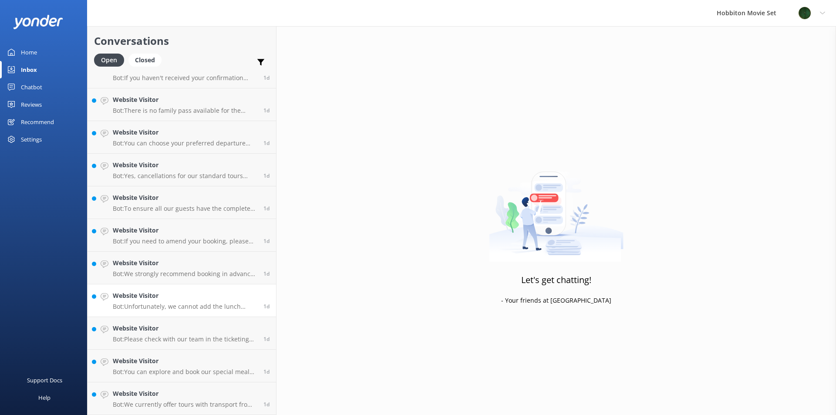
scroll to position [2858, 0]
click at [174, 394] on h4 "Website Visitor" at bounding box center [185, 394] width 144 height 10
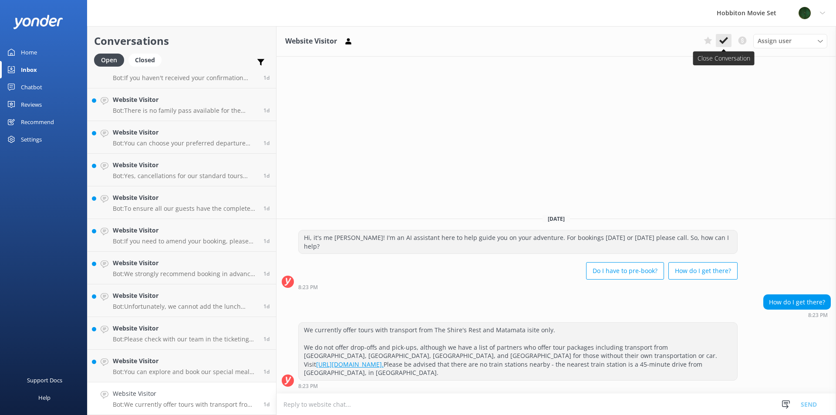
click at [720, 44] on icon at bounding box center [723, 40] width 9 height 9
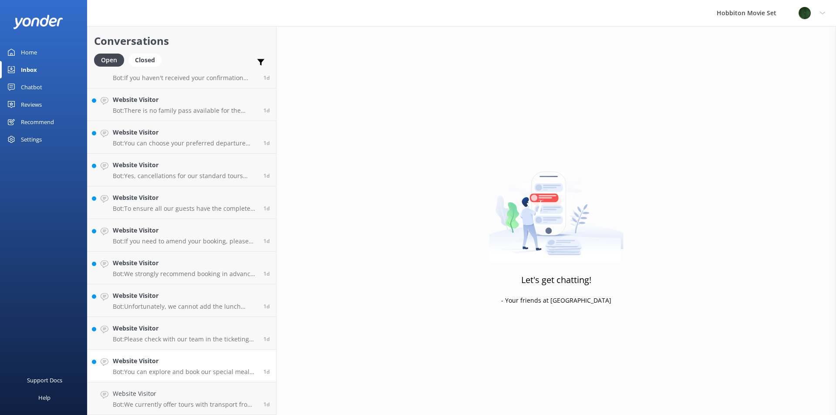
click at [168, 378] on link "Website Visitor Bot: Please check with our team in the ticketing office on the …" at bounding box center [182, 366] width 189 height 33
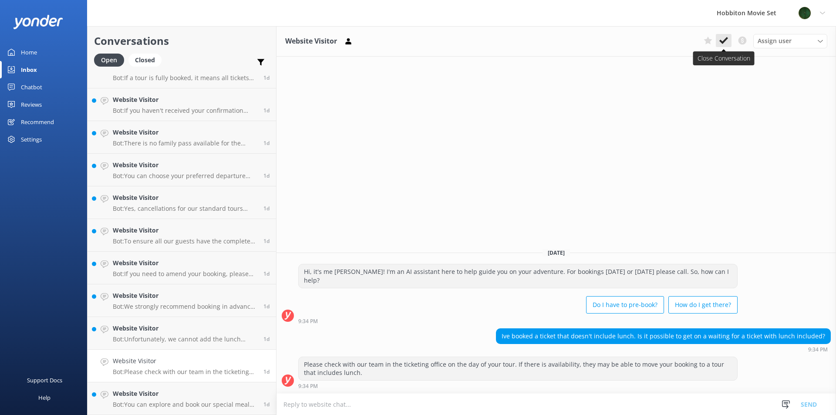
click at [726, 41] on icon at bounding box center [723, 40] width 9 height 9
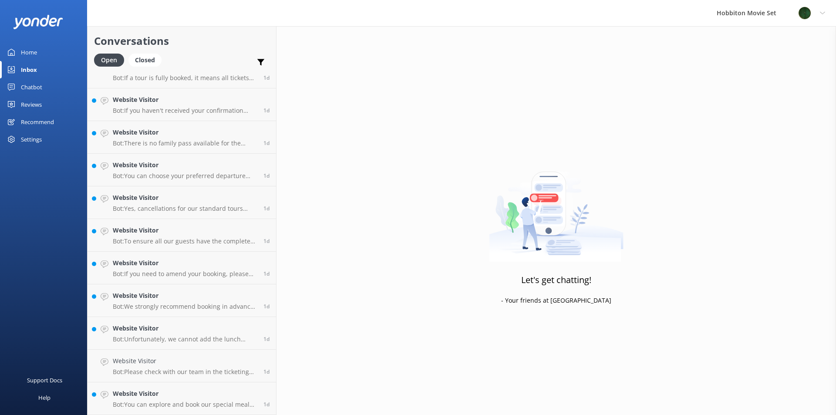
scroll to position [2792, 0]
click at [166, 368] on p "Bot: Unfortunately, we cannot add the lunch package to third-party tour booking…" at bounding box center [185, 372] width 144 height 8
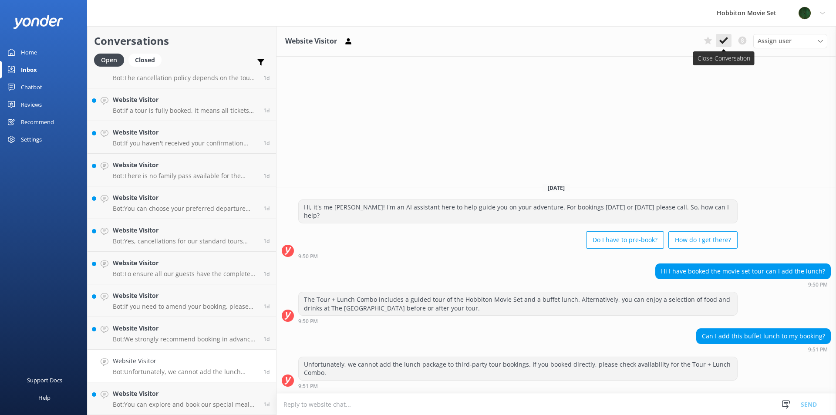
click at [722, 45] on icon at bounding box center [723, 40] width 9 height 9
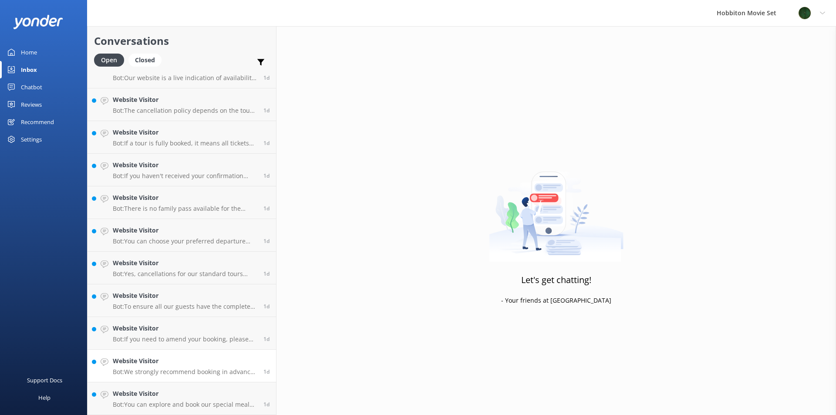
scroll to position [2760, 0]
drag, startPoint x: 175, startPoint y: 340, endPoint x: 177, endPoint y: 336, distance: 4.5
click at [175, 339] on p "Bot: If you need to amend your booking, please contact our team at [EMAIL_ADDRE…" at bounding box center [185, 339] width 144 height 8
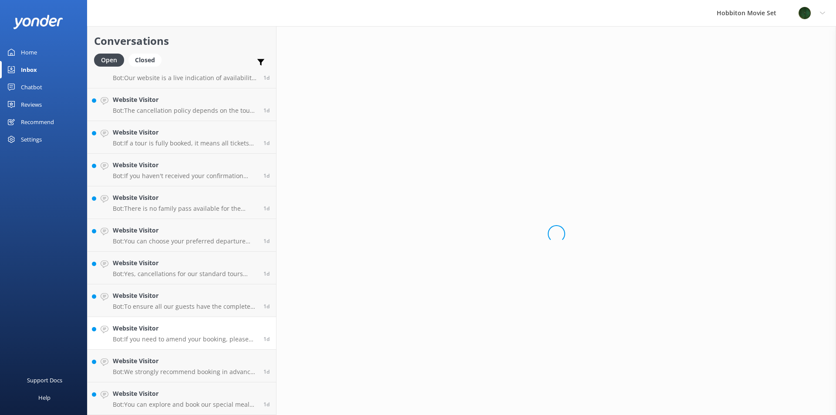
click at [177, 334] on div "Website Visitor Bot: If you need to amend your booking, please contact our team…" at bounding box center [185, 333] width 144 height 19
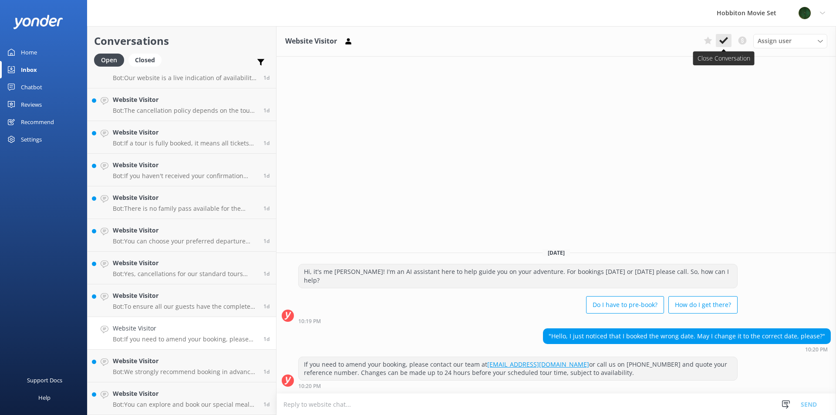
click at [723, 37] on icon at bounding box center [723, 40] width 9 height 9
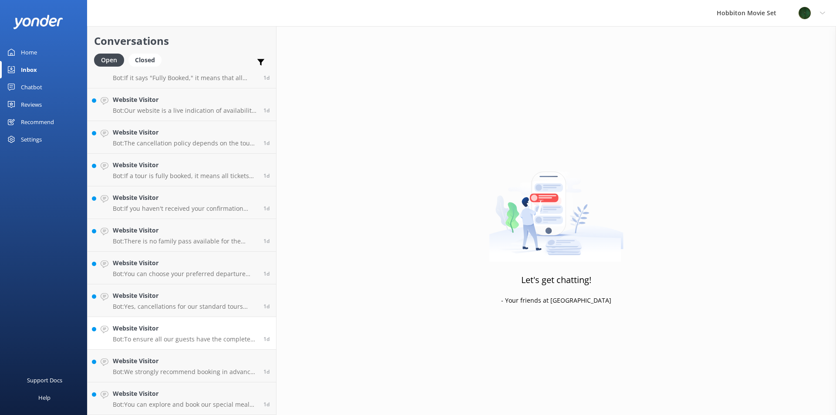
scroll to position [2727, 0]
click at [165, 309] on p "Bot: Yes, cancellations for our standard tours made more than 24 hours before t…" at bounding box center [185, 307] width 144 height 8
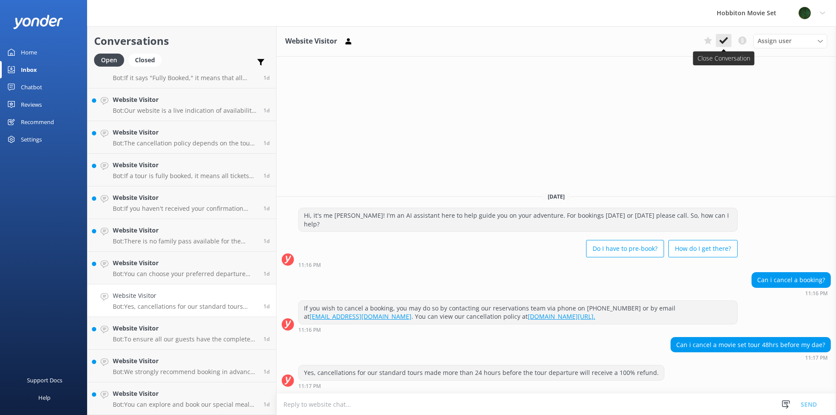
click at [721, 40] on use at bounding box center [723, 40] width 9 height 7
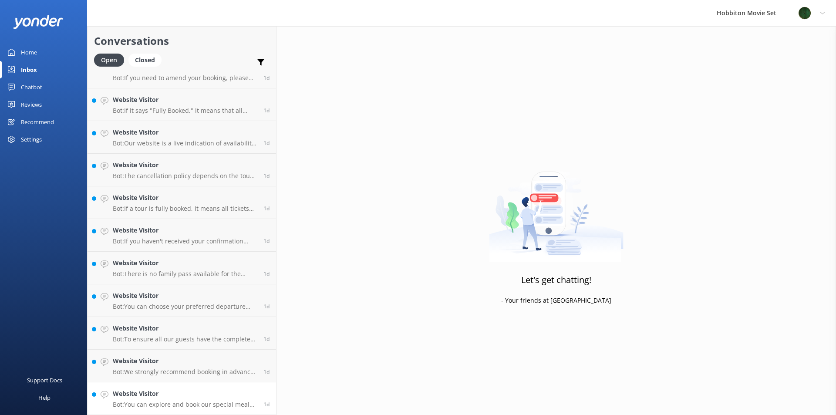
scroll to position [2695, 0]
click at [182, 396] on h4 "Website Visitor" at bounding box center [185, 394] width 144 height 10
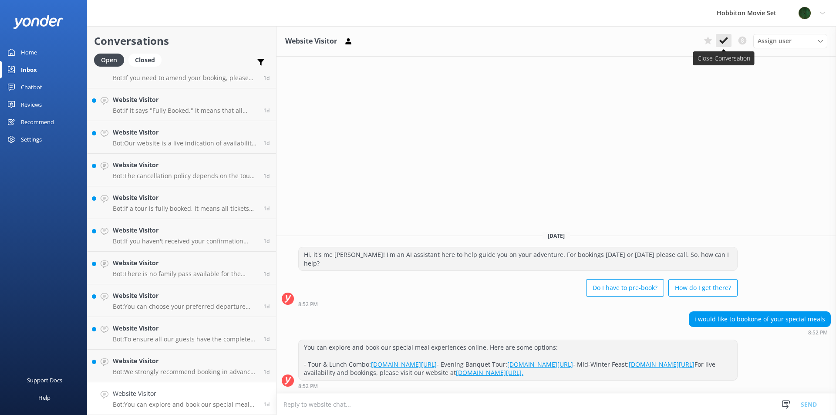
click at [731, 41] on button at bounding box center [724, 40] width 16 height 13
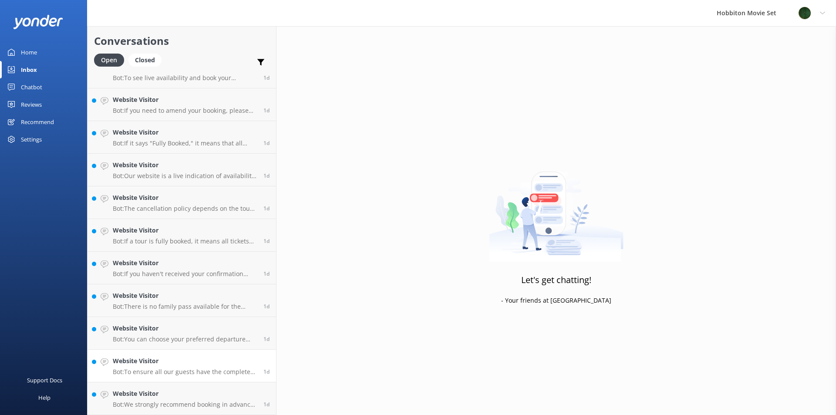
scroll to position [2662, 0]
click at [161, 366] on h4 "Website Visitor" at bounding box center [185, 361] width 144 height 10
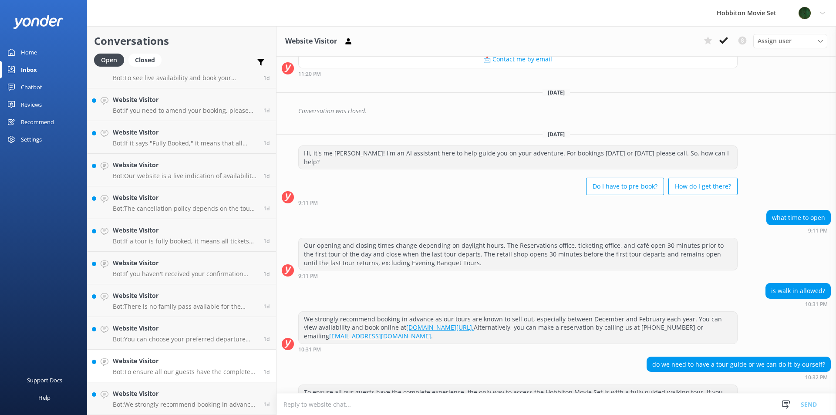
scroll to position [359, 0]
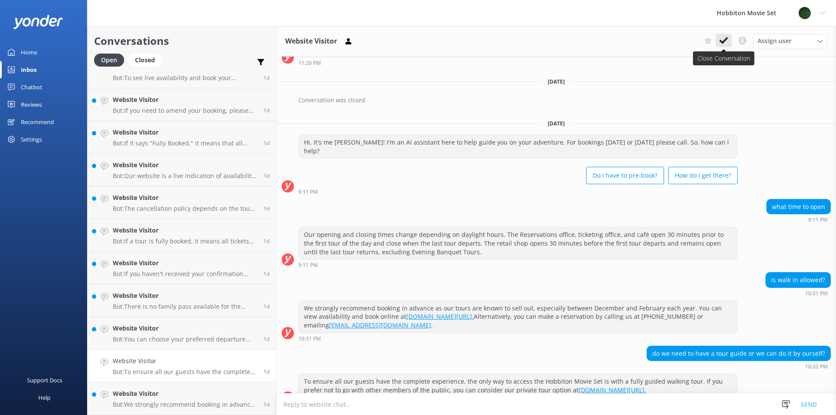
click at [727, 44] on icon at bounding box center [723, 40] width 9 height 9
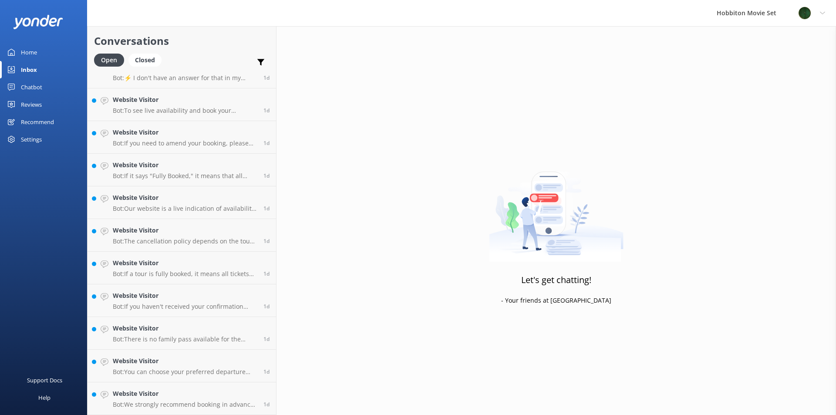
scroll to position [2629, 0]
click at [200, 331] on h4 "Website Visitor" at bounding box center [185, 329] width 144 height 10
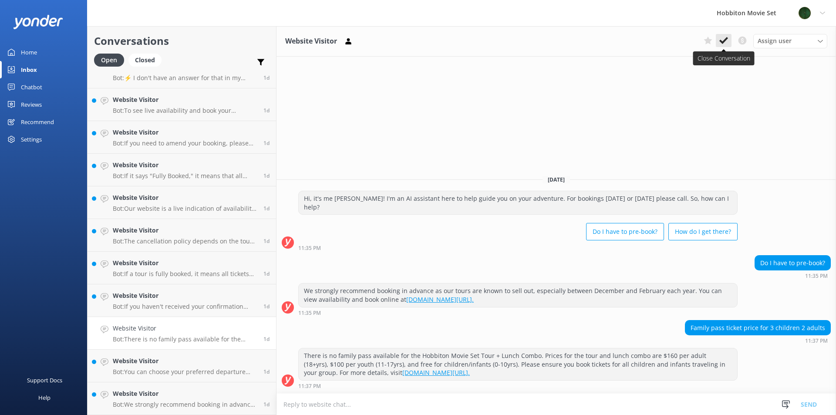
click at [721, 42] on use at bounding box center [723, 40] width 9 height 7
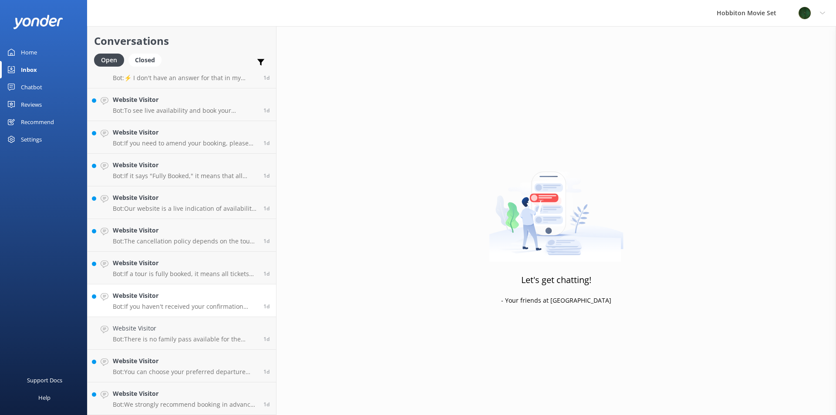
scroll to position [2597, 0]
click at [197, 299] on h4 "Website Visitor" at bounding box center [185, 296] width 144 height 10
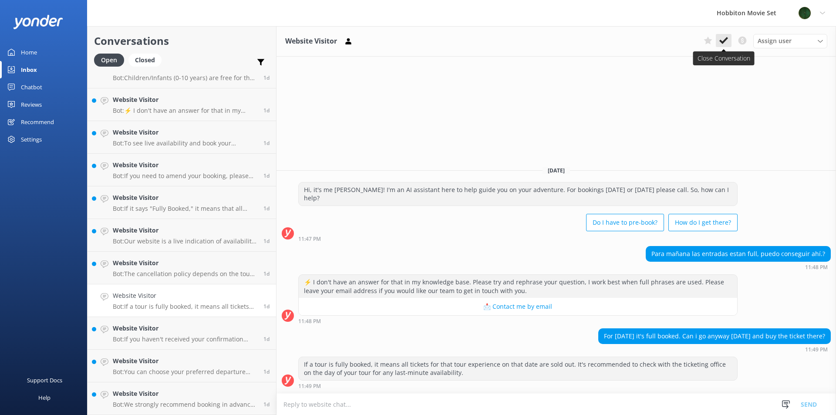
click at [724, 46] on button at bounding box center [724, 40] width 16 height 13
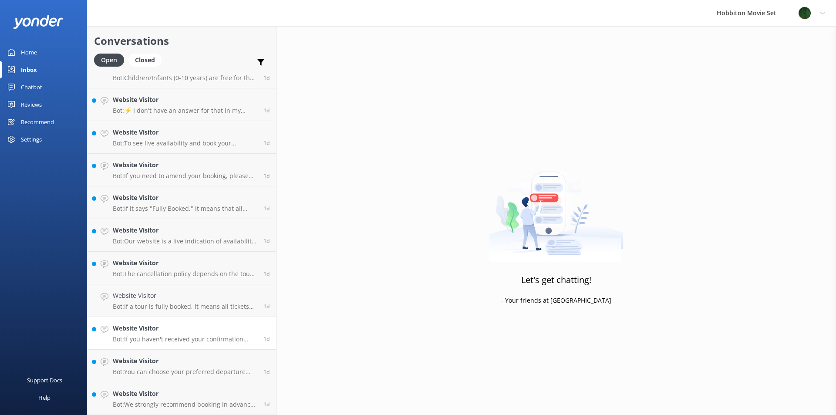
click at [170, 341] on p "Bot: If you haven't received your confirmation email, please check your Junk Ma…" at bounding box center [185, 339] width 144 height 8
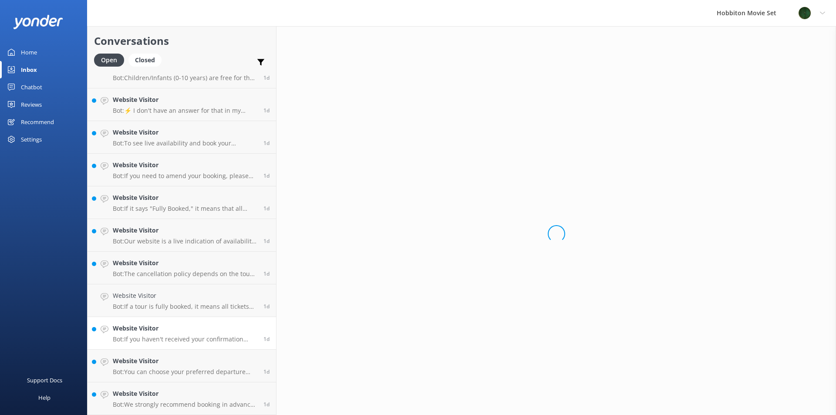
scroll to position [2564, 0]
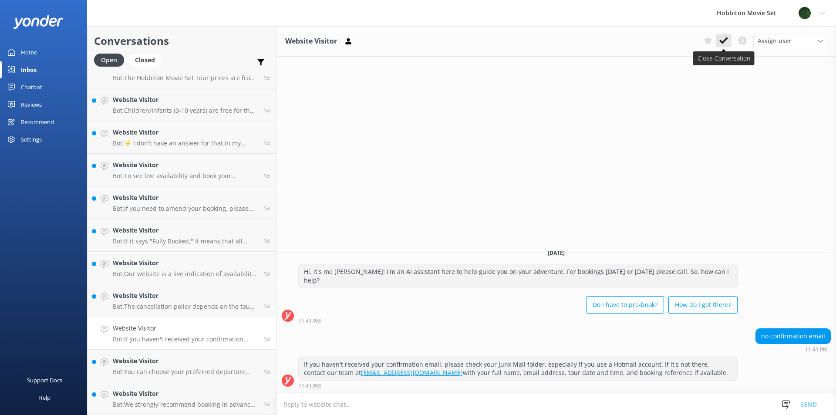
click at [725, 41] on use at bounding box center [723, 40] width 9 height 7
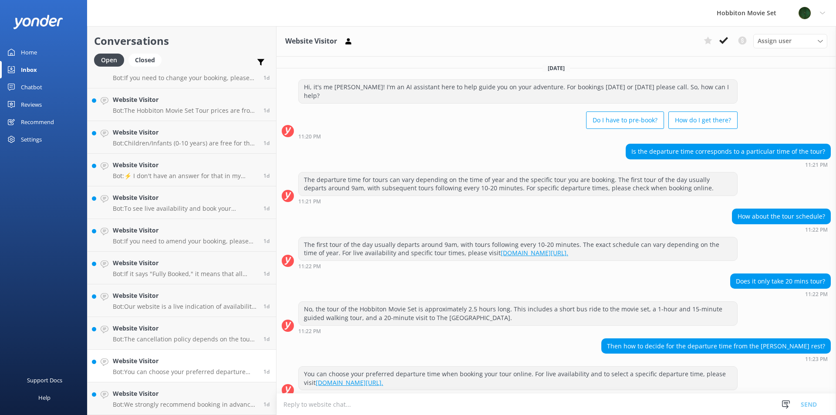
scroll to position [1, 0]
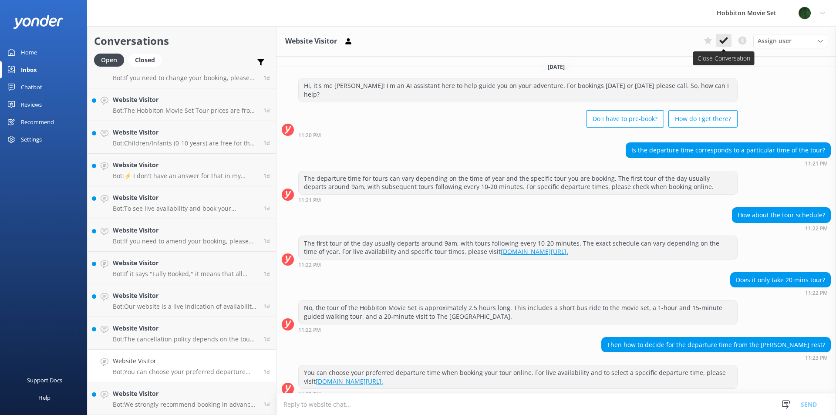
click at [720, 38] on icon at bounding box center [723, 40] width 9 height 9
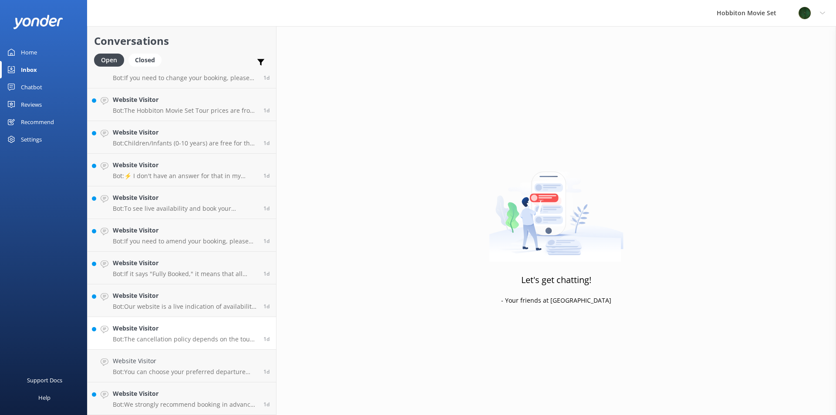
scroll to position [2499, 0]
click at [151, 396] on h4 "Website Visitor" at bounding box center [185, 394] width 144 height 10
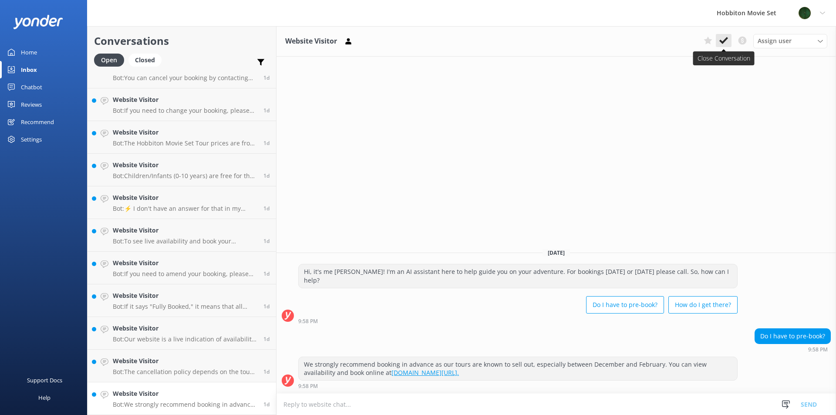
click at [724, 38] on icon at bounding box center [723, 40] width 9 height 9
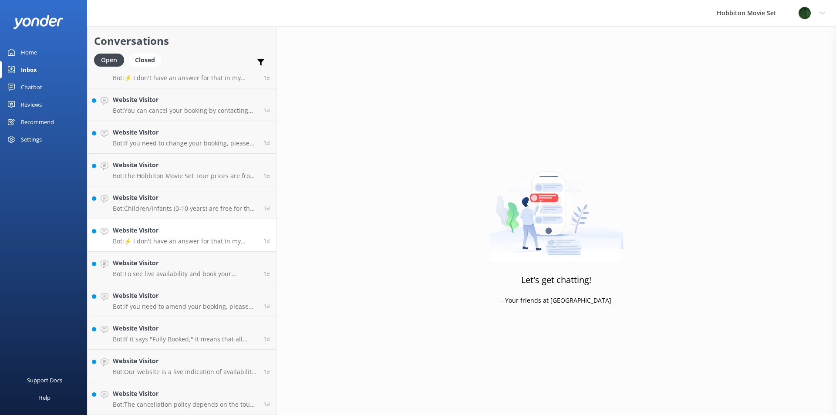
scroll to position [2466, 0]
click at [171, 235] on h4 "Website Visitor" at bounding box center [185, 231] width 144 height 10
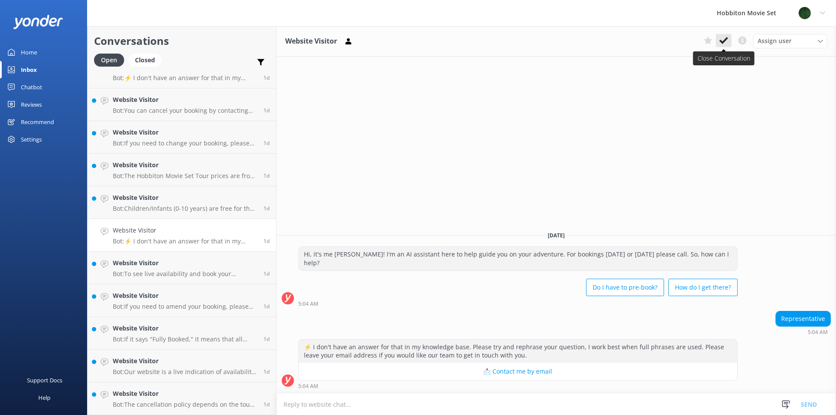
click at [720, 37] on icon at bounding box center [723, 40] width 9 height 9
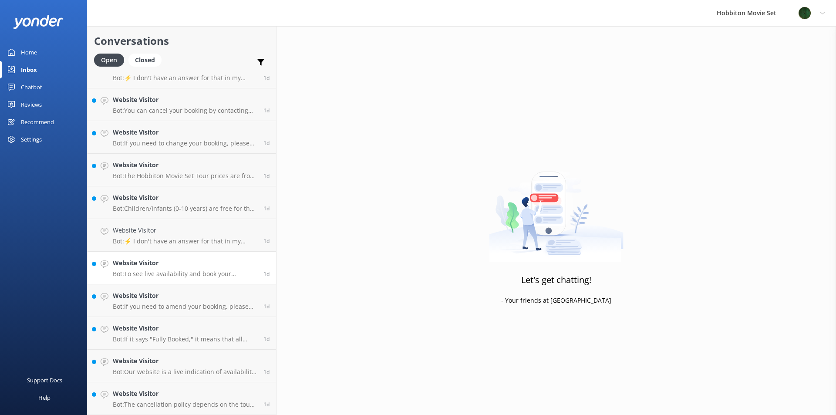
click at [193, 255] on link "Website Visitor Bot: To see live availability and book your Hobbiton tour for […" at bounding box center [182, 268] width 189 height 33
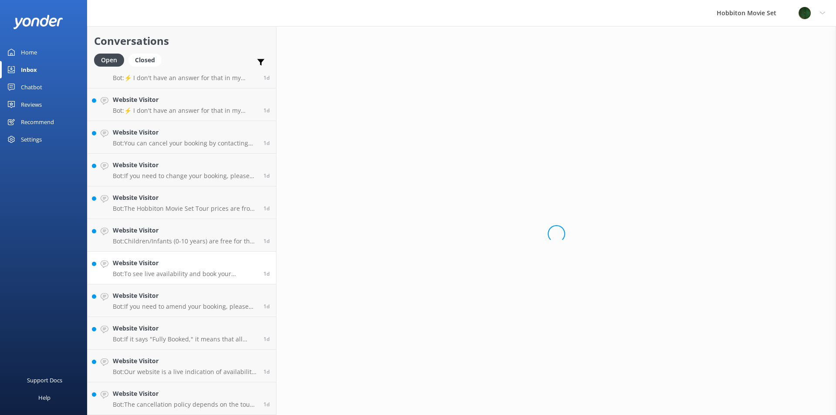
scroll to position [2433, 0]
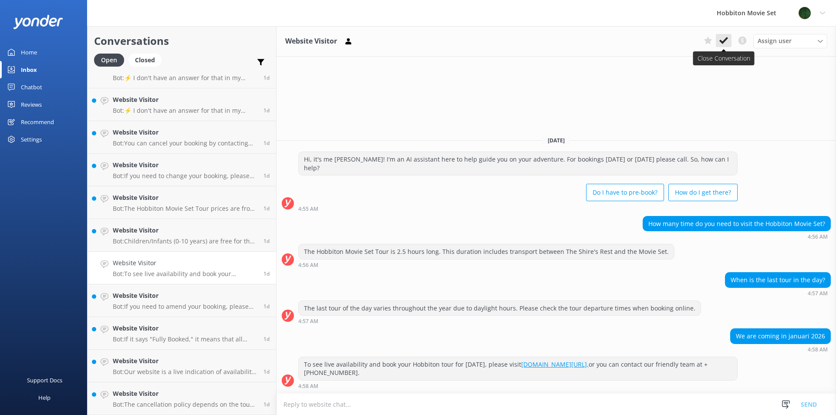
click at [726, 46] on button at bounding box center [724, 40] width 16 height 13
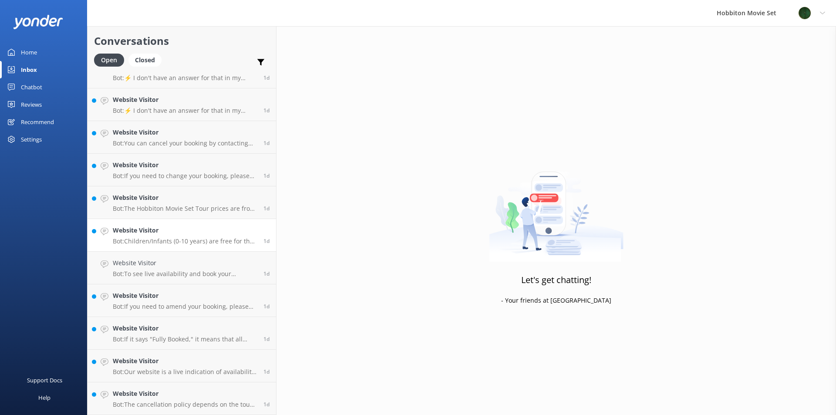
scroll to position [2401, 0]
click at [156, 237] on div "Website Visitor Bot: The Hobbiton Movie Set Tour prices are from $120 per adult…" at bounding box center [185, 235] width 144 height 19
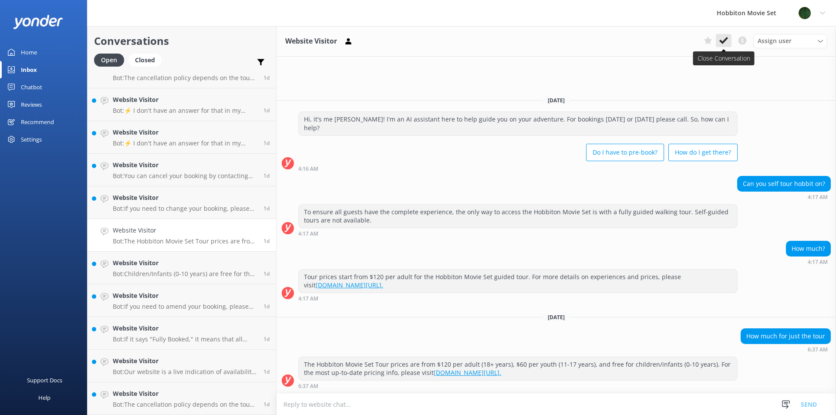
click at [721, 45] on icon at bounding box center [723, 40] width 9 height 9
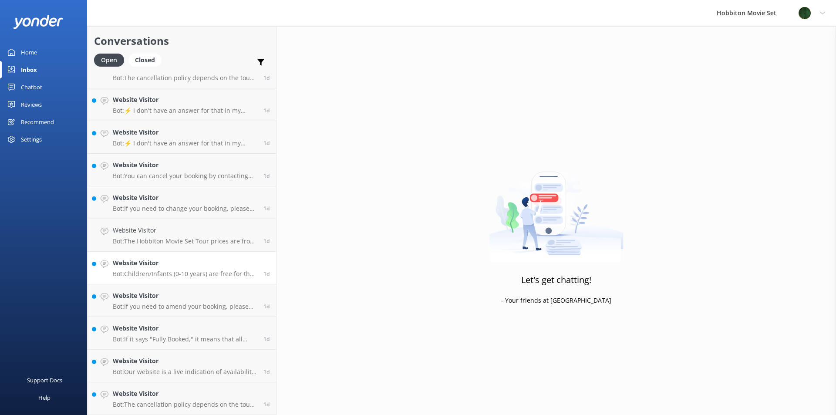
scroll to position [2368, 0]
click at [166, 263] on h4 "Website Visitor" at bounding box center [185, 263] width 144 height 10
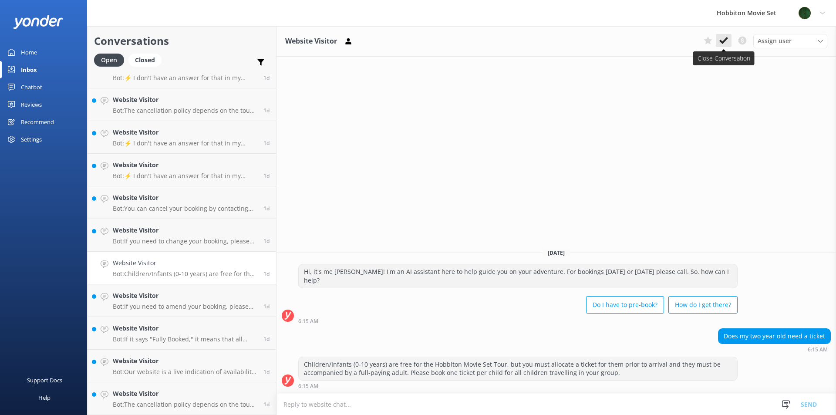
click at [728, 45] on button at bounding box center [724, 40] width 16 height 13
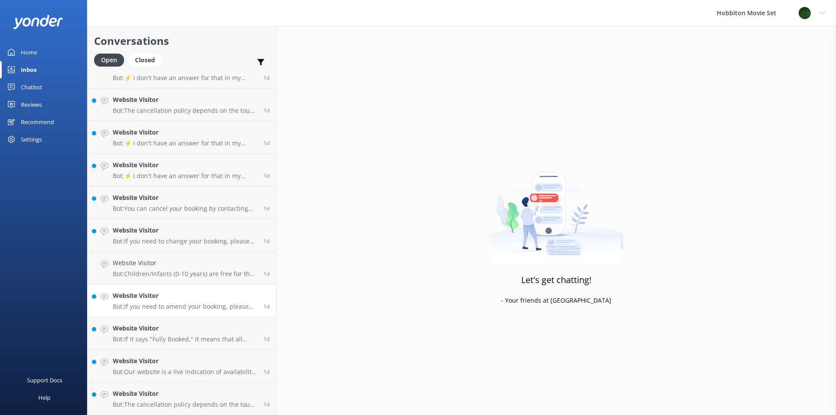
click at [137, 292] on h4 "Website Visitor" at bounding box center [185, 296] width 144 height 10
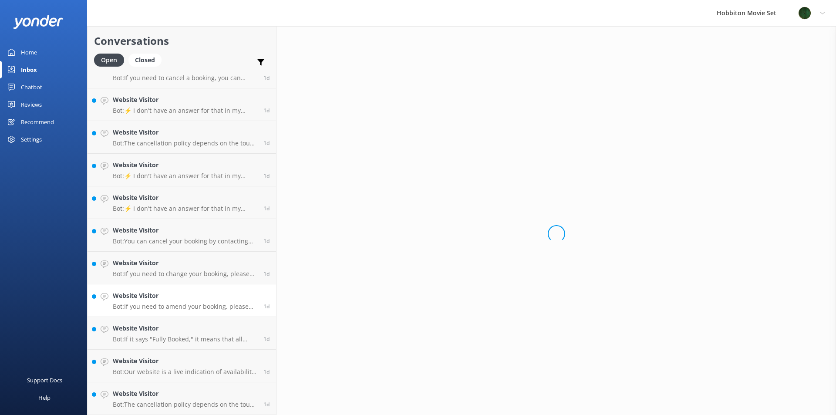
scroll to position [2335, 0]
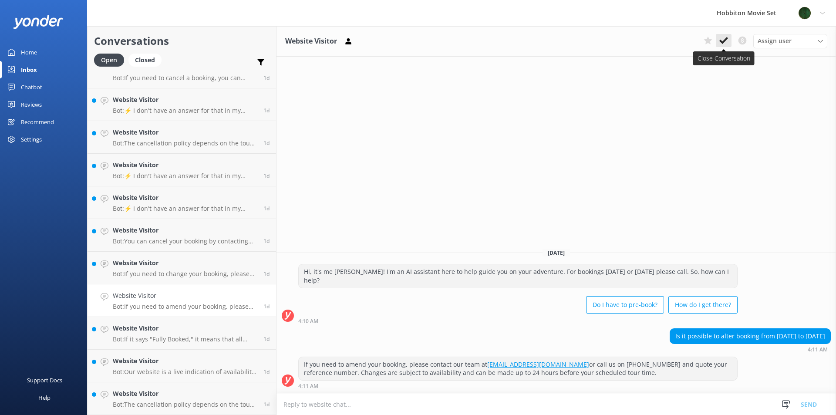
click at [728, 42] on icon at bounding box center [723, 40] width 9 height 9
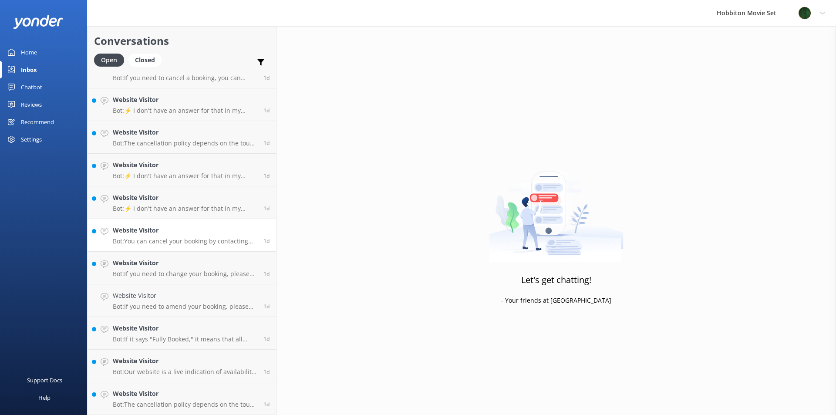
scroll to position [2303, 0]
click at [152, 253] on link "Website Visitor Bot: You can cancel your booking by contacting our reservations…" at bounding box center [182, 268] width 189 height 33
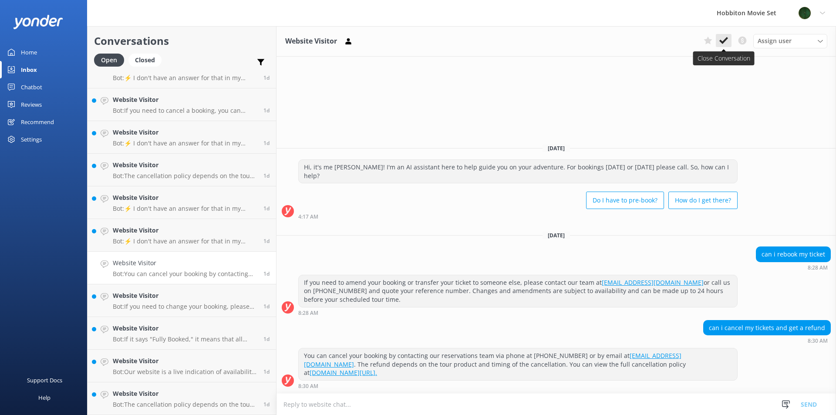
click at [720, 36] on button at bounding box center [724, 40] width 16 height 13
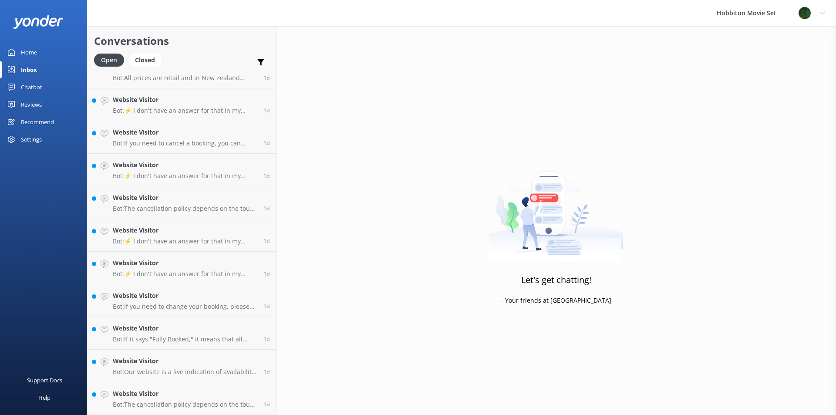
scroll to position [2270, 0]
click at [172, 368] on p "Bot: Our website is a live indication of availability, and most tour experience…" at bounding box center [185, 372] width 144 height 8
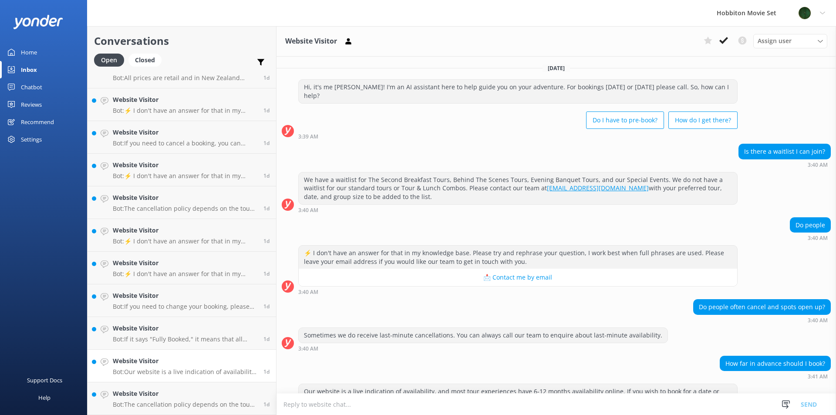
scroll to position [19, 0]
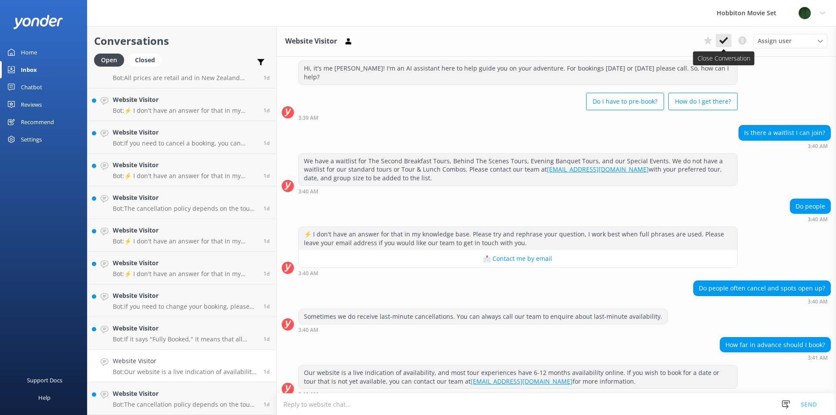
click at [724, 41] on use at bounding box center [723, 40] width 9 height 7
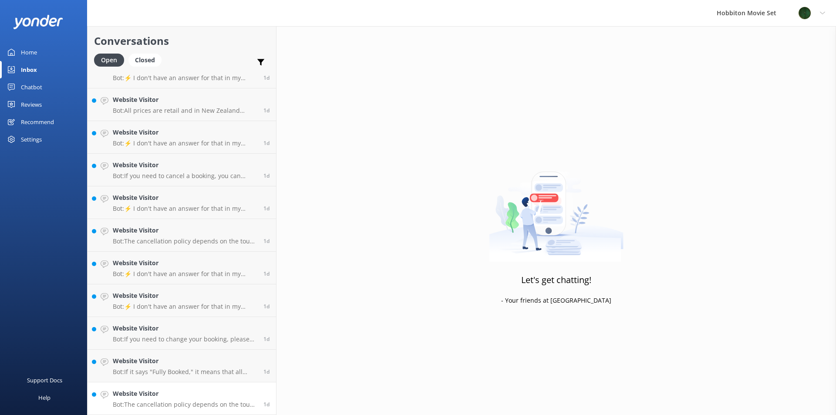
scroll to position [2237, 0]
click at [179, 388] on link "Website Visitor Bot: The cancellation policy depends on the tour product you ha…" at bounding box center [182, 398] width 189 height 33
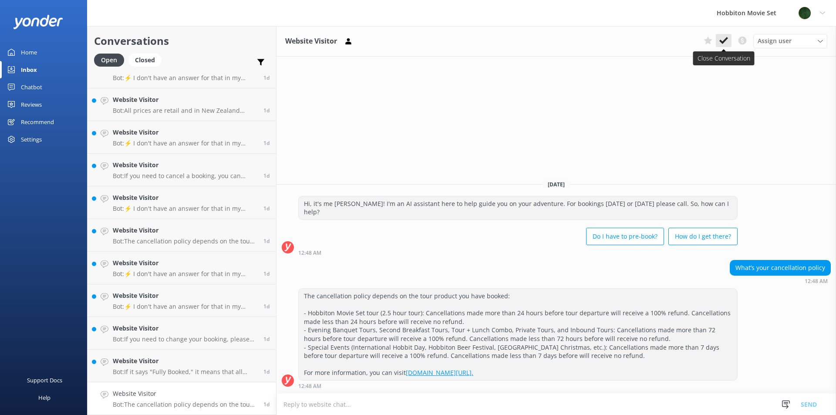
click at [727, 42] on icon at bounding box center [723, 40] width 9 height 9
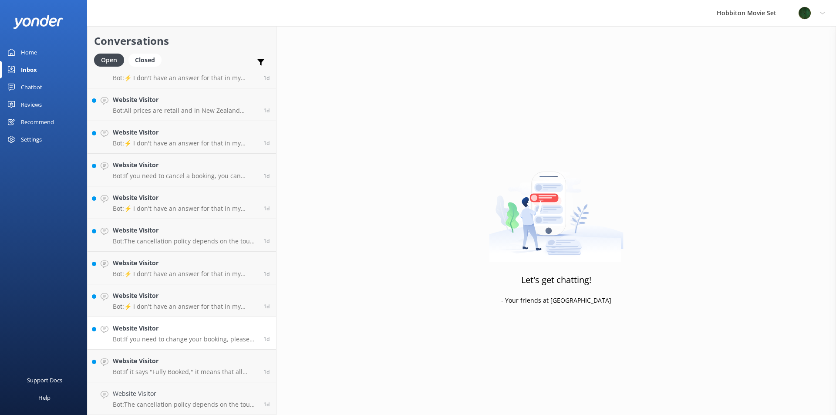
scroll to position [2205, 0]
click at [201, 355] on link "Website Visitor Bot: If you need to change your booking, please contact our tea…" at bounding box center [182, 366] width 189 height 33
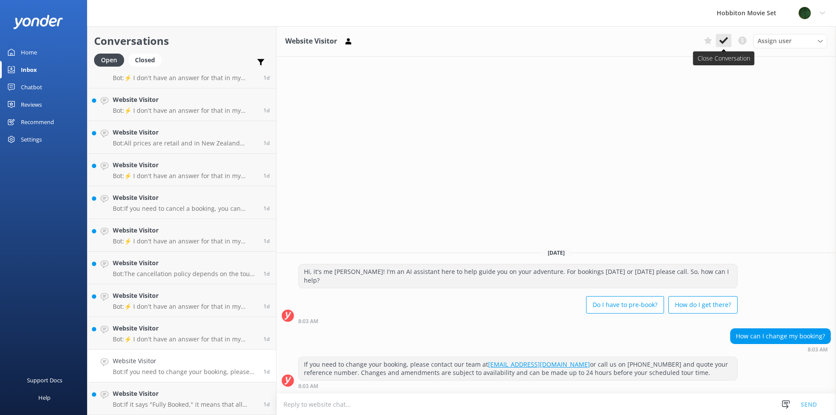
click at [728, 36] on button at bounding box center [724, 40] width 16 height 13
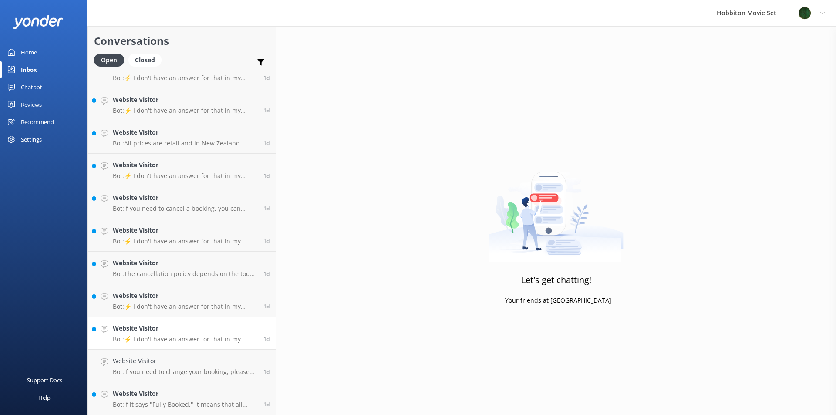
click at [161, 338] on p "Bot: ⚡ I don't have an answer for that in my knowledge base. Please try and rep…" at bounding box center [185, 339] width 144 height 8
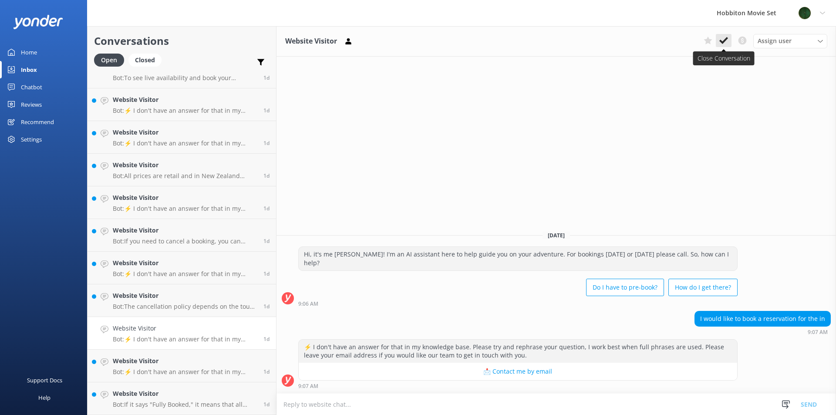
click at [728, 43] on button at bounding box center [724, 40] width 16 height 13
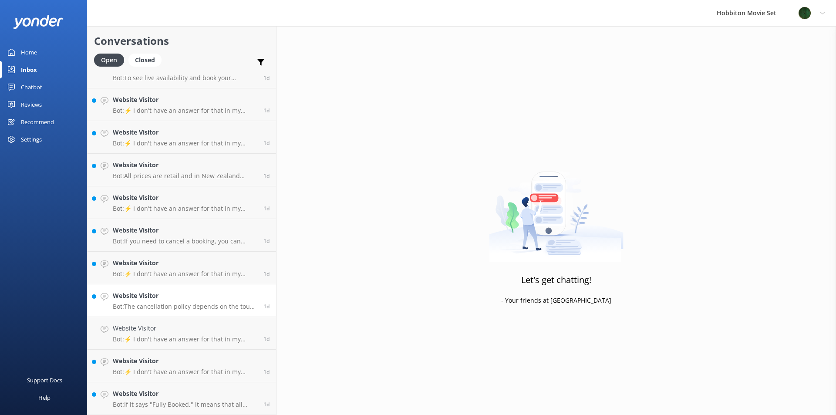
scroll to position [2139, 0]
click at [153, 352] on link "Website Visitor Bot: ⚡ I don't have an answer for that in my knowledge base. Pl…" at bounding box center [182, 366] width 189 height 33
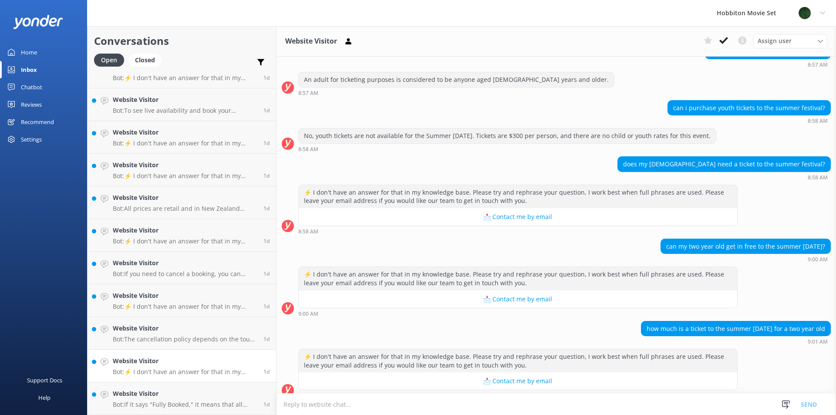
scroll to position [313, 0]
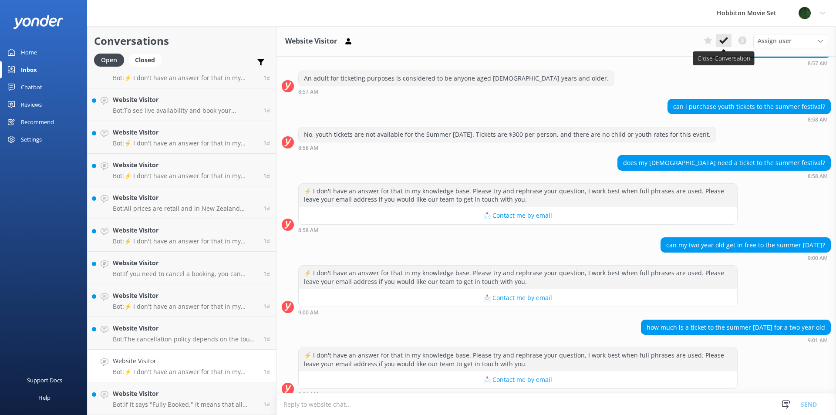
click at [727, 42] on icon at bounding box center [723, 40] width 9 height 9
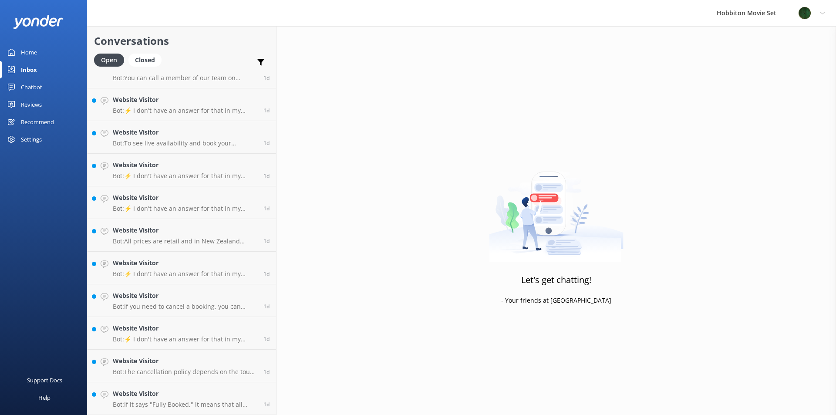
scroll to position [2107, 0]
click at [190, 361] on h4 "Website Visitor" at bounding box center [185, 361] width 144 height 10
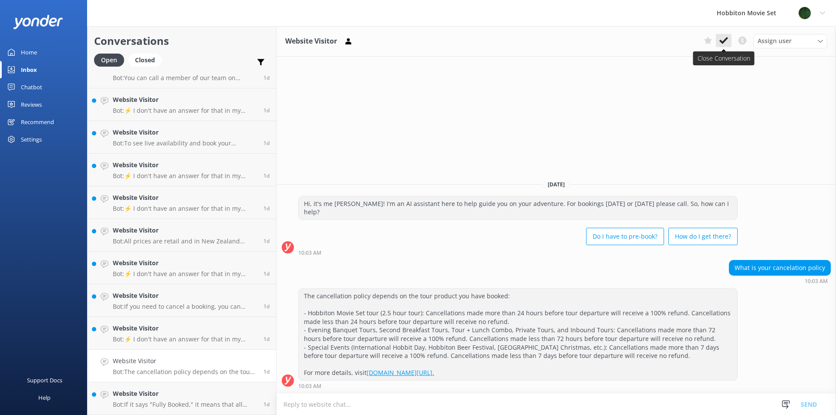
click at [723, 42] on use at bounding box center [723, 40] width 9 height 7
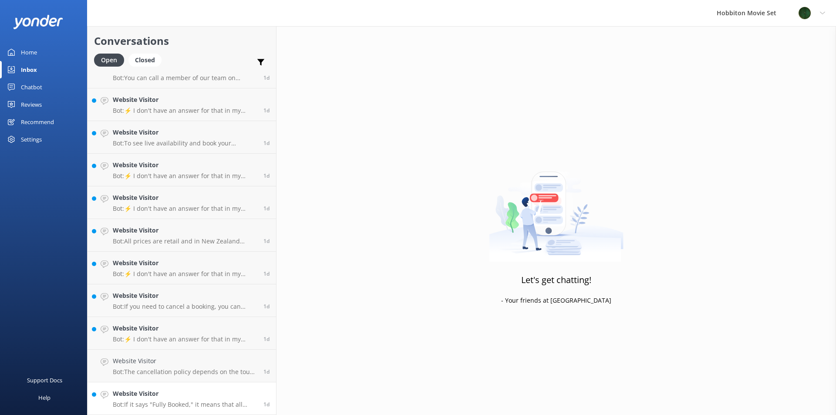
scroll to position [2074, 0]
click at [193, 365] on h4 "Website Visitor" at bounding box center [185, 361] width 144 height 10
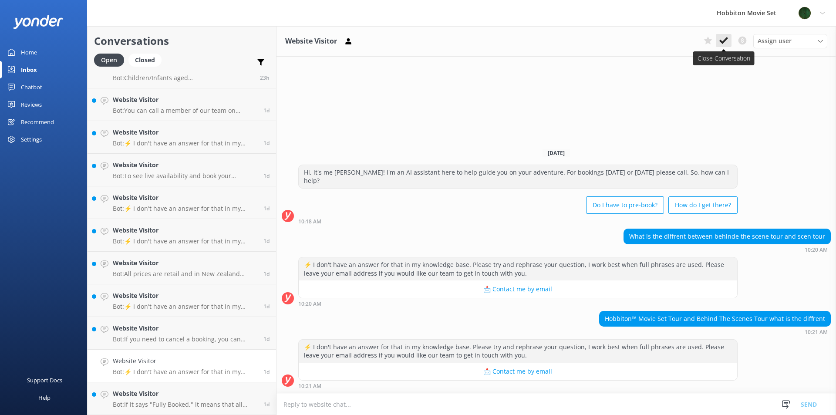
click at [722, 36] on button at bounding box center [724, 40] width 16 height 13
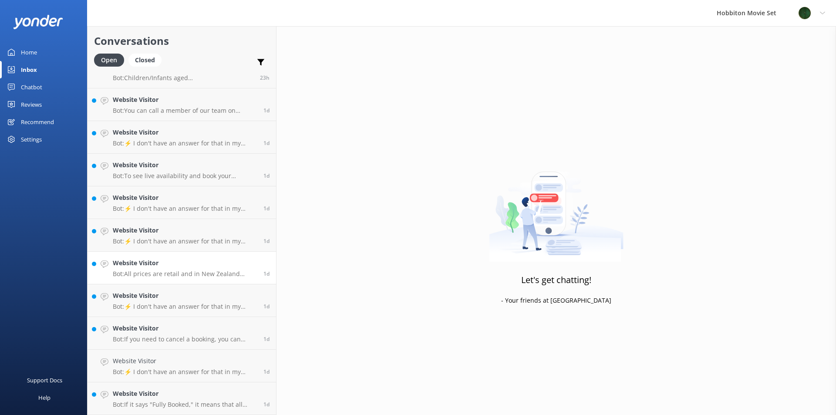
scroll to position [2041, 0]
click at [155, 297] on h4 "Website Visitor" at bounding box center [185, 296] width 144 height 10
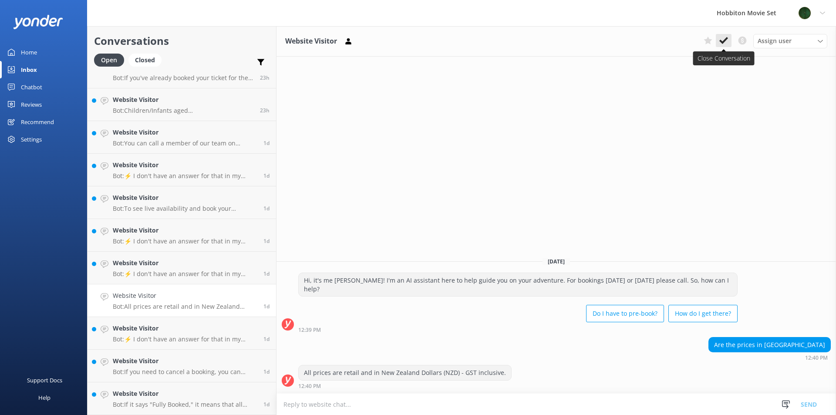
click at [723, 43] on use at bounding box center [723, 40] width 9 height 7
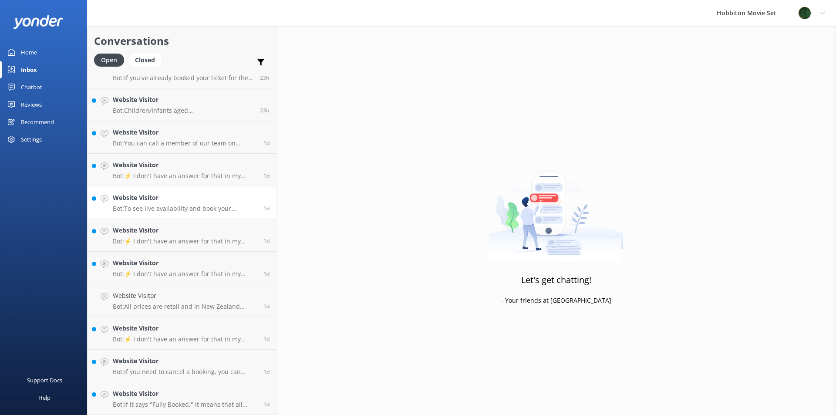
scroll to position [2009, 0]
click at [173, 232] on h4 "Website Visitor" at bounding box center [185, 231] width 144 height 10
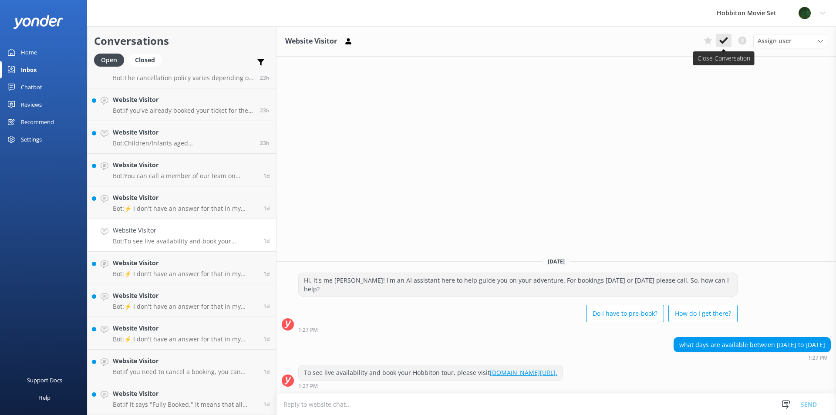
click at [724, 41] on use at bounding box center [723, 40] width 9 height 7
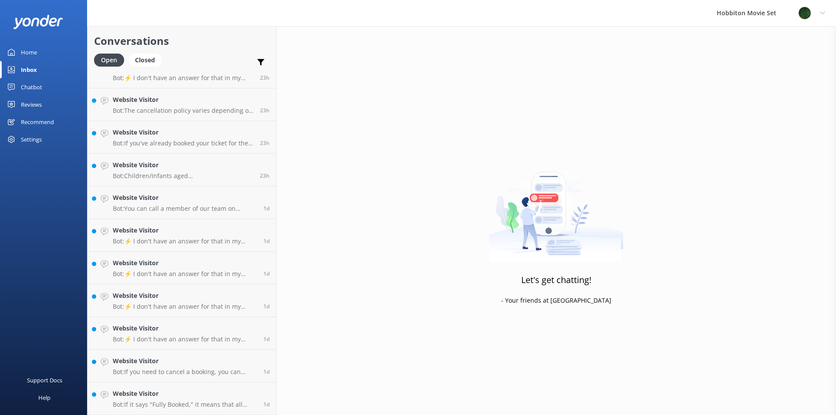
scroll to position [1976, 0]
click at [213, 366] on div "Website Visitor Bot: If you need to cancel a booking, you can contact our reser…" at bounding box center [185, 365] width 144 height 19
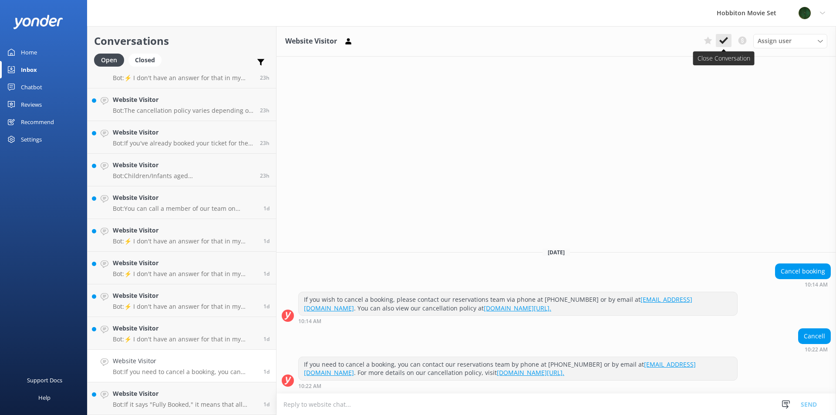
click at [719, 40] on button at bounding box center [724, 40] width 16 height 13
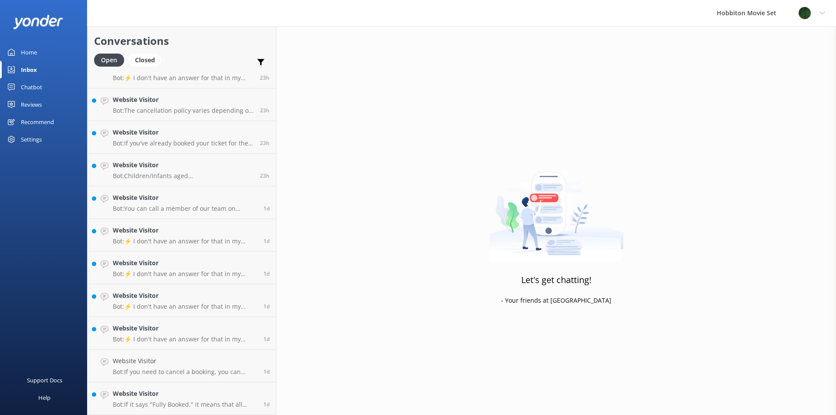
scroll to position [1943, 0]
click at [164, 339] on p "Bot: ⚡ I don't have an answer for that in my knowledge base. Please try and rep…" at bounding box center [185, 339] width 144 height 8
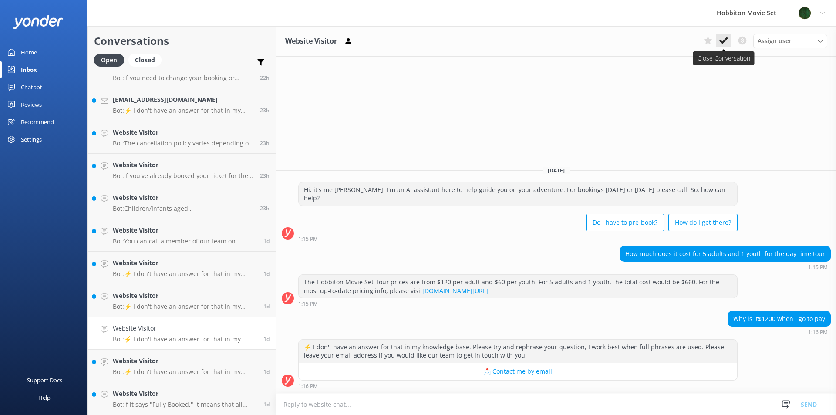
click at [721, 38] on icon at bounding box center [723, 40] width 9 height 9
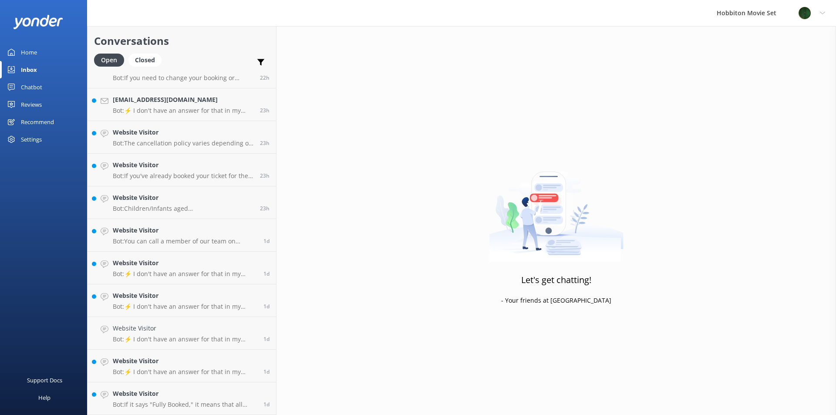
scroll to position [1911, 0]
click at [146, 328] on h4 "Website Visitor" at bounding box center [185, 329] width 144 height 10
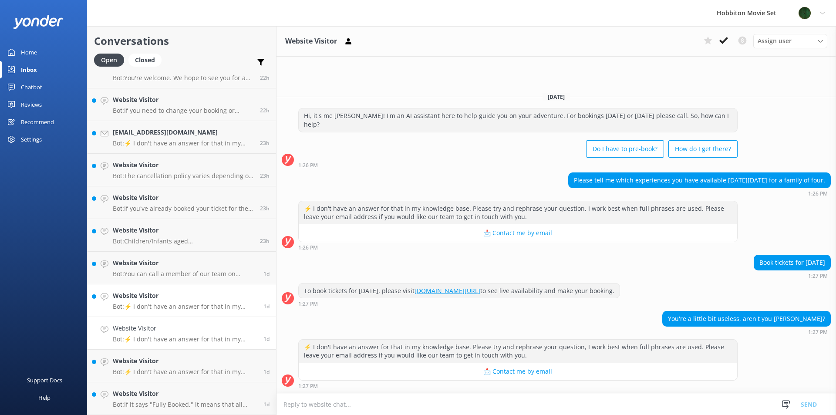
click at [165, 310] on p "Bot: ⚡ I don't have an answer for that in my knowledge base. Please try and rep…" at bounding box center [185, 307] width 144 height 8
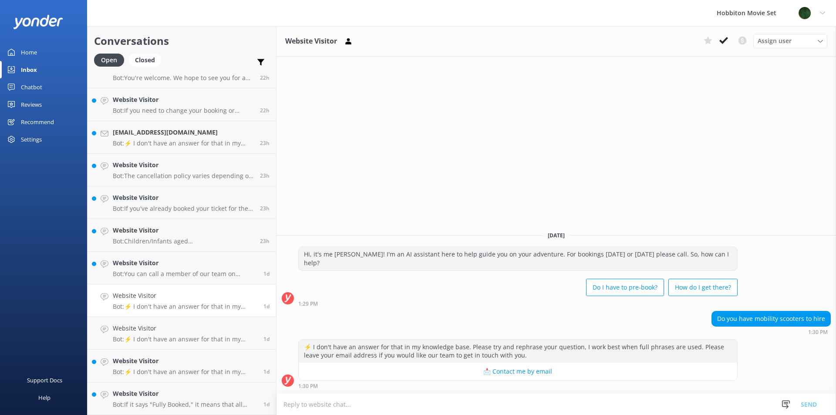
click at [727, 49] on div "Website Visitor Assign user [PERSON_NAME] Team Member [PERSON_NAME] Mikayla [PE…" at bounding box center [557, 41] width 560 height 30
click at [727, 43] on icon at bounding box center [723, 40] width 9 height 9
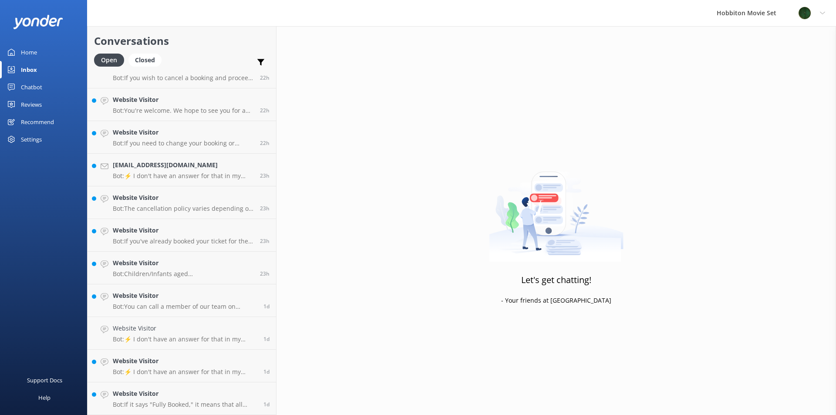
scroll to position [1878, 0]
click at [166, 299] on h4 "Website Visitor" at bounding box center [185, 296] width 144 height 10
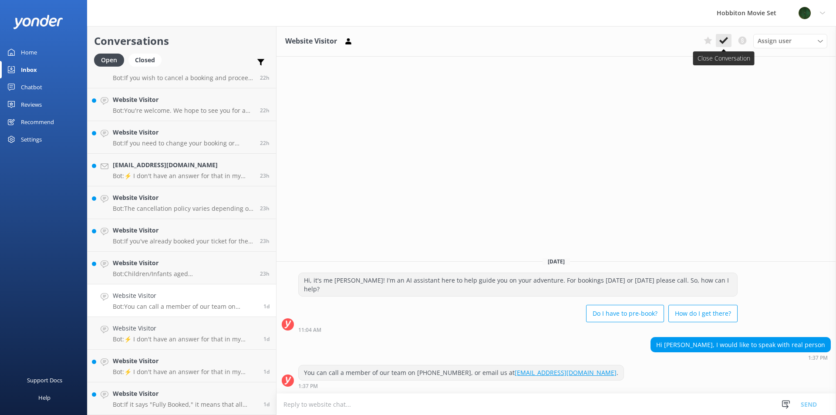
click at [718, 43] on button at bounding box center [724, 40] width 16 height 13
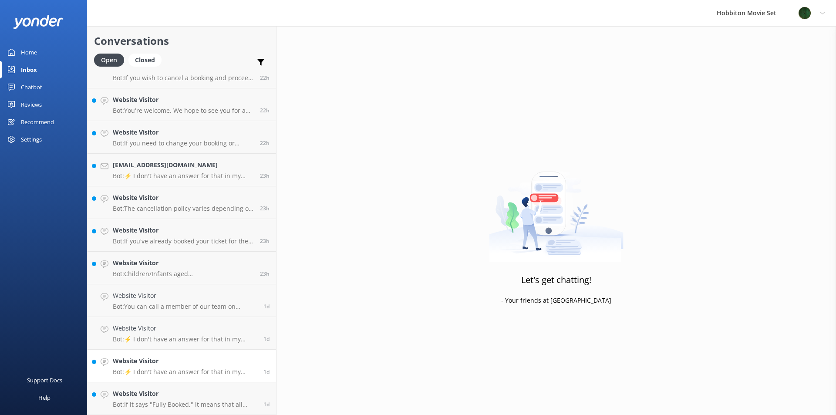
scroll to position [1845, 0]
click at [150, 296] on h4 "Website Visitor" at bounding box center [183, 296] width 141 height 10
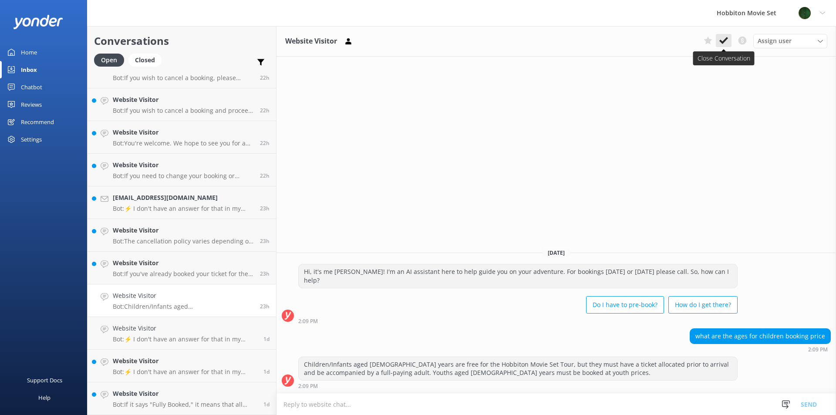
click at [725, 40] on use at bounding box center [723, 40] width 9 height 7
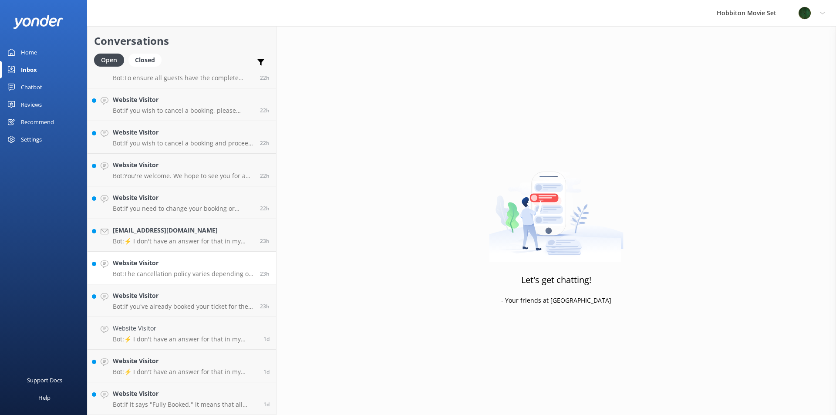
scroll to position [1813, 0]
click at [166, 296] on h4 "Website Visitor" at bounding box center [183, 296] width 141 height 10
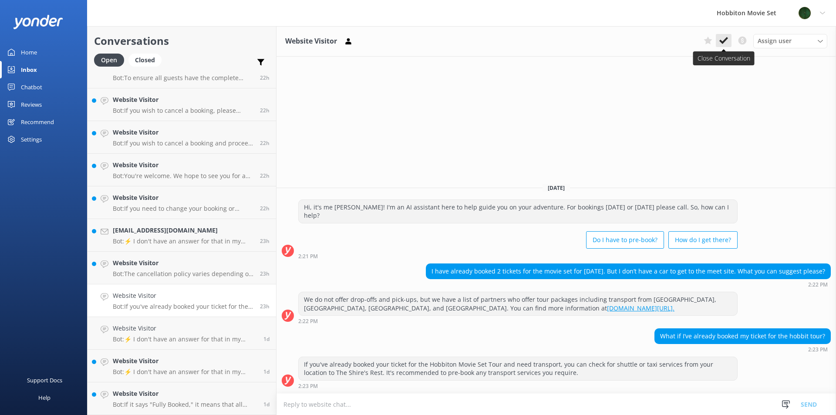
click at [725, 41] on use at bounding box center [723, 40] width 9 height 7
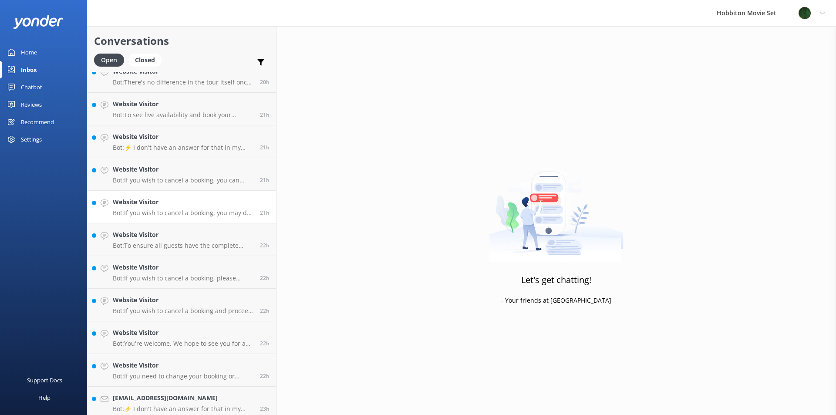
scroll to position [1780, 0]
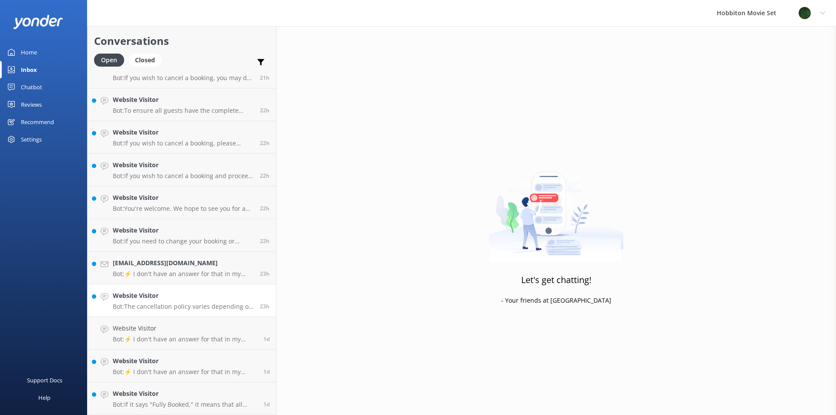
click at [142, 297] on h4 "Website Visitor" at bounding box center [183, 296] width 141 height 10
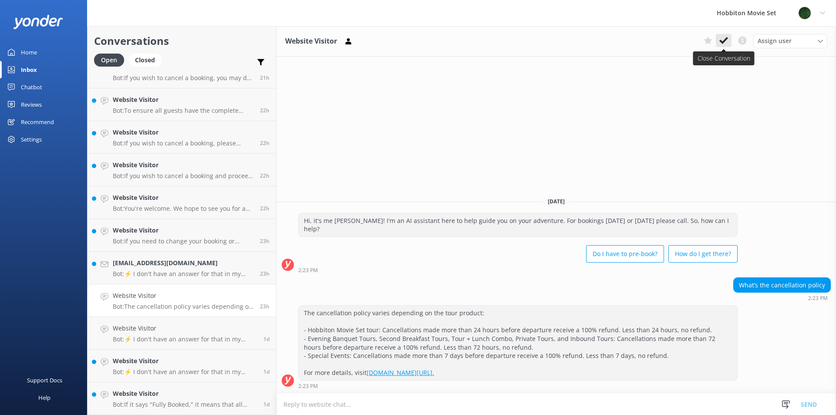
click at [723, 46] on button at bounding box center [724, 40] width 16 height 13
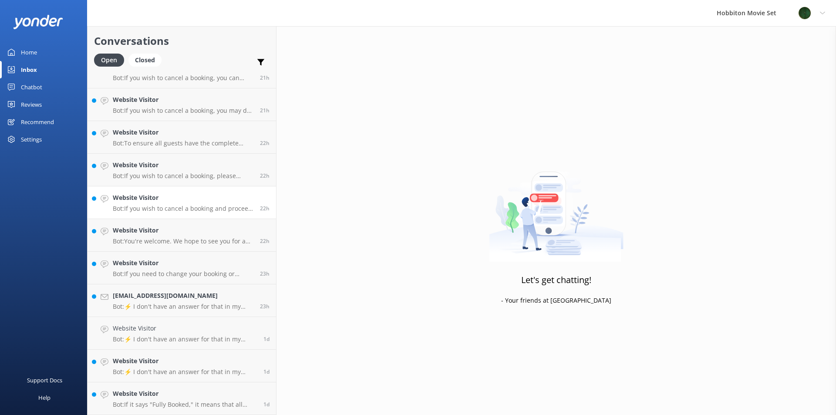
scroll to position [1747, 0]
click at [156, 268] on div "Website Visitor Bot: If you need to change your booking or transfer your ticket…" at bounding box center [183, 267] width 141 height 19
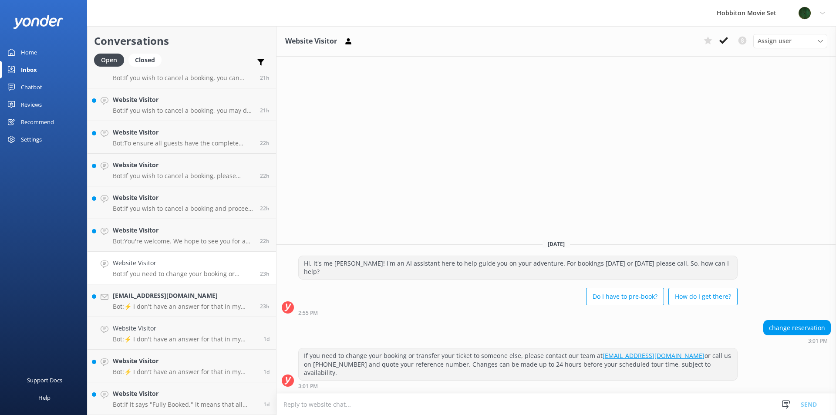
click at [580, 219] on div "Website Visitor Assign user [PERSON_NAME] Team Member [PERSON_NAME] Mikayla [PE…" at bounding box center [557, 220] width 560 height 389
click at [729, 40] on button at bounding box center [724, 40] width 16 height 13
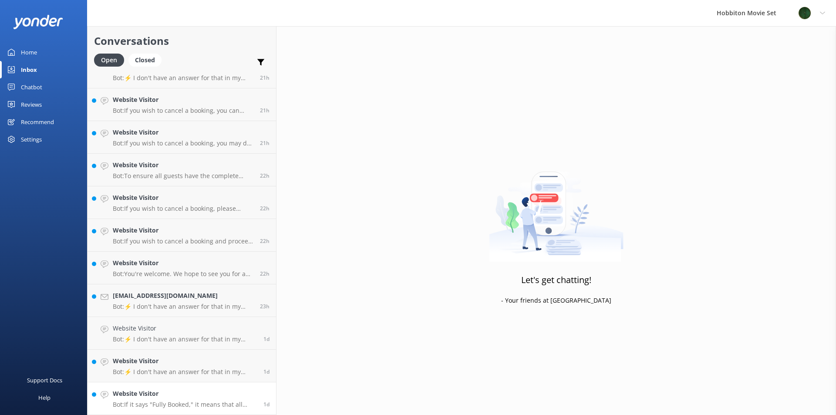
scroll to position [1715, 0]
click at [171, 400] on div "Website Visitor Bot: If it says "Fully Booked," it means that all tickets for t…" at bounding box center [185, 398] width 144 height 19
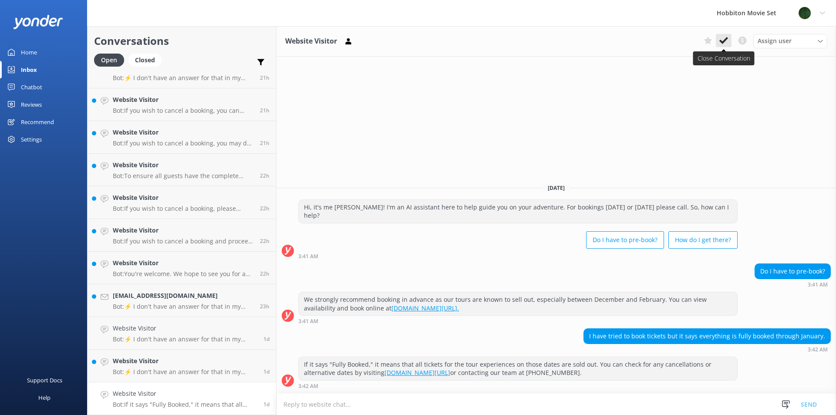
click at [724, 39] on icon at bounding box center [723, 40] width 9 height 9
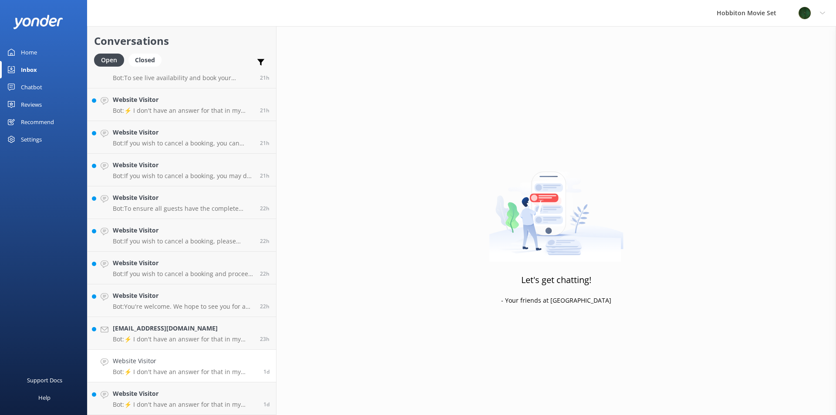
scroll to position [1682, 0]
click at [168, 348] on link "[EMAIL_ADDRESS][DOMAIN_NAME] Bot: ⚡ I don't have an answer for that in my knowl…" at bounding box center [182, 333] width 189 height 33
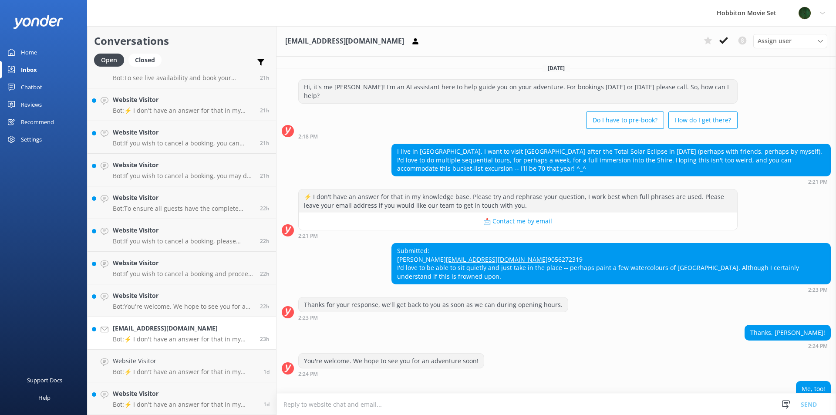
scroll to position [79, 0]
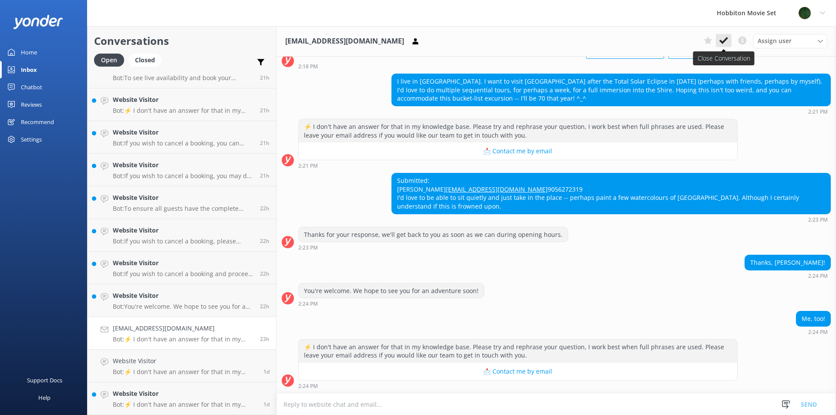
click at [721, 44] on icon at bounding box center [723, 40] width 9 height 9
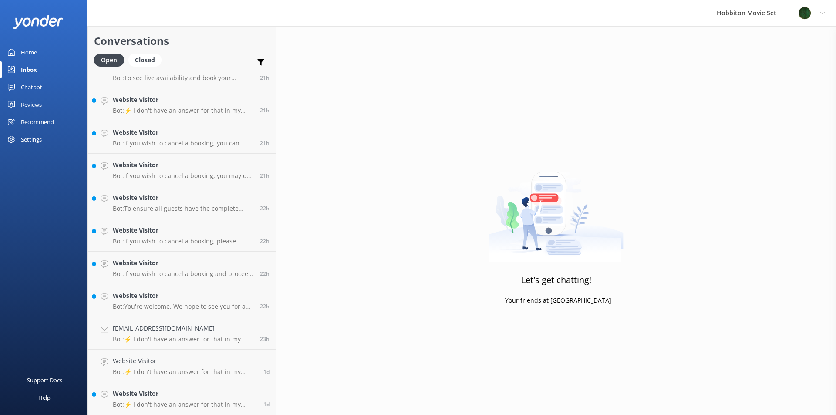
scroll to position [1649, 0]
click at [190, 327] on h4 "Website Visitor" at bounding box center [183, 329] width 141 height 10
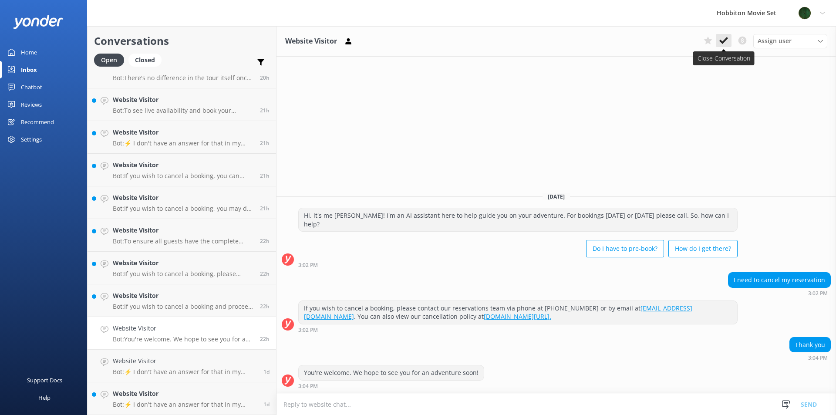
click at [724, 44] on icon at bounding box center [723, 40] width 9 height 9
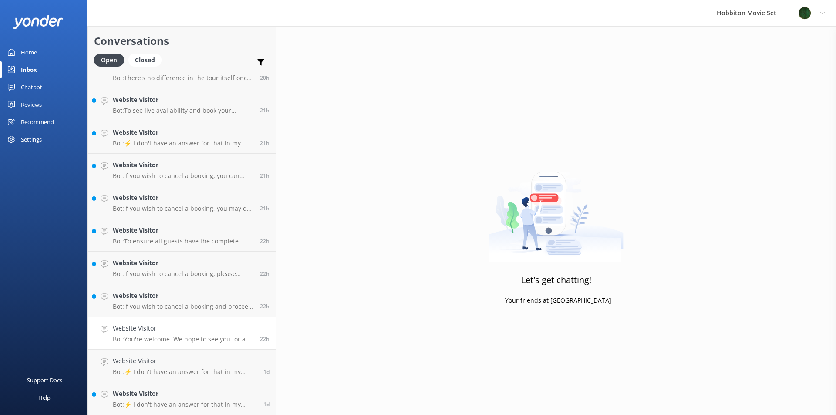
scroll to position [1617, 0]
click at [152, 337] on p "Bot: If you wish to cancel a booking and proceed with a refund, please contact …" at bounding box center [183, 339] width 141 height 8
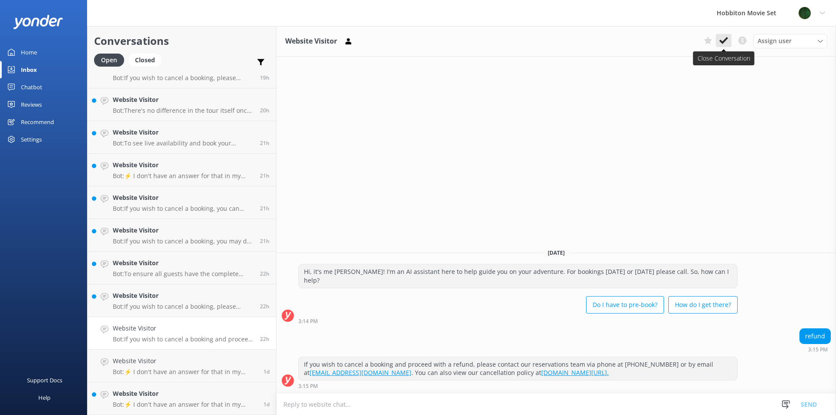
click at [729, 40] on button at bounding box center [724, 40] width 16 height 13
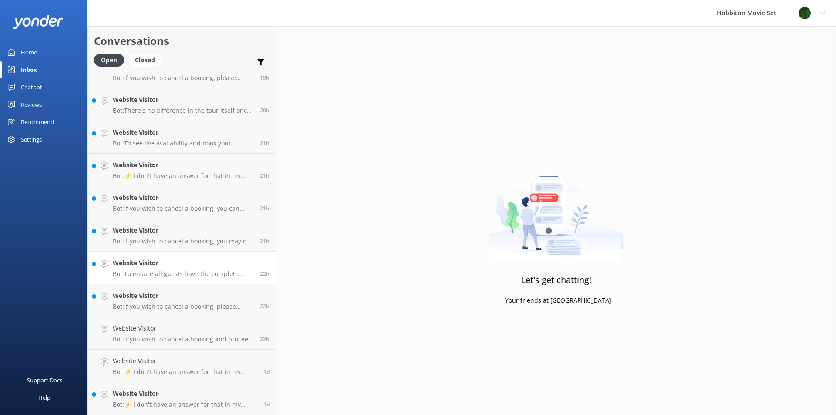
scroll to position [1584, 0]
click at [183, 317] on link "Website Visitor Bot: If you wish to cancel a booking, please contact our reserv…" at bounding box center [182, 333] width 189 height 33
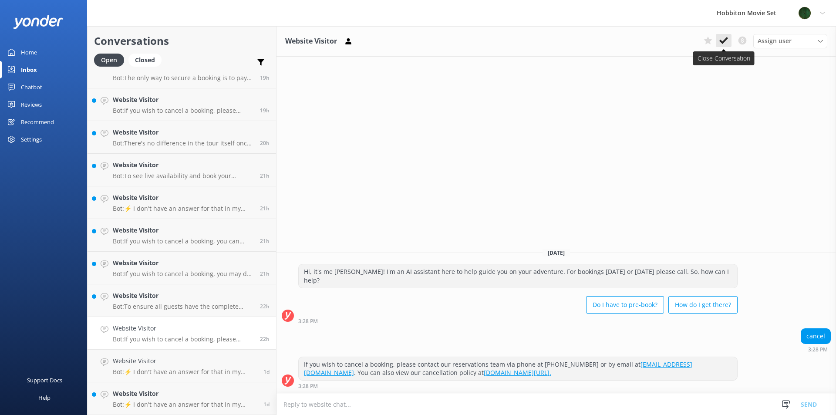
click at [731, 34] on button at bounding box center [724, 40] width 16 height 13
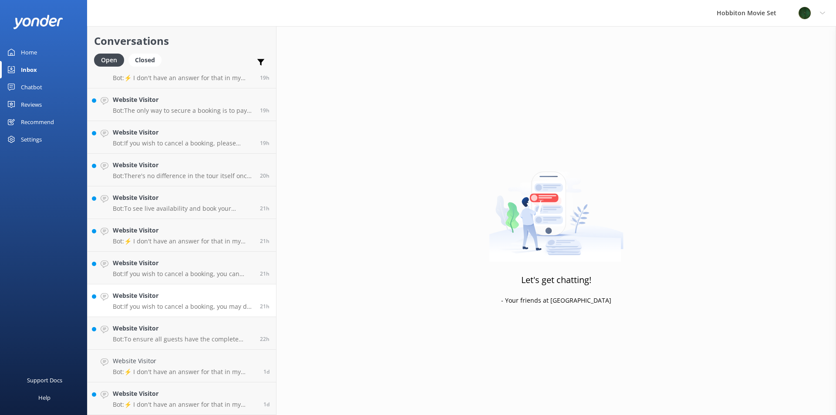
scroll to position [1551, 0]
click at [192, 308] on p "Bot: If you wish to cancel a booking, you may do so by contacting our reservati…" at bounding box center [183, 307] width 141 height 8
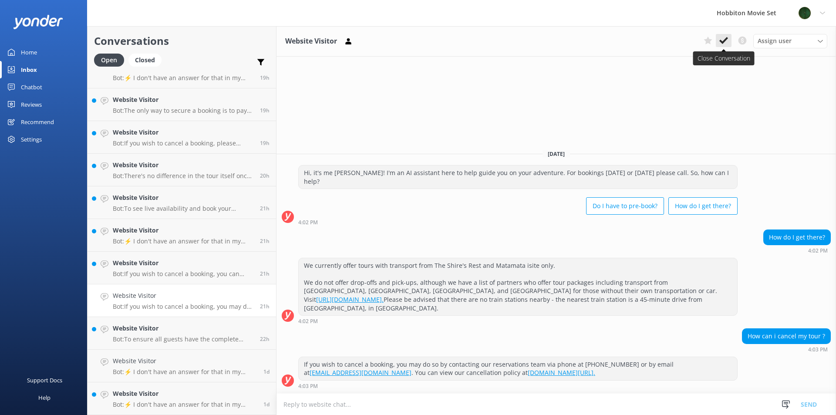
click at [725, 42] on use at bounding box center [723, 40] width 9 height 7
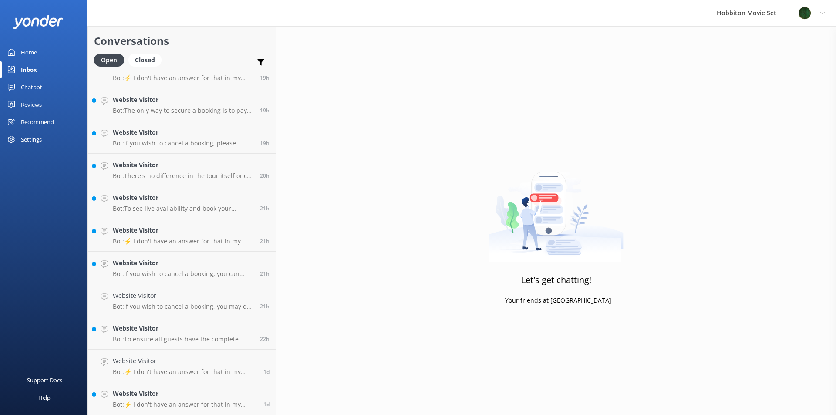
scroll to position [1519, 0]
click at [159, 341] on p "Bot: To ensure all guests have the complete experience, the only way to access …" at bounding box center [183, 339] width 141 height 8
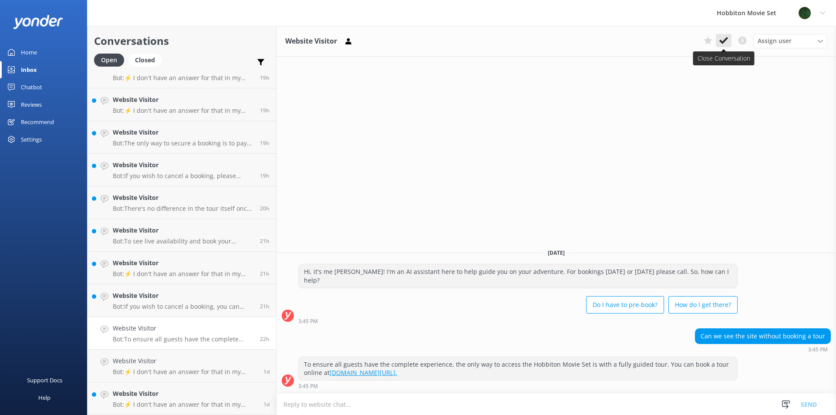
click at [726, 45] on button at bounding box center [724, 40] width 16 height 13
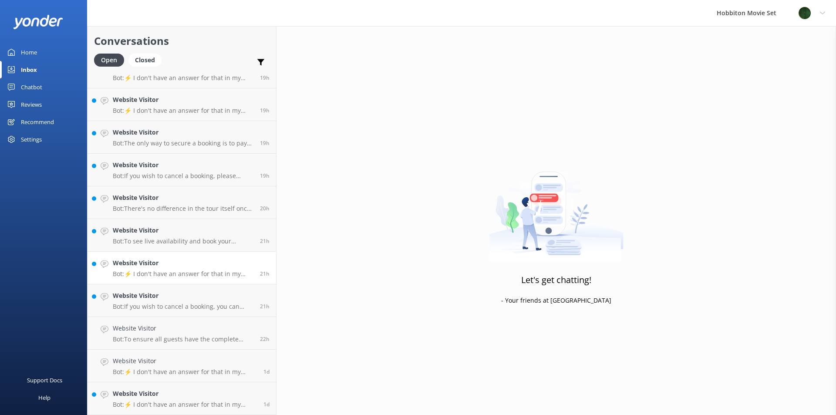
scroll to position [1486, 0]
click at [177, 297] on h4 "Website Visitor" at bounding box center [183, 296] width 141 height 10
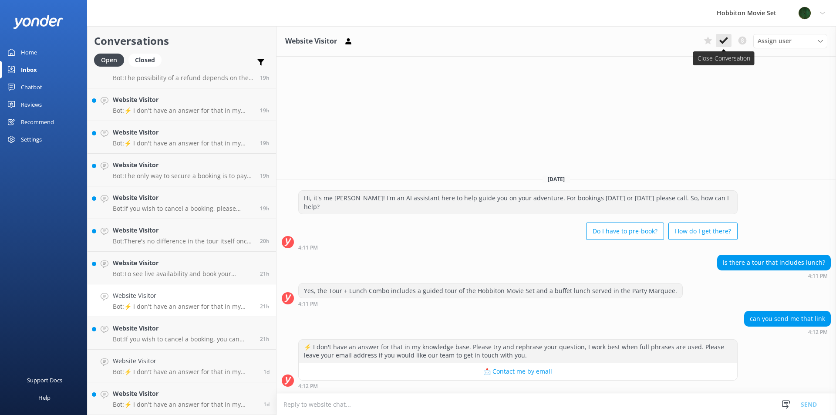
click at [721, 44] on icon at bounding box center [723, 40] width 9 height 9
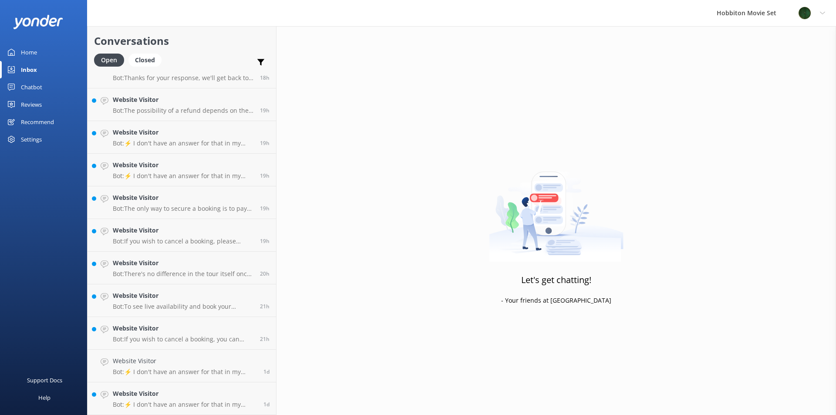
scroll to position [1453, 0]
click at [156, 306] on p "Bot: To see live availability and book your Hobbiton tour, please visit [DOMAIN…" at bounding box center [183, 307] width 141 height 8
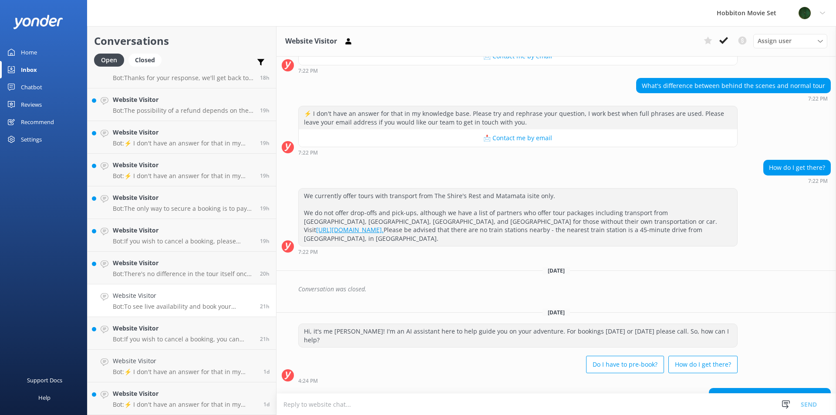
scroll to position [411, 0]
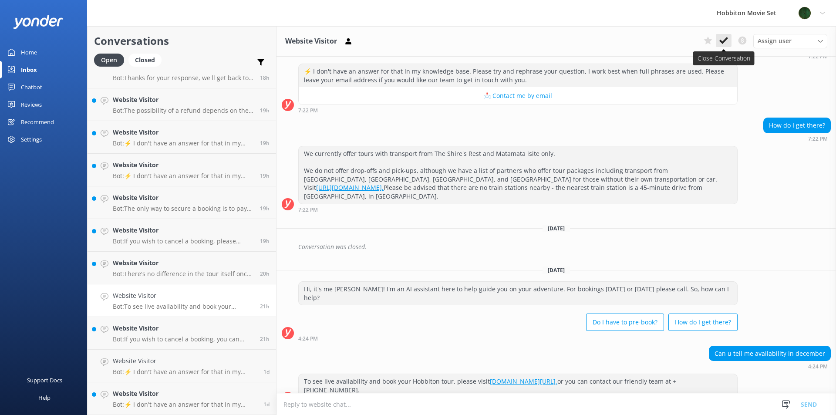
click at [724, 42] on use at bounding box center [723, 40] width 9 height 7
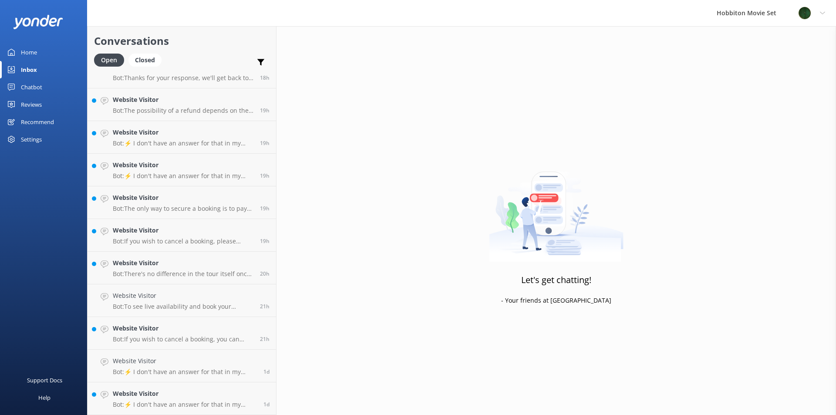
scroll to position [1421, 0]
click at [154, 344] on link "Website Visitor Bot: If you wish to cancel a booking, you can contact our reser…" at bounding box center [182, 333] width 189 height 33
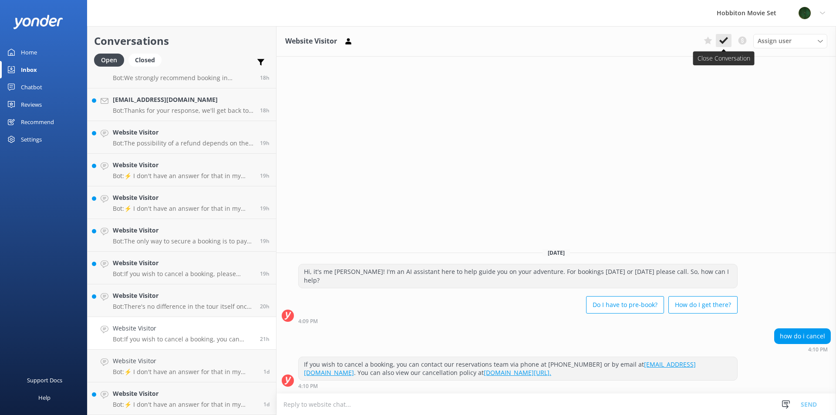
click at [722, 40] on icon at bounding box center [723, 40] width 9 height 9
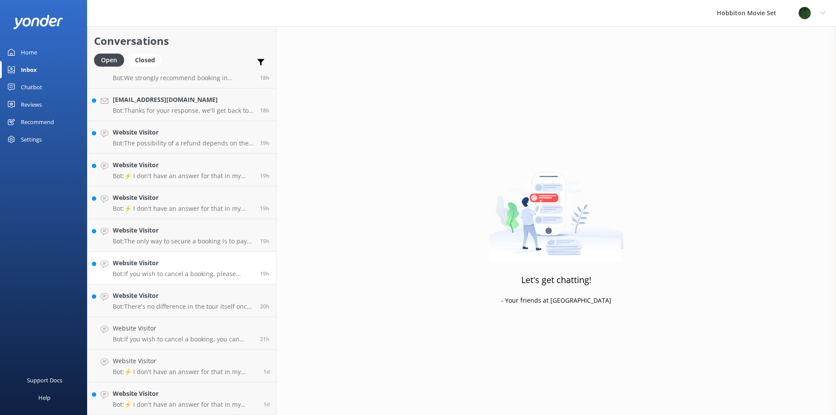
scroll to position [1388, 0]
click at [171, 303] on p "Bot: If you wish to cancel a booking, please contact our reservations team via …" at bounding box center [183, 307] width 141 height 8
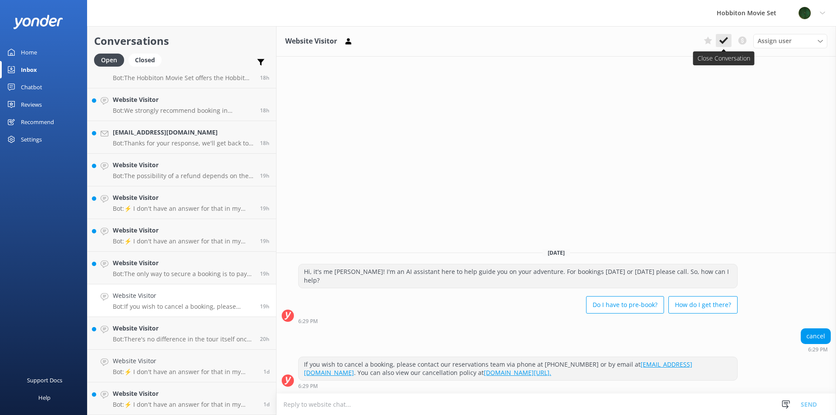
click at [720, 45] on button at bounding box center [724, 40] width 16 height 13
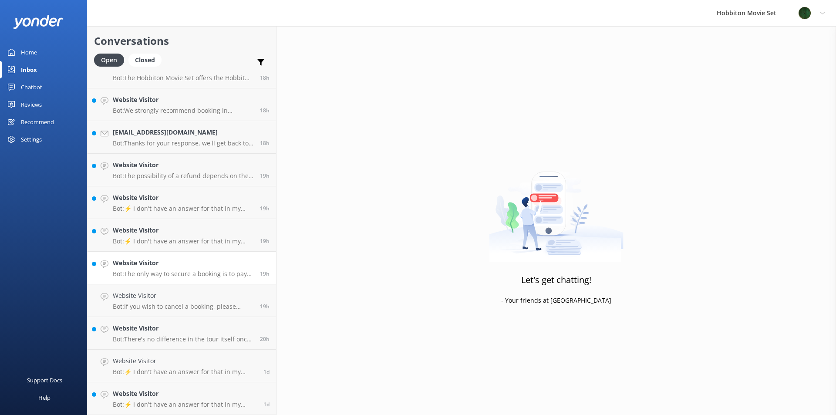
scroll to position [1355, 0]
click at [181, 330] on h4 "Website Visitor" at bounding box center [183, 329] width 141 height 10
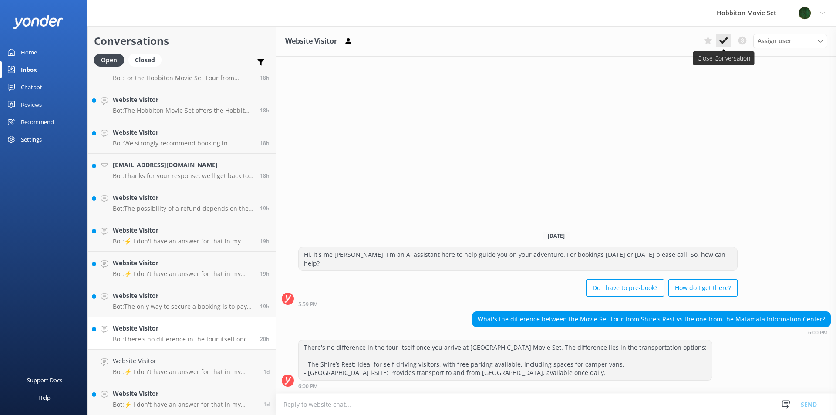
click at [721, 41] on use at bounding box center [723, 40] width 9 height 7
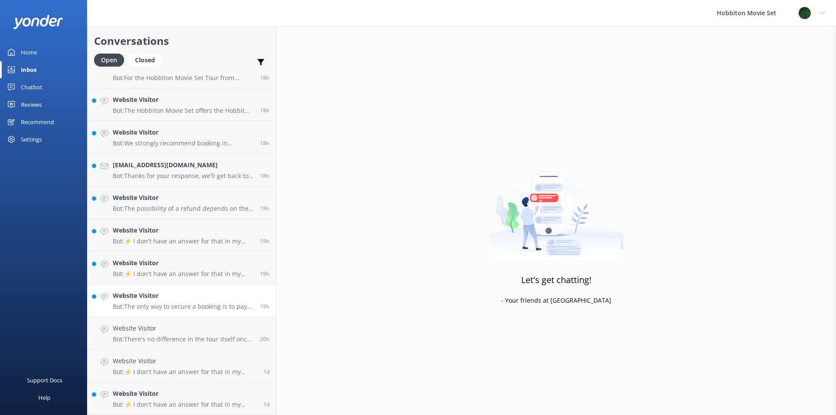
click at [169, 306] on p "Bot: The only way to secure a booking is to pay at the time of purchase. You ca…" at bounding box center [183, 307] width 141 height 8
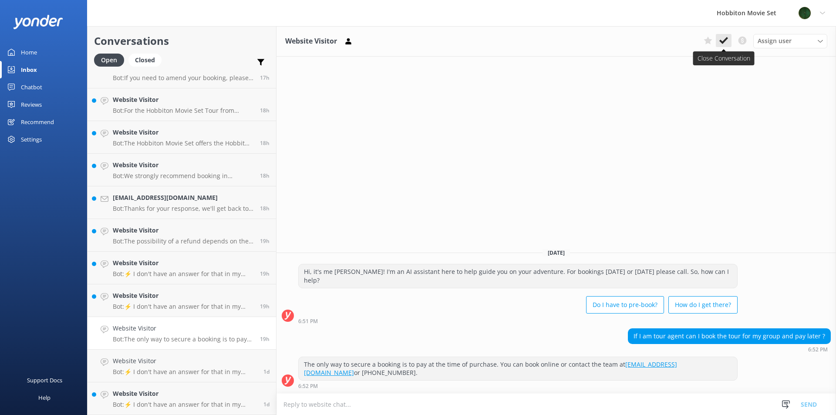
click at [725, 45] on button at bounding box center [724, 40] width 16 height 13
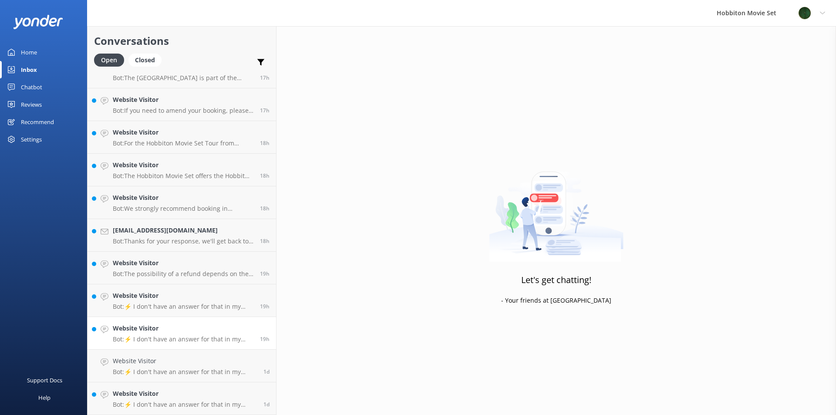
scroll to position [1290, 0]
click at [198, 337] on p "Bot: ⚡ I don't have an answer for that in my knowledge base. Please try and rep…" at bounding box center [183, 339] width 141 height 8
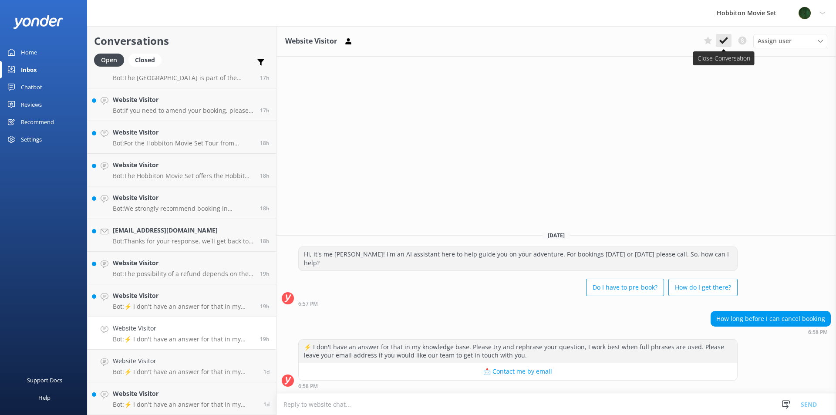
click at [723, 44] on icon at bounding box center [723, 40] width 9 height 9
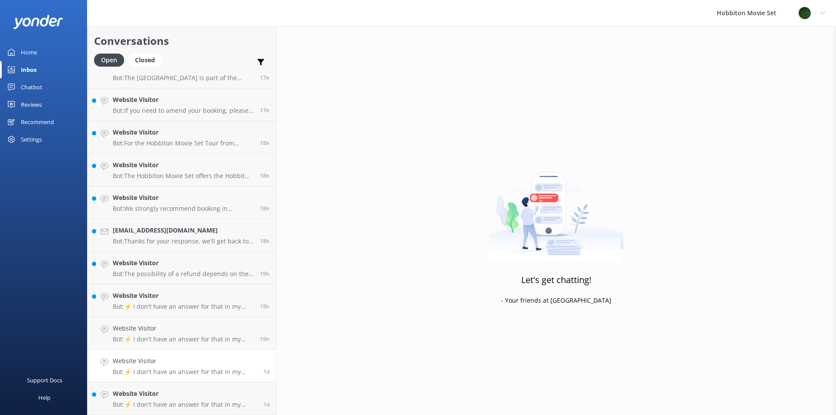
scroll to position [1257, 0]
click at [149, 364] on h4 "Website Visitor" at bounding box center [185, 361] width 144 height 10
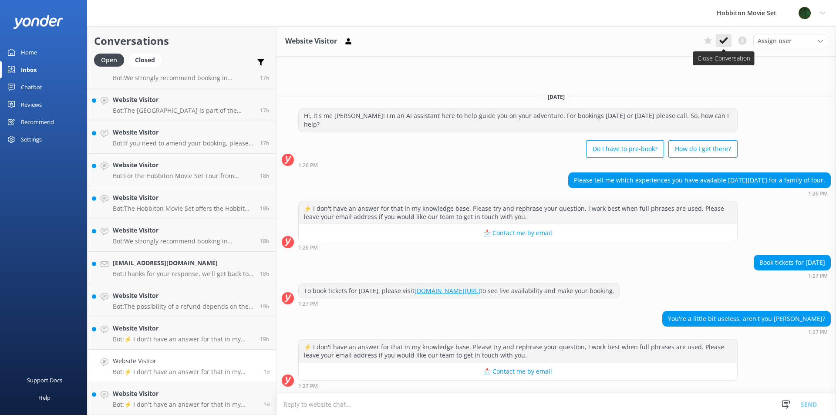
click at [728, 44] on icon at bounding box center [723, 40] width 9 height 9
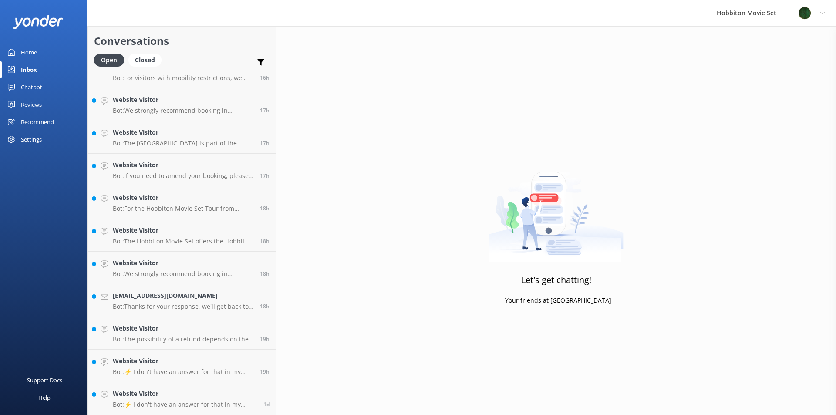
scroll to position [1225, 0]
click at [166, 395] on h4 "Website Visitor" at bounding box center [185, 394] width 144 height 10
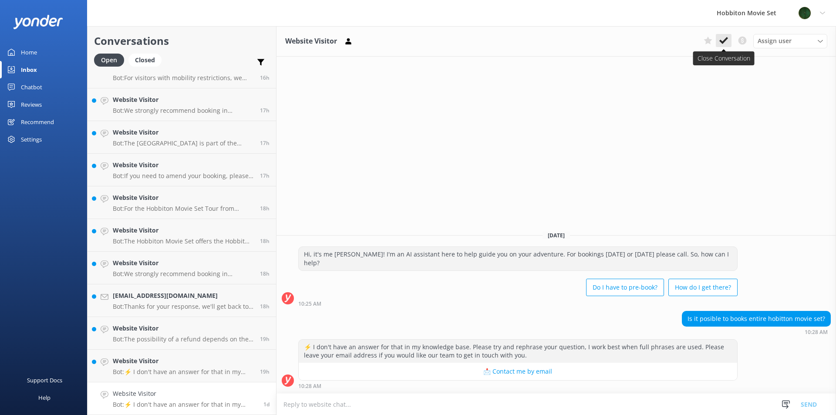
click at [723, 43] on use at bounding box center [723, 40] width 9 height 7
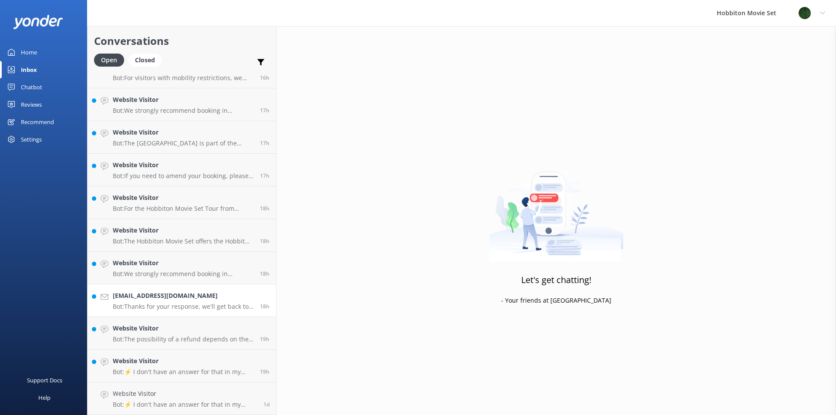
scroll to position [1192, 0]
click at [196, 364] on h4 "Website Visitor" at bounding box center [183, 361] width 141 height 10
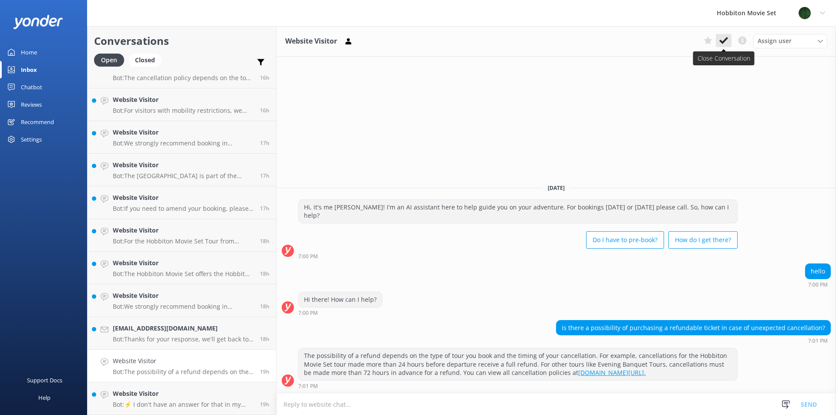
click at [728, 44] on button at bounding box center [724, 40] width 16 height 13
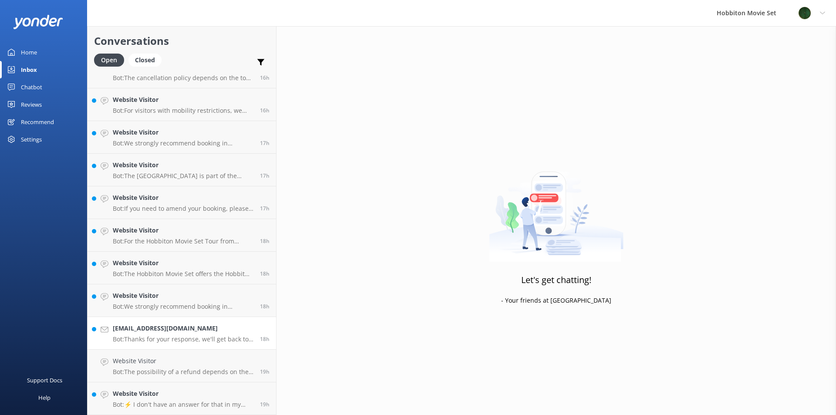
scroll to position [1159, 0]
click at [173, 365] on h4 "[EMAIL_ADDRESS][DOMAIN_NAME]" at bounding box center [183, 361] width 141 height 10
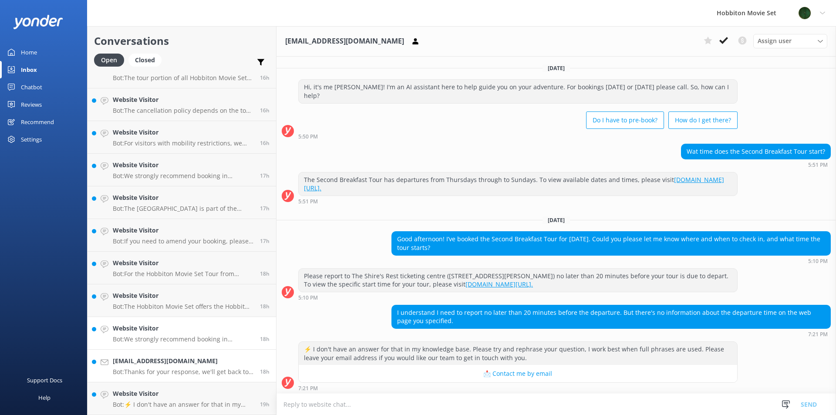
scroll to position [110, 0]
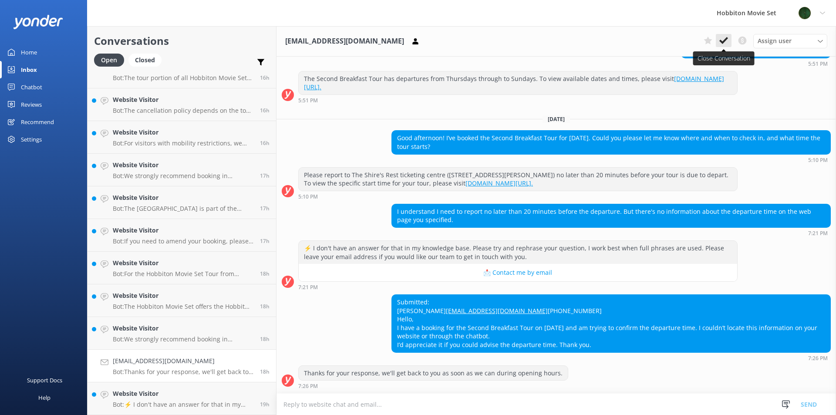
click at [723, 37] on icon at bounding box center [723, 40] width 9 height 9
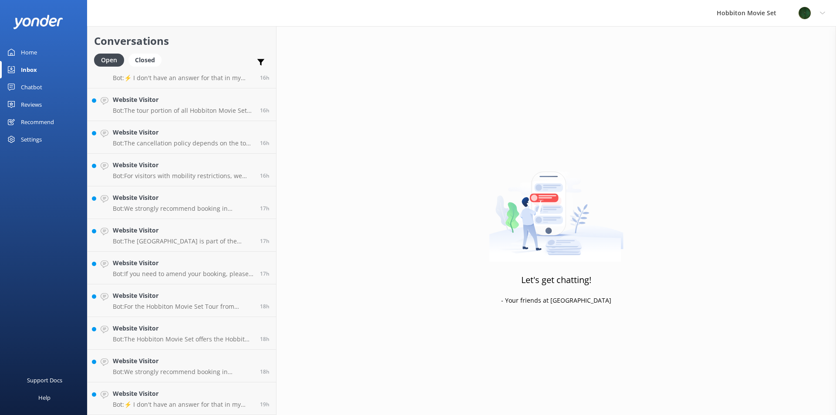
scroll to position [1127, 0]
click at [138, 399] on div "Website Visitor Bot: ⚡ I don't have an answer for that in my knowledge base. Pl…" at bounding box center [183, 398] width 141 height 19
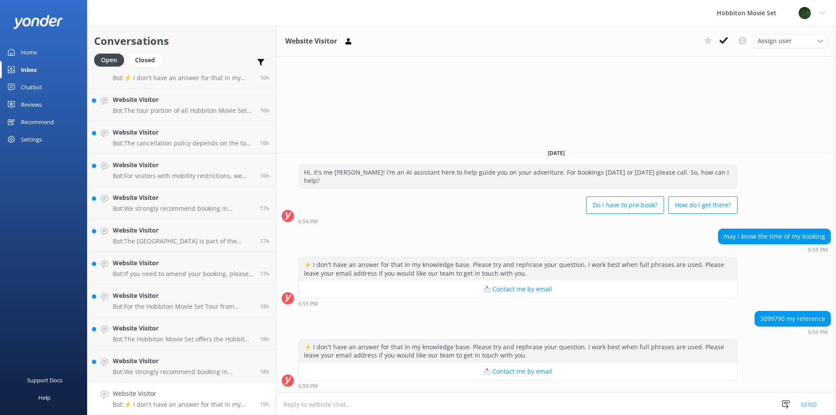
click at [773, 318] on div "3099790 my reference" at bounding box center [792, 318] width 75 height 15
drag, startPoint x: 773, startPoint y: 318, endPoint x: 832, endPoint y: 242, distance: 96.5
click at [788, 307] on div "⚡ I don't have an answer for that in my knowledge base. Please try and rephrase…" at bounding box center [557, 284] width 560 height 54
